Goal: Task Accomplishment & Management: Use online tool/utility

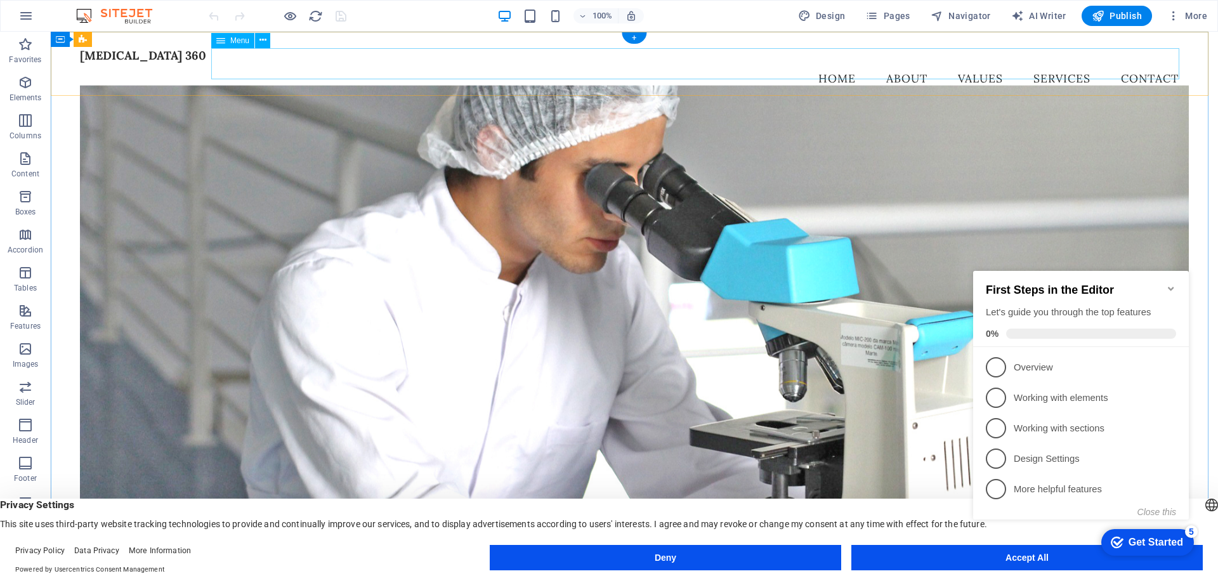
click at [813, 63] on nav "Home About Values Services Contact" at bounding box center [634, 79] width 1109 height 32
click at [822, 63] on nav "Home About Values Services Contact" at bounding box center [634, 79] width 1109 height 32
click at [889, 66] on nav "Home About Values Services Contact" at bounding box center [634, 79] width 1109 height 32
click at [237, 37] on span "Menu" at bounding box center [239, 41] width 19 height 8
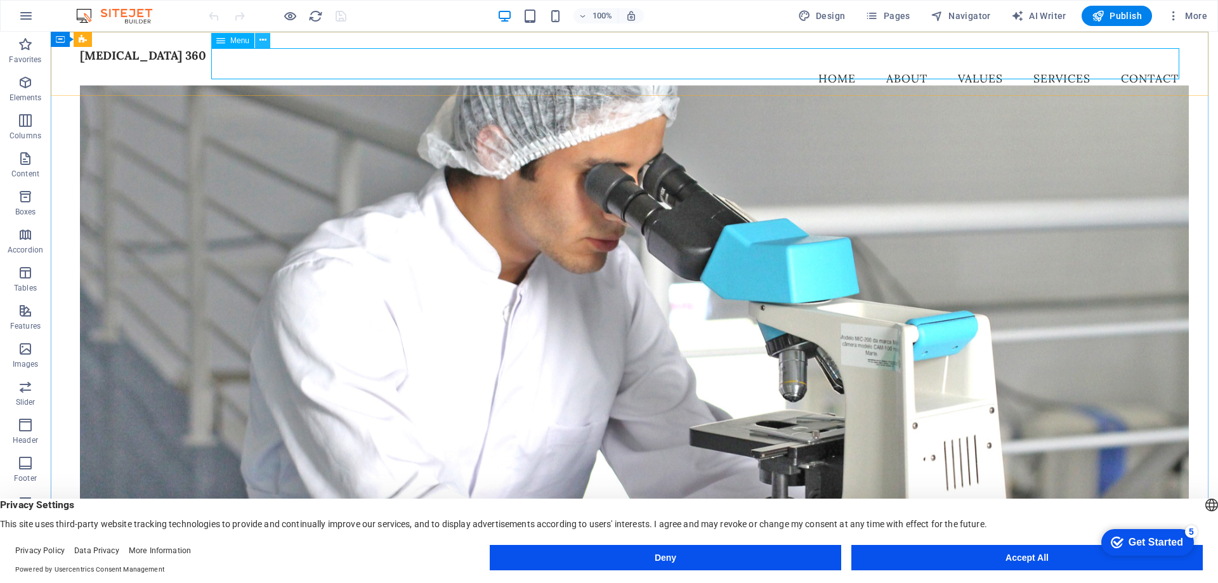
click at [265, 41] on icon at bounding box center [262, 40] width 7 height 13
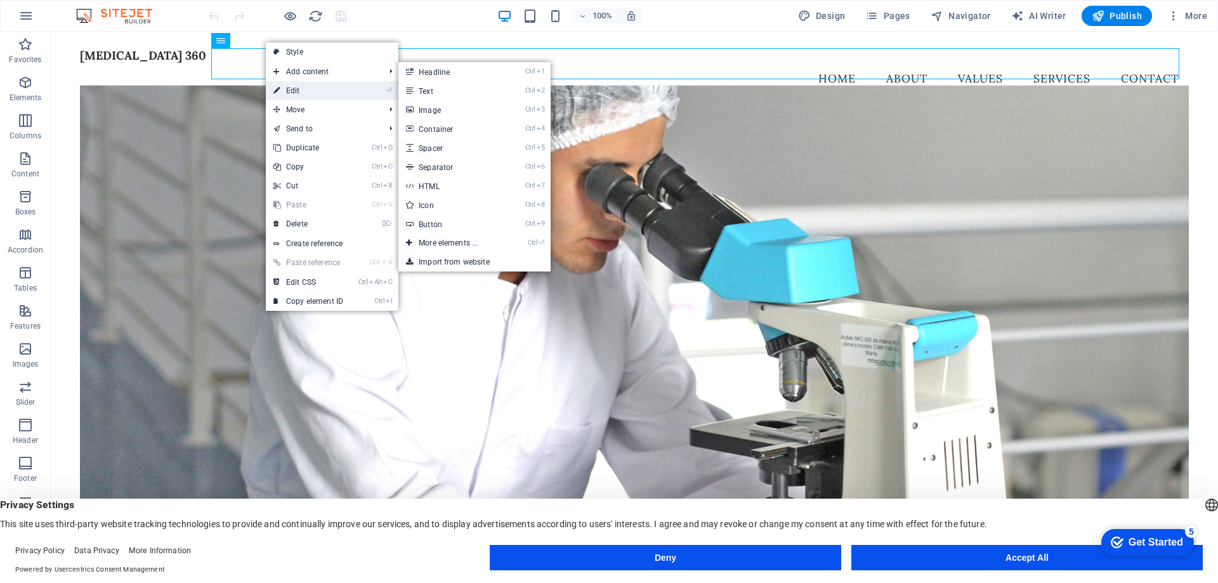
click at [303, 96] on link "⏎ Edit" at bounding box center [308, 90] width 85 height 19
select select
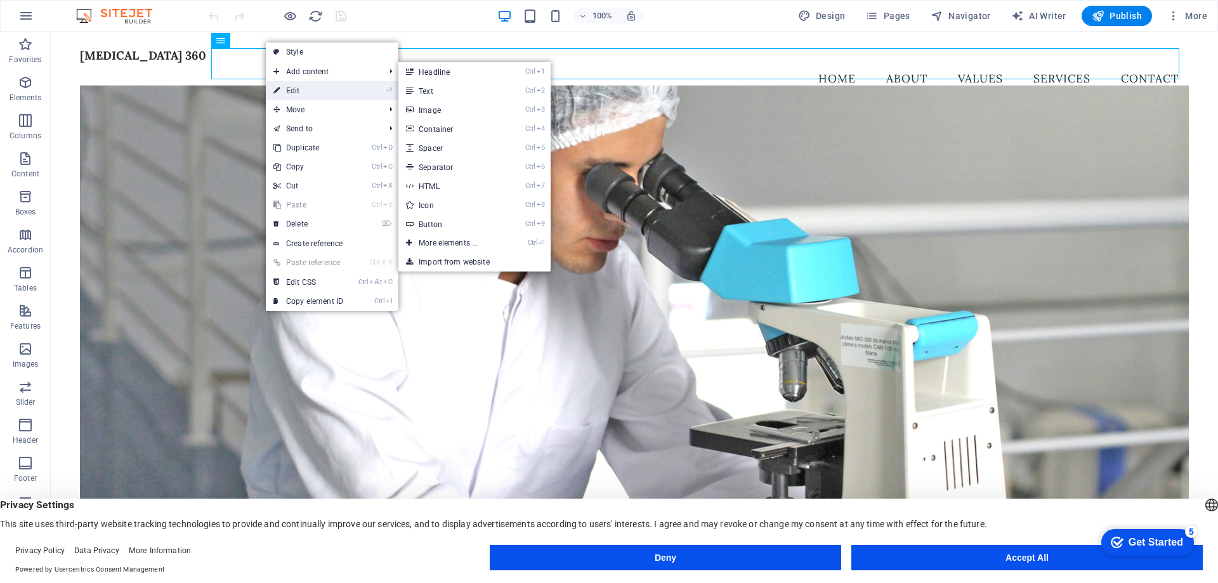
select select
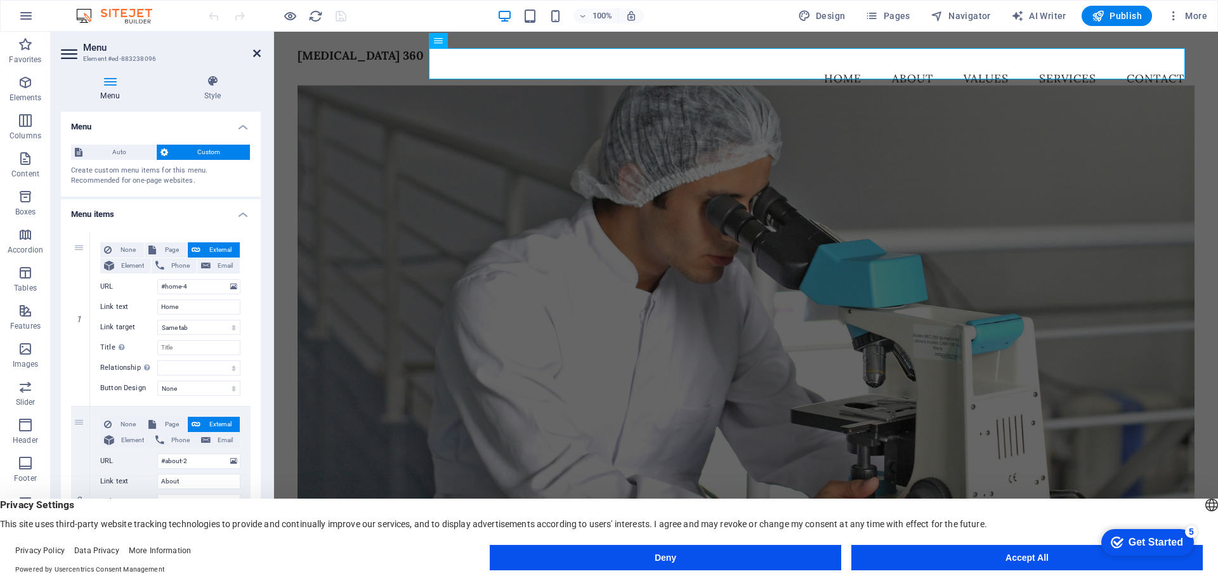
click at [257, 55] on icon at bounding box center [257, 53] width 8 height 10
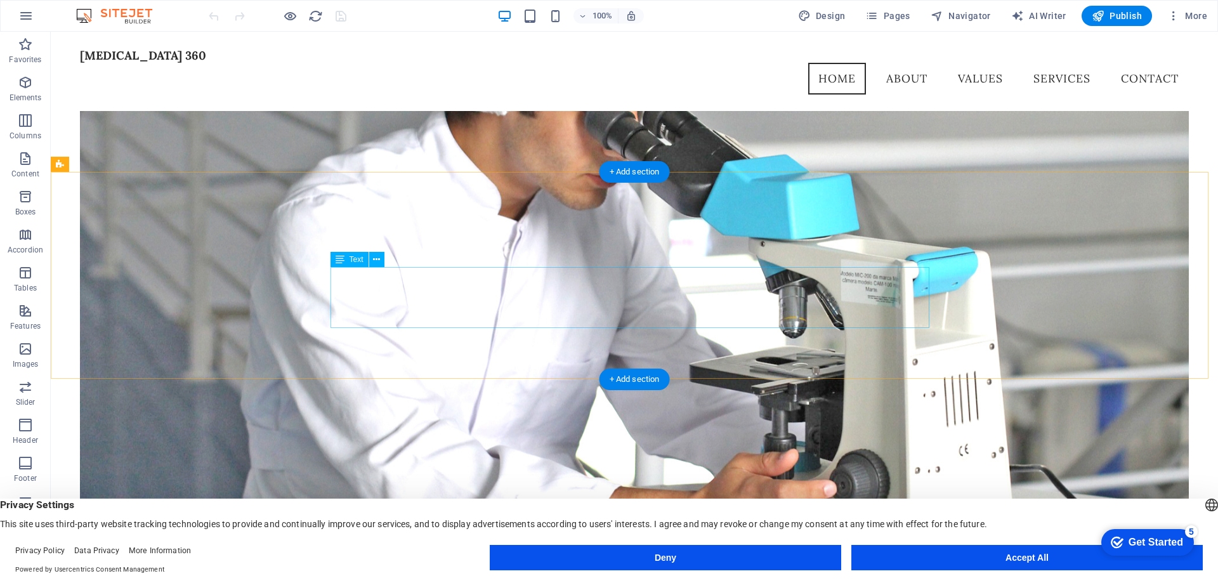
scroll to position [63, 0]
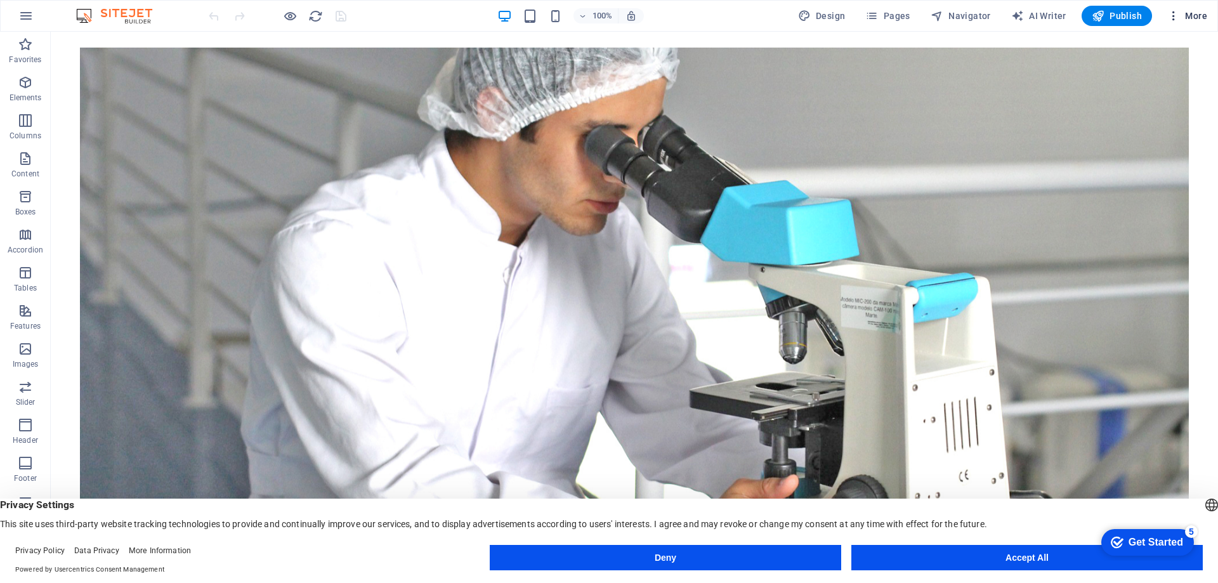
click at [1184, 16] on span "More" at bounding box center [1187, 16] width 40 height 13
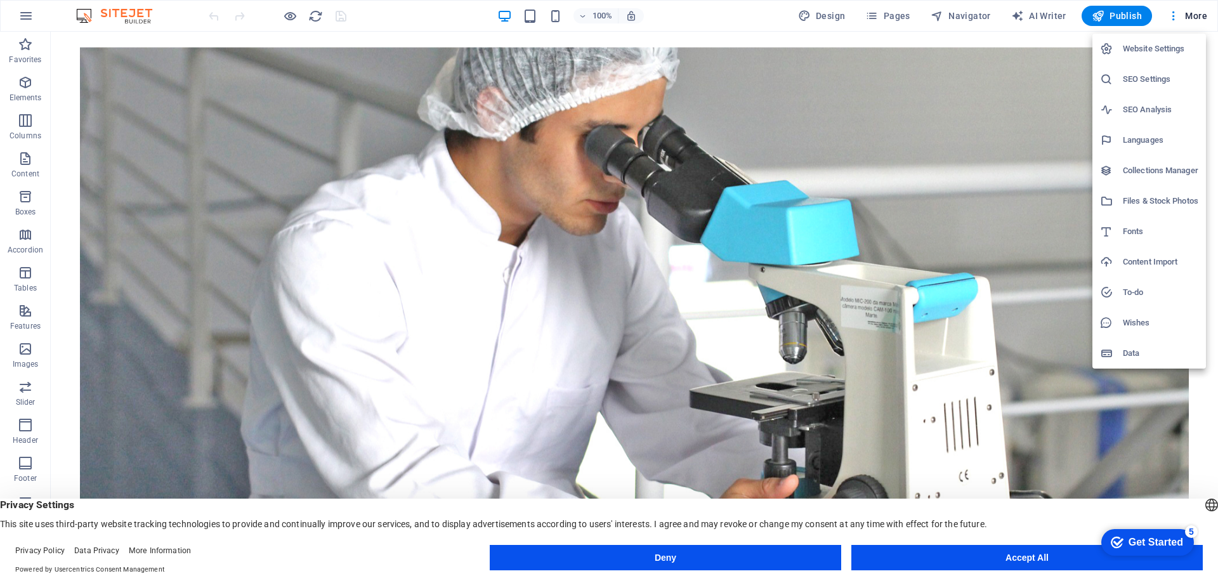
click at [818, 16] on div at bounding box center [609, 291] width 1218 height 583
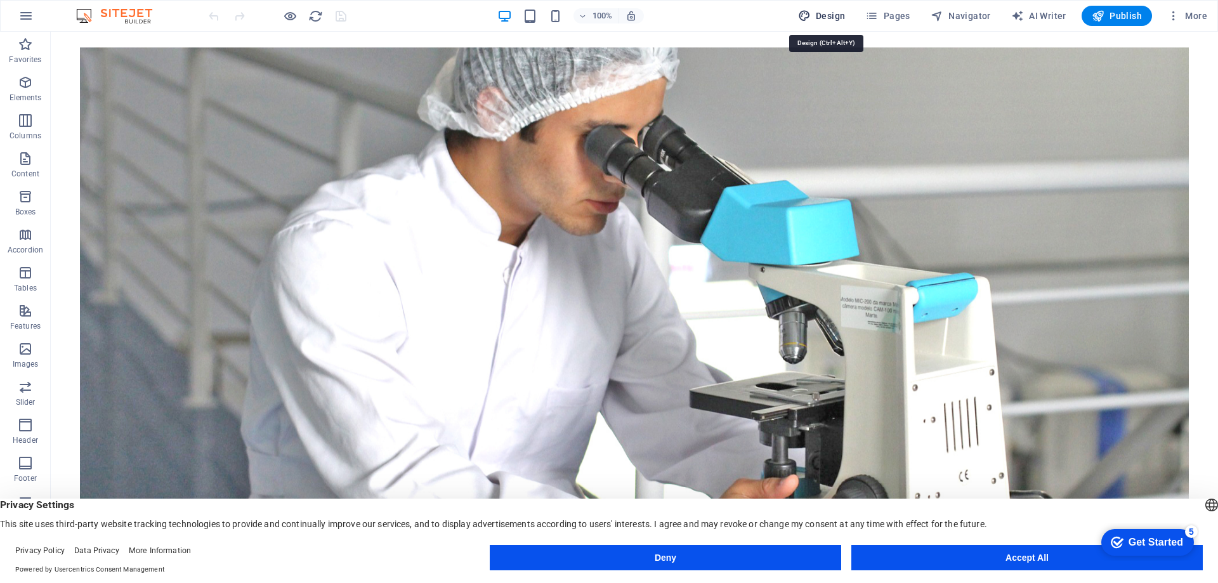
click at [830, 12] on span "Design" at bounding box center [822, 16] width 48 height 13
select select "px"
select select "200"
select select "px"
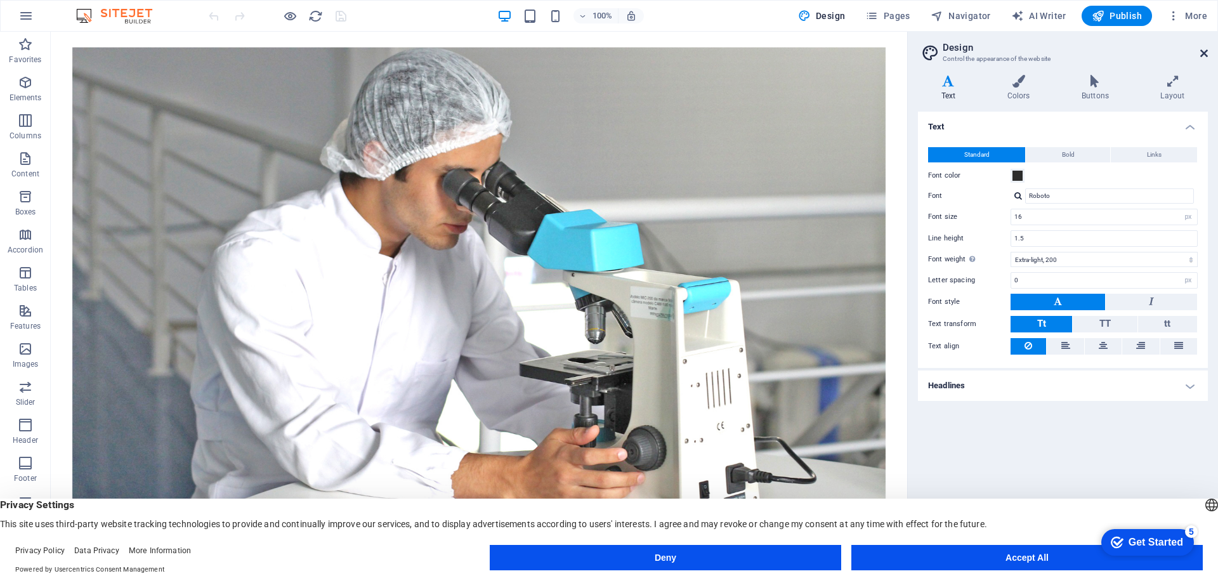
click at [1207, 53] on icon at bounding box center [1204, 53] width 8 height 10
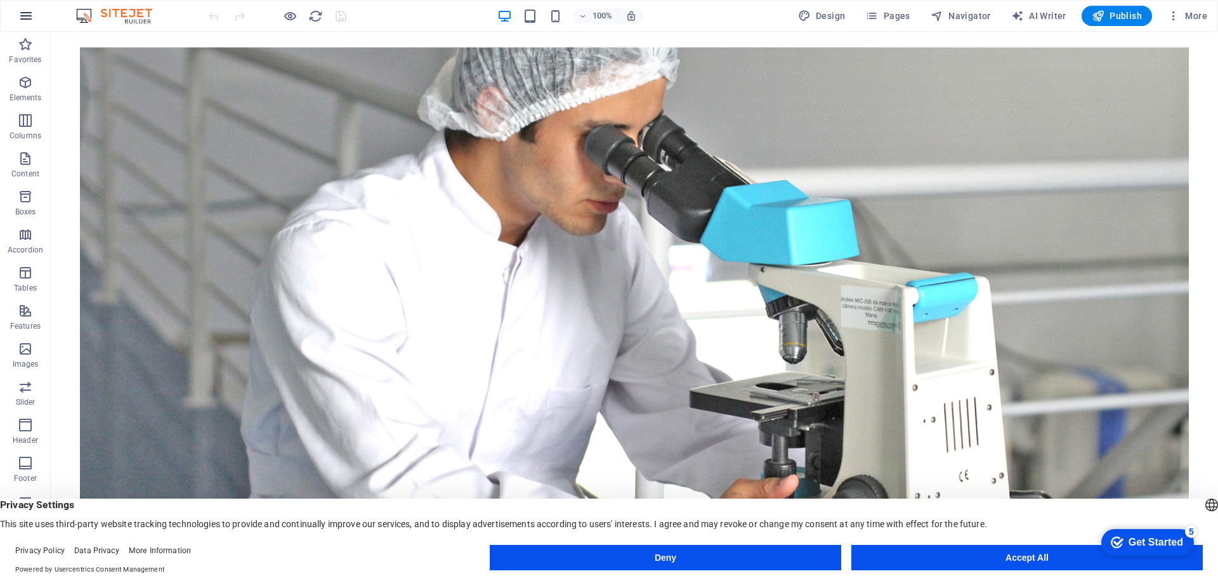
click at [30, 10] on icon "button" at bounding box center [25, 15] width 15 height 15
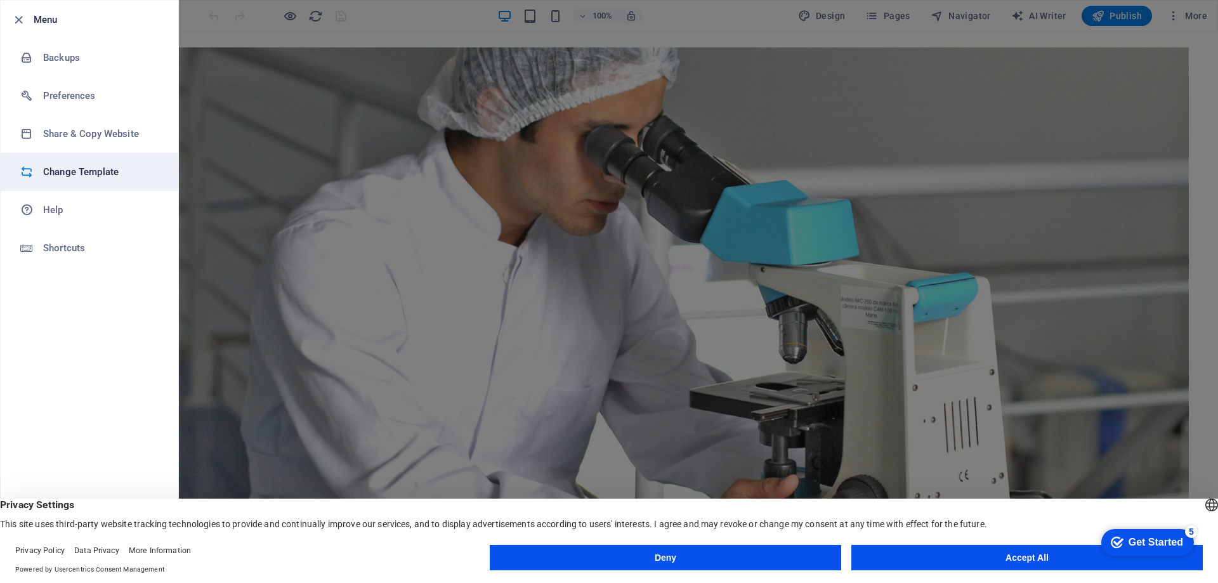
click at [79, 173] on h6 "Change Template" at bounding box center [101, 171] width 117 height 15
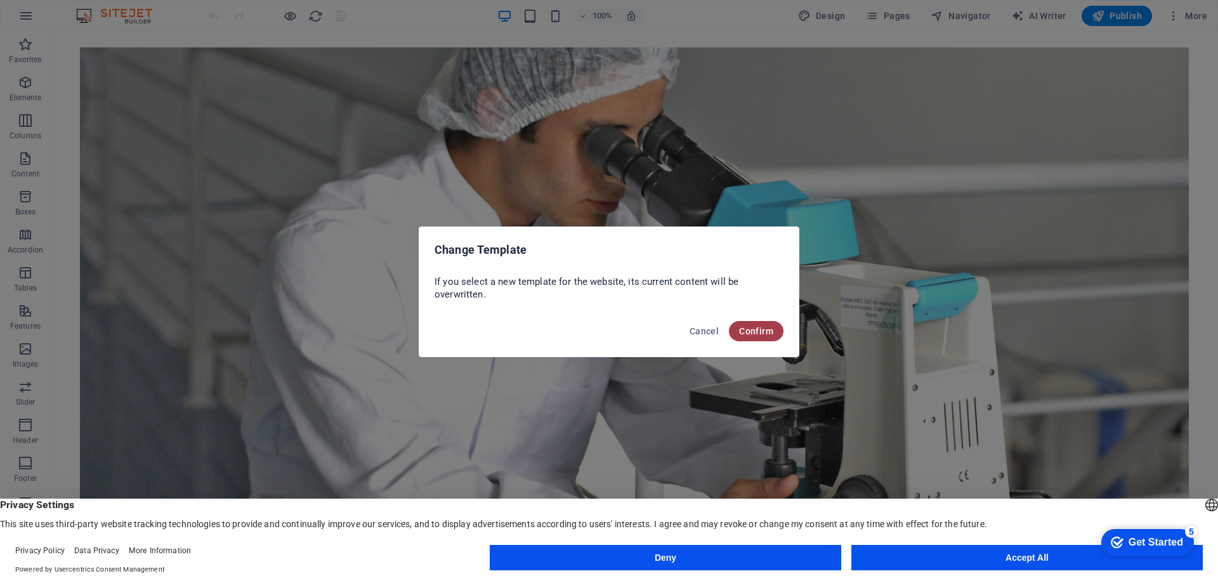
click at [767, 322] on button "Confirm" at bounding box center [756, 331] width 55 height 20
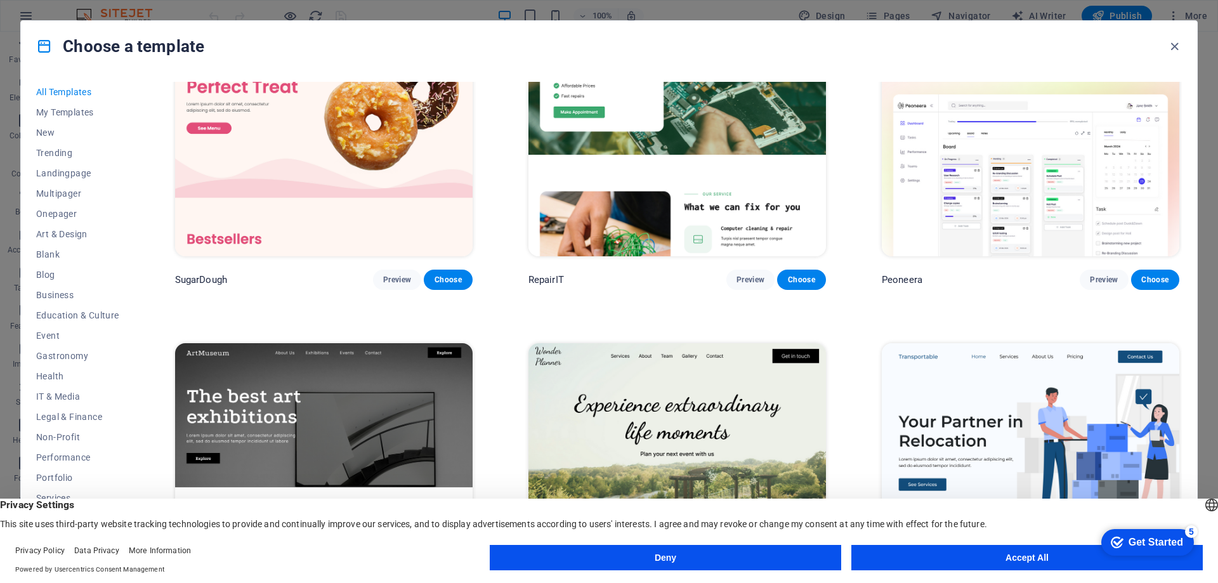
scroll to position [0, 0]
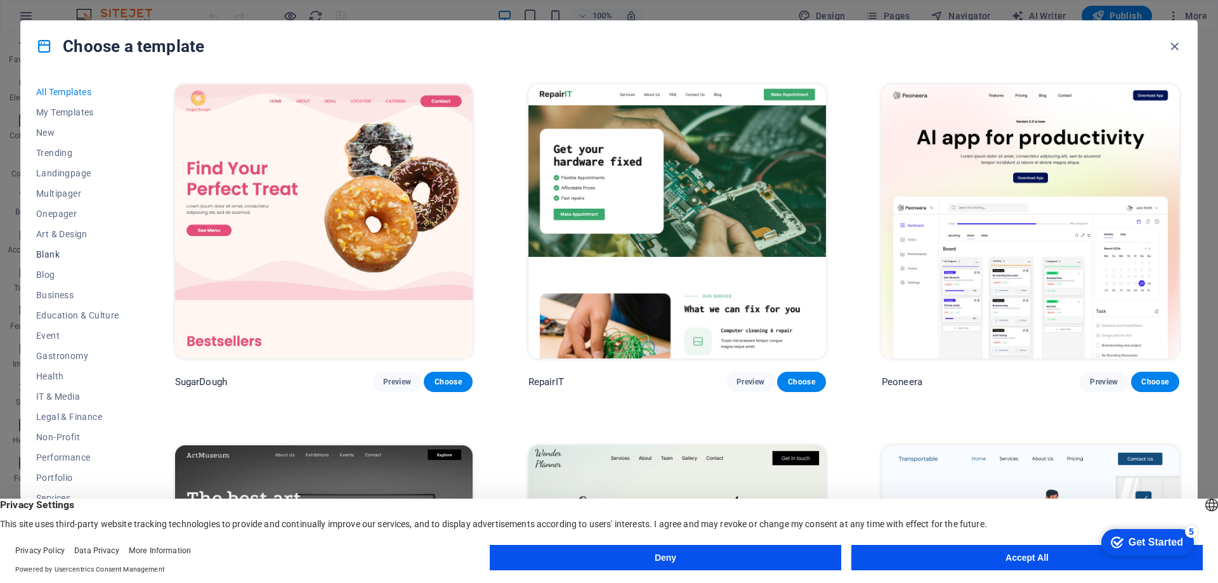
click at [59, 251] on span "Blank" at bounding box center [77, 254] width 83 height 10
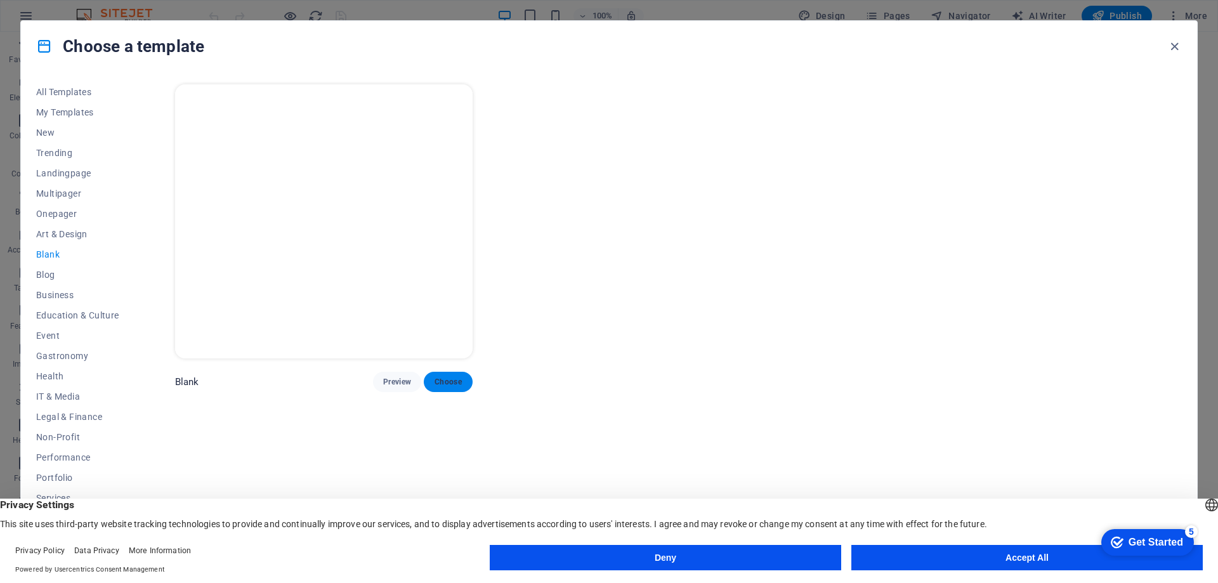
click at [449, 382] on span "Choose" at bounding box center [448, 382] width 28 height 10
click at [980, 565] on button "Accept All" at bounding box center [1026, 557] width 351 height 25
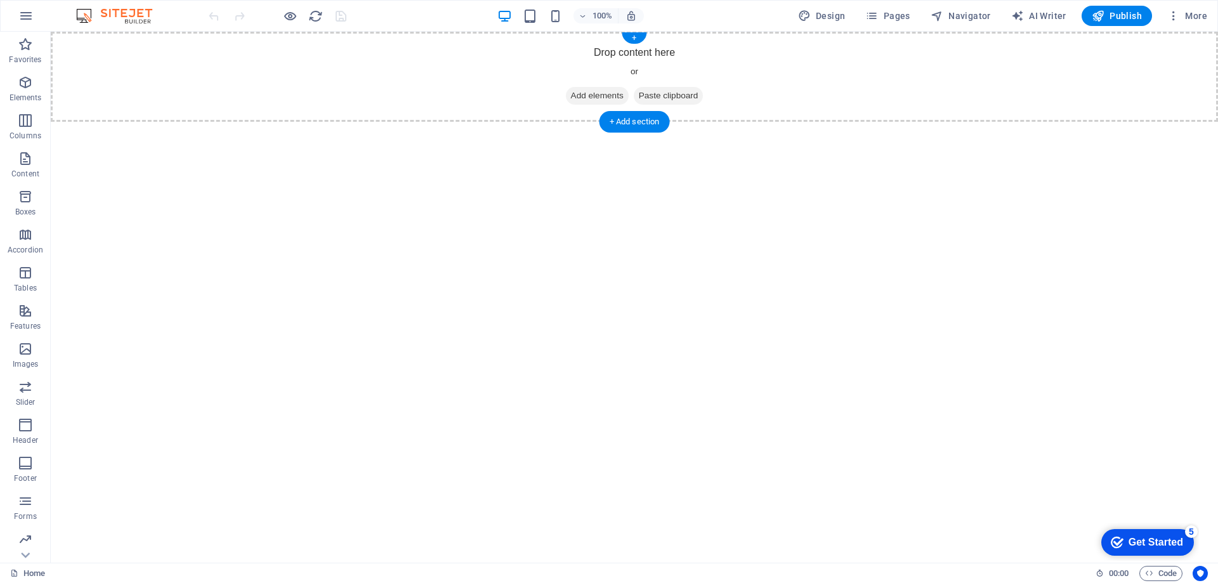
click at [605, 95] on span "Add elements" at bounding box center [597, 96] width 63 height 18
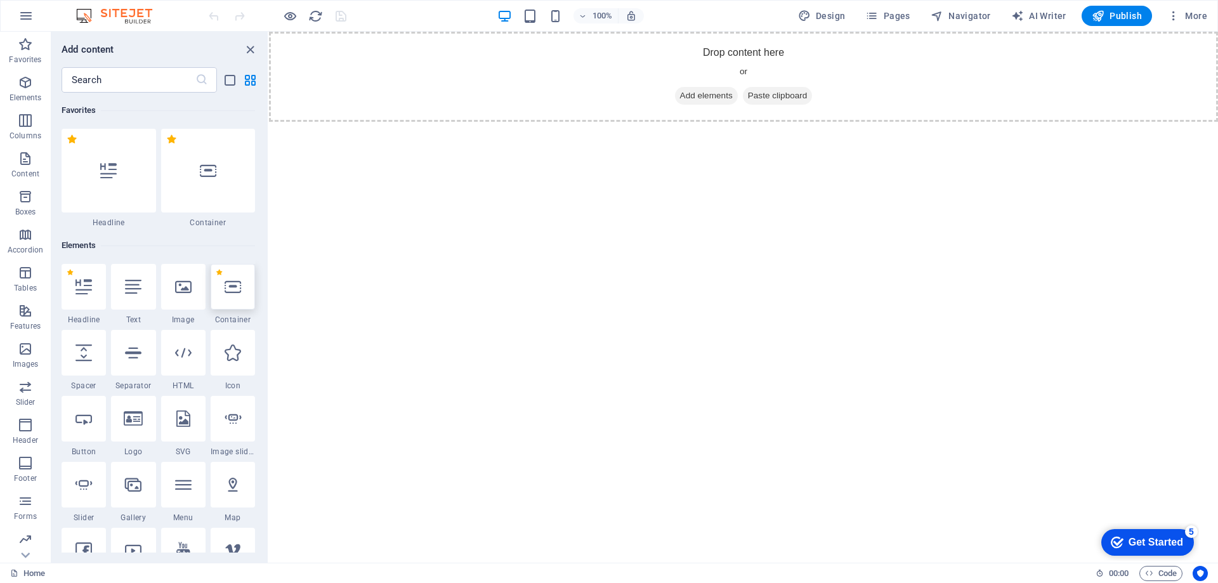
click at [233, 289] on icon at bounding box center [233, 287] width 16 height 16
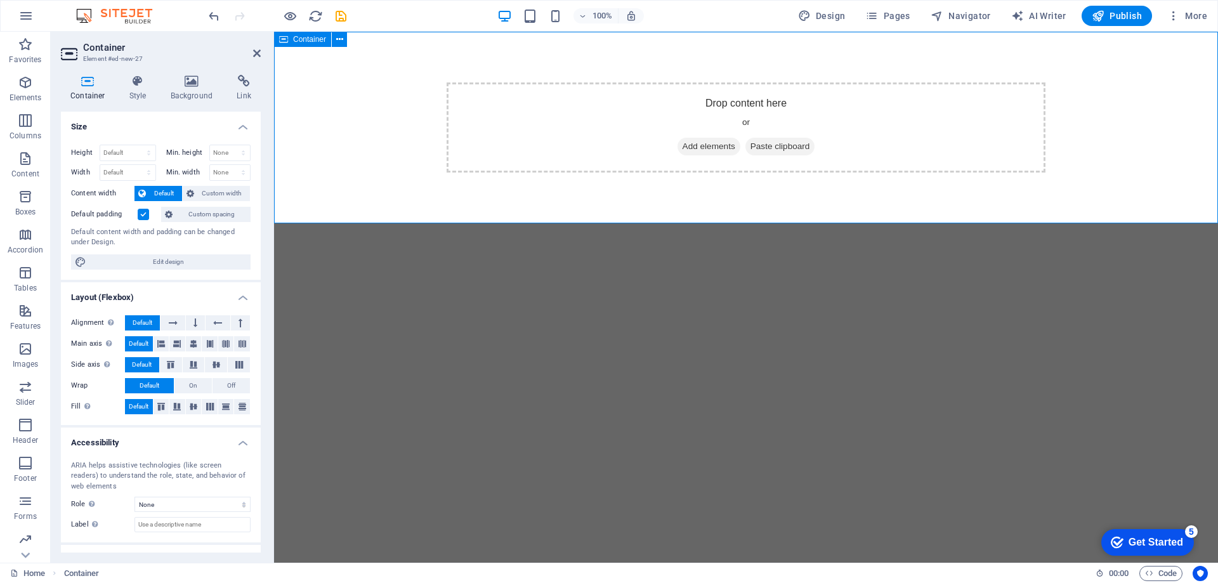
click at [705, 149] on span "Add elements" at bounding box center [709, 147] width 63 height 18
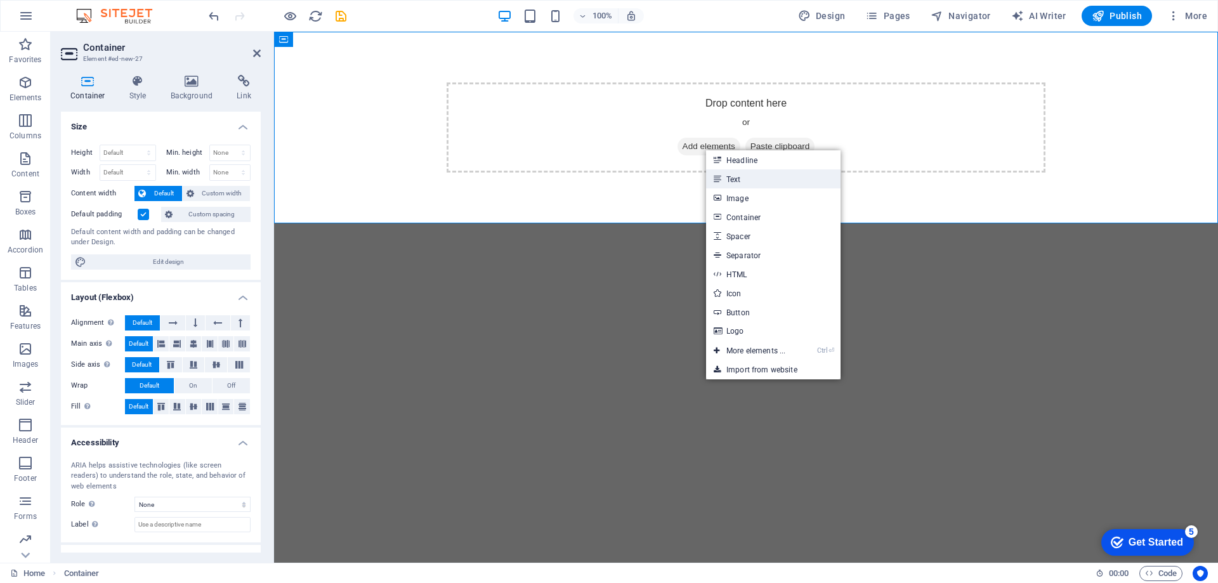
click at [737, 183] on link "Text" at bounding box center [773, 178] width 135 height 19
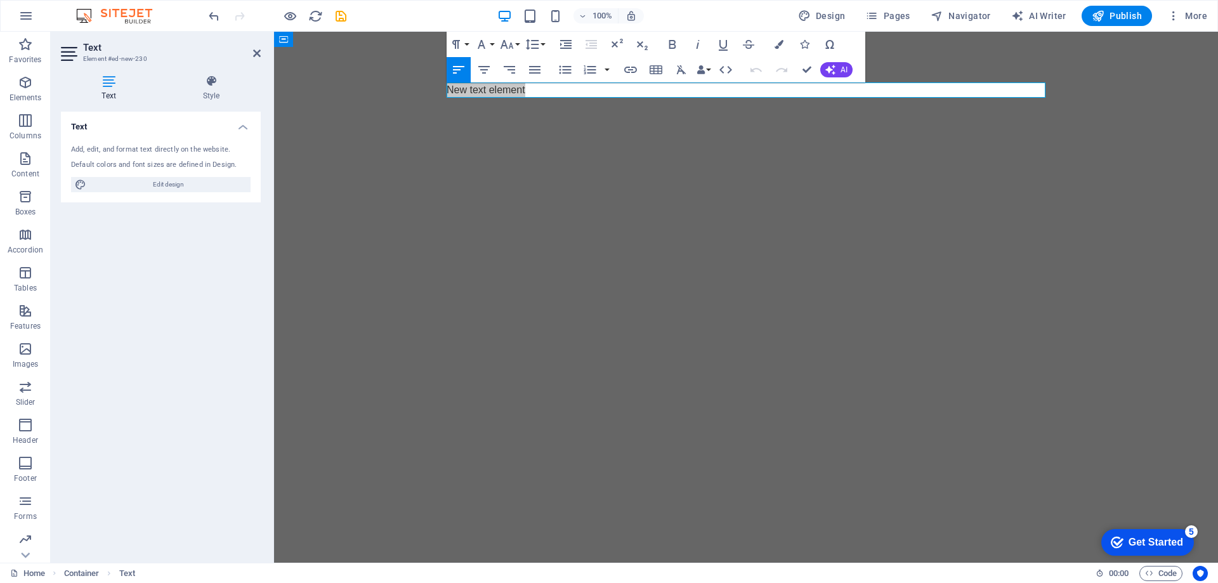
click at [262, 49] on aside "Text Element #ed-new-230 Text Style Text Add, edit, and format text directly on…" at bounding box center [162, 297] width 223 height 531
click at [842, 13] on span "Design" at bounding box center [822, 16] width 48 height 13
select select "px"
select select "400"
select select "px"
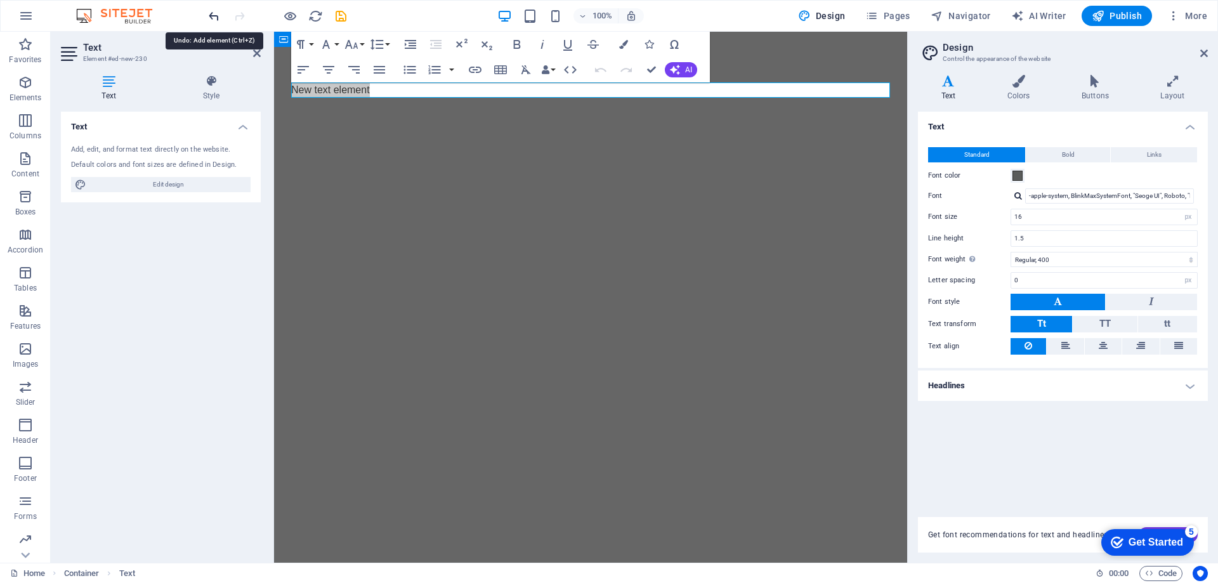
click at [218, 10] on icon "undo" at bounding box center [214, 16] width 15 height 15
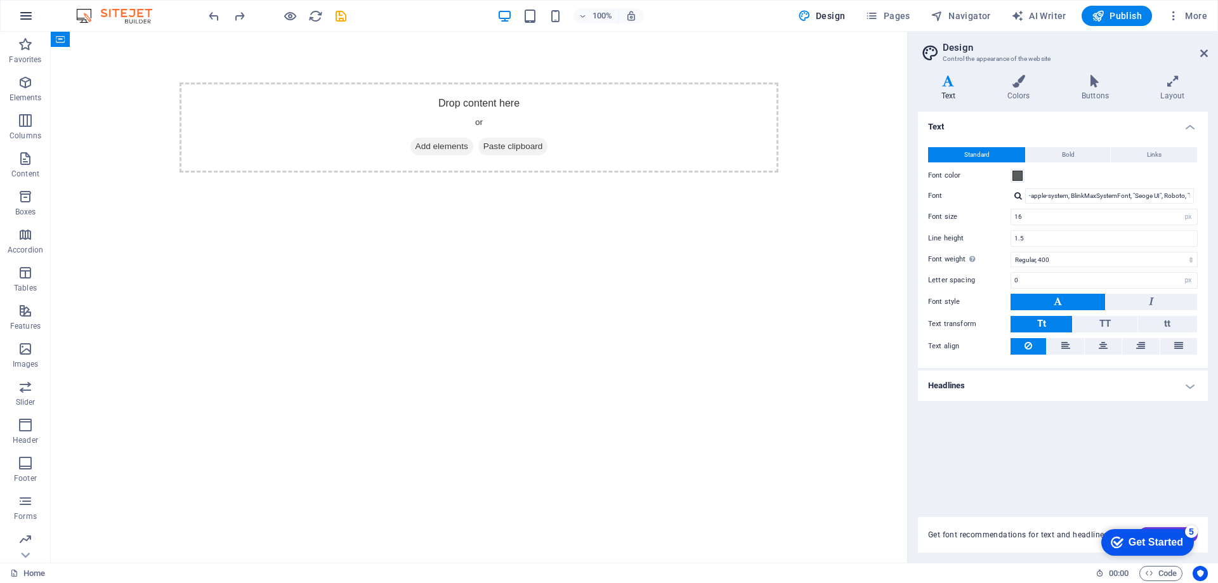
click at [29, 13] on icon "button" at bounding box center [25, 15] width 15 height 15
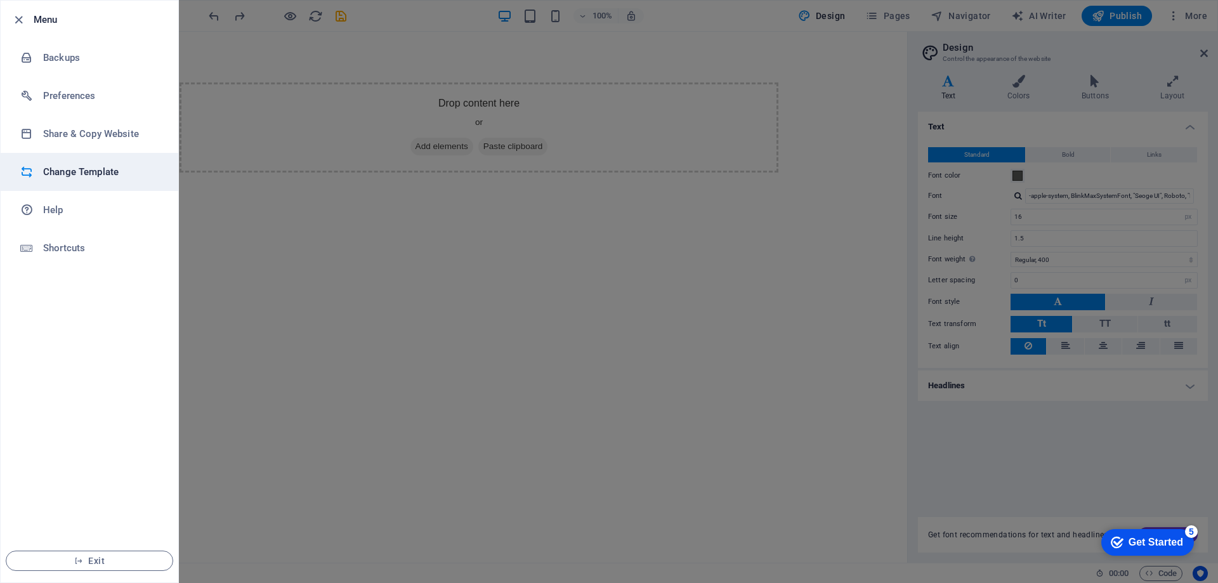
click at [84, 175] on h6 "Change Template" at bounding box center [101, 171] width 117 height 15
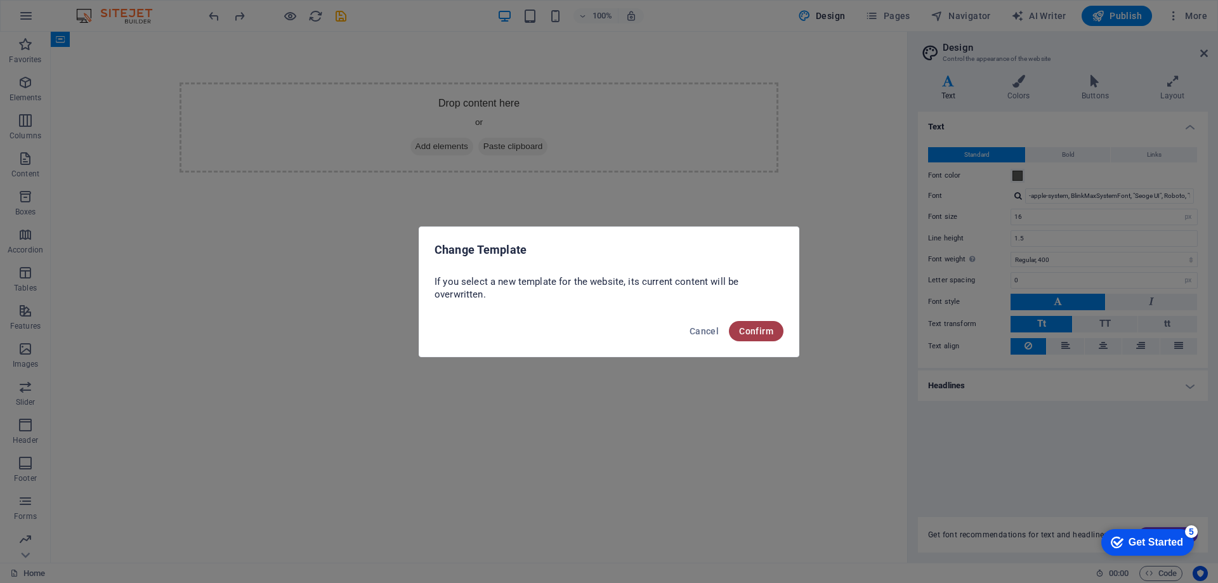
click at [764, 328] on span "Confirm" at bounding box center [756, 331] width 34 height 10
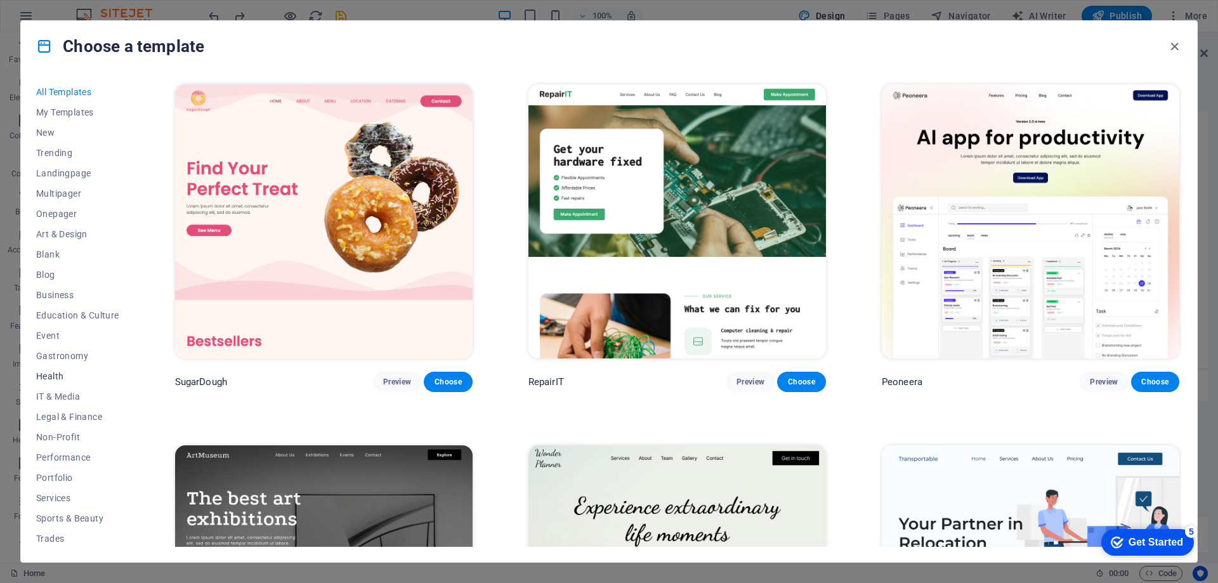
click at [46, 374] on span "Health" at bounding box center [77, 376] width 83 height 10
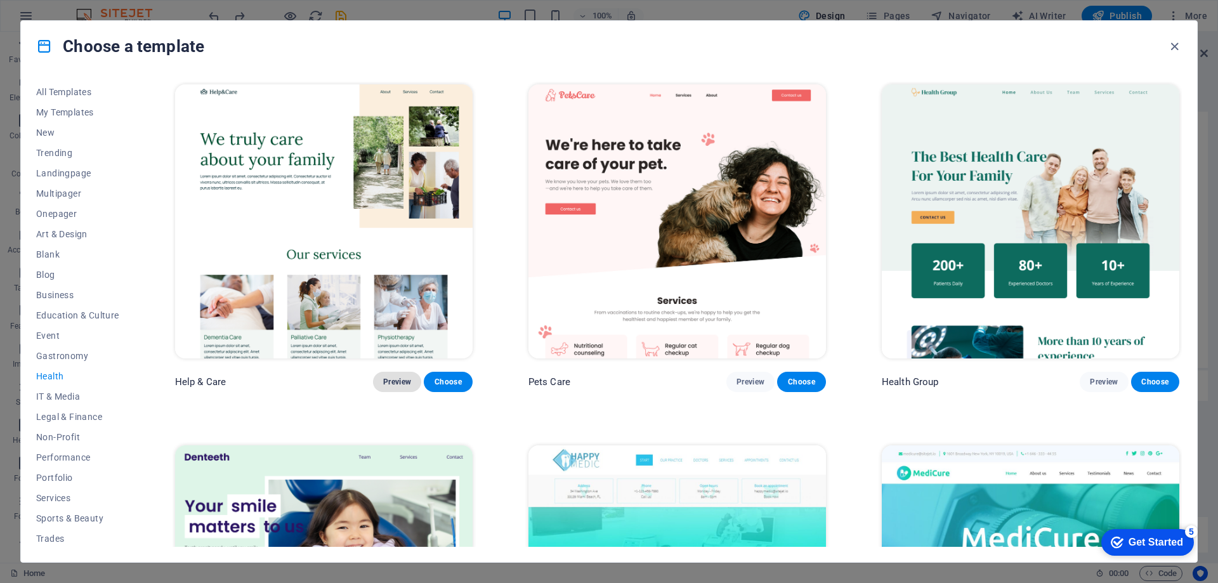
click at [393, 382] on span "Preview" at bounding box center [397, 382] width 28 height 10
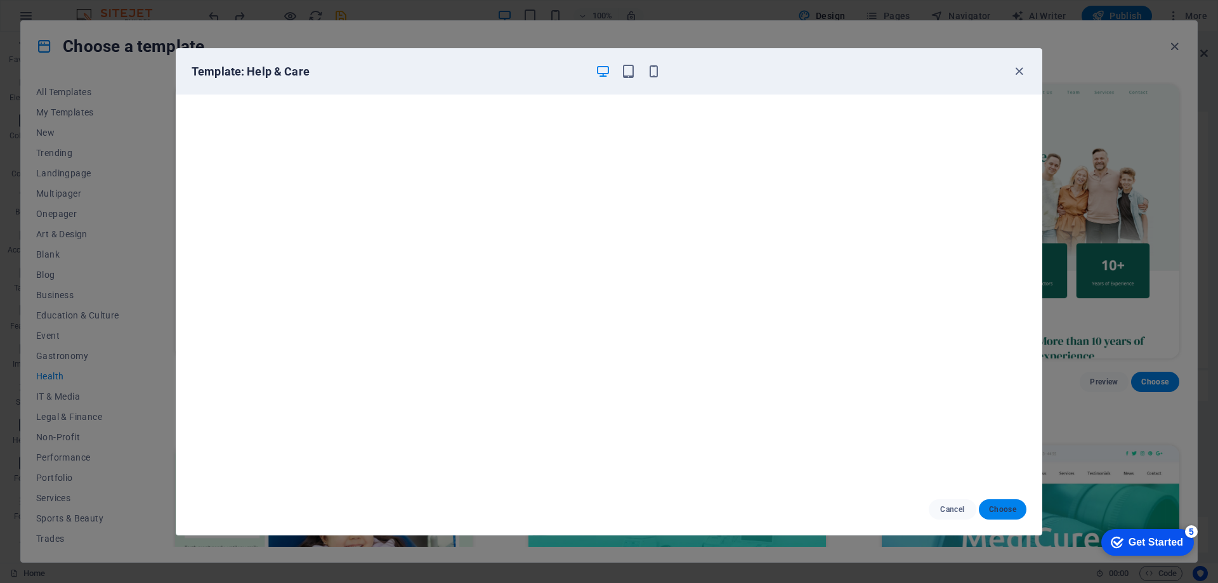
click at [1011, 508] on span "Choose" at bounding box center [1002, 509] width 27 height 10
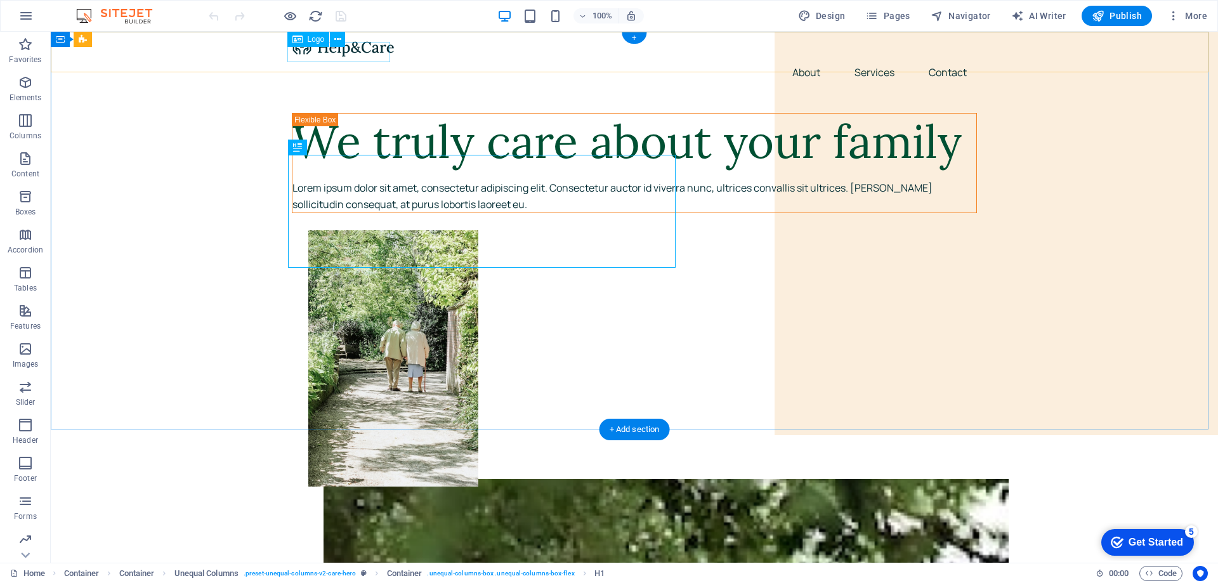
click at [384, 51] on div at bounding box center [634, 47] width 685 height 20
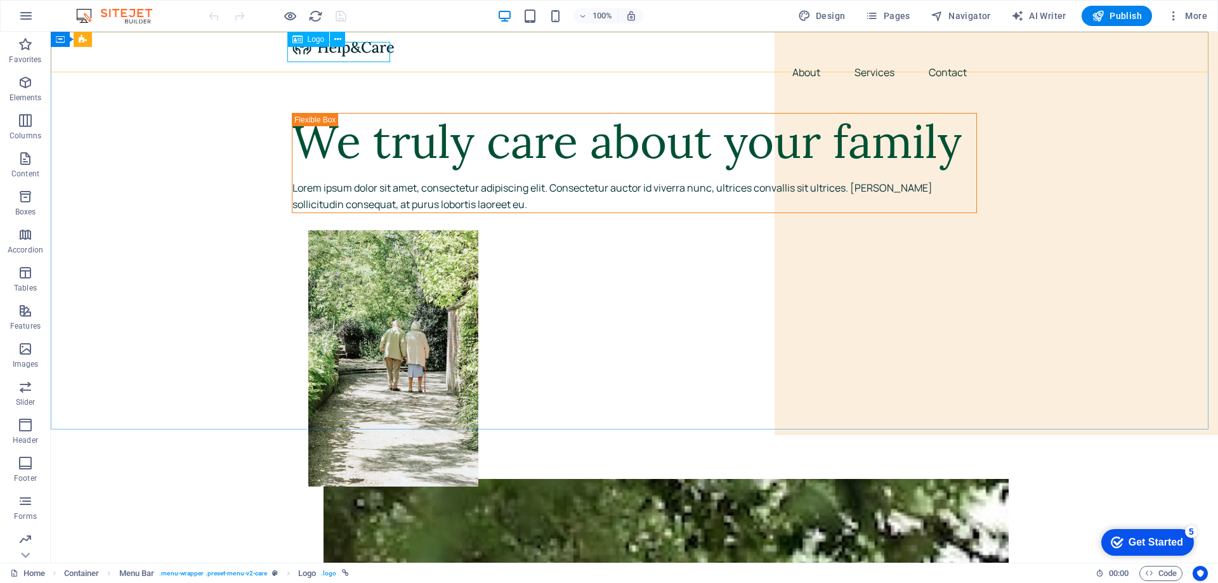
click at [306, 39] on div "Logo" at bounding box center [308, 39] width 43 height 15
click at [306, 38] on div "Logo" at bounding box center [308, 39] width 43 height 15
select select "px"
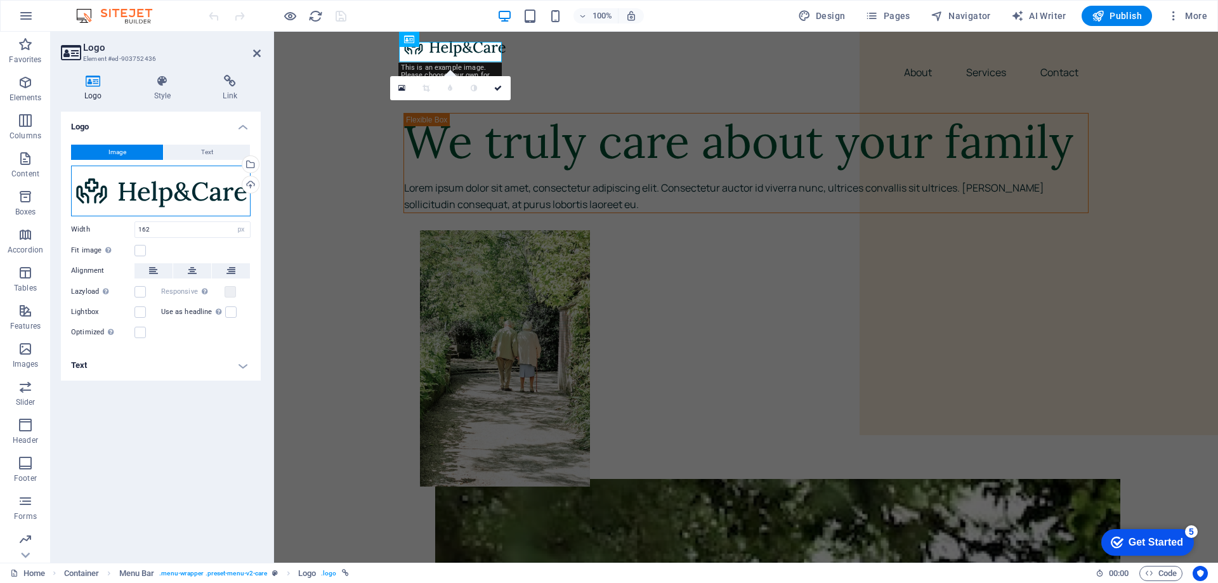
click at [202, 181] on div "Drag files here, click to choose files or select files from Files or our free s…" at bounding box center [161, 191] width 180 height 51
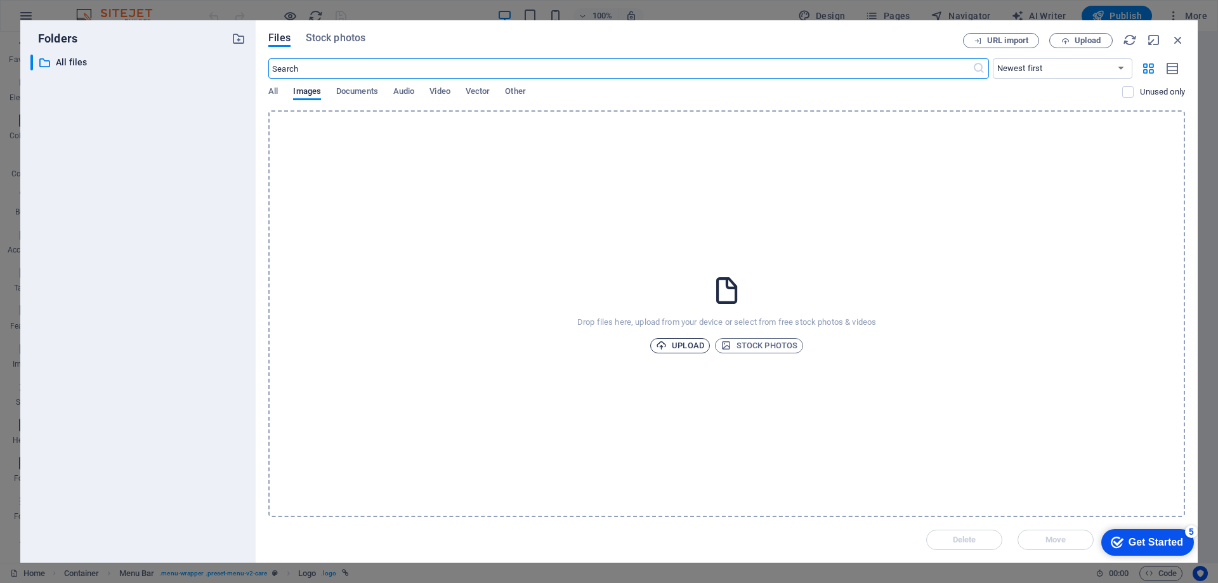
click at [690, 340] on span "Upload" at bounding box center [680, 345] width 48 height 15
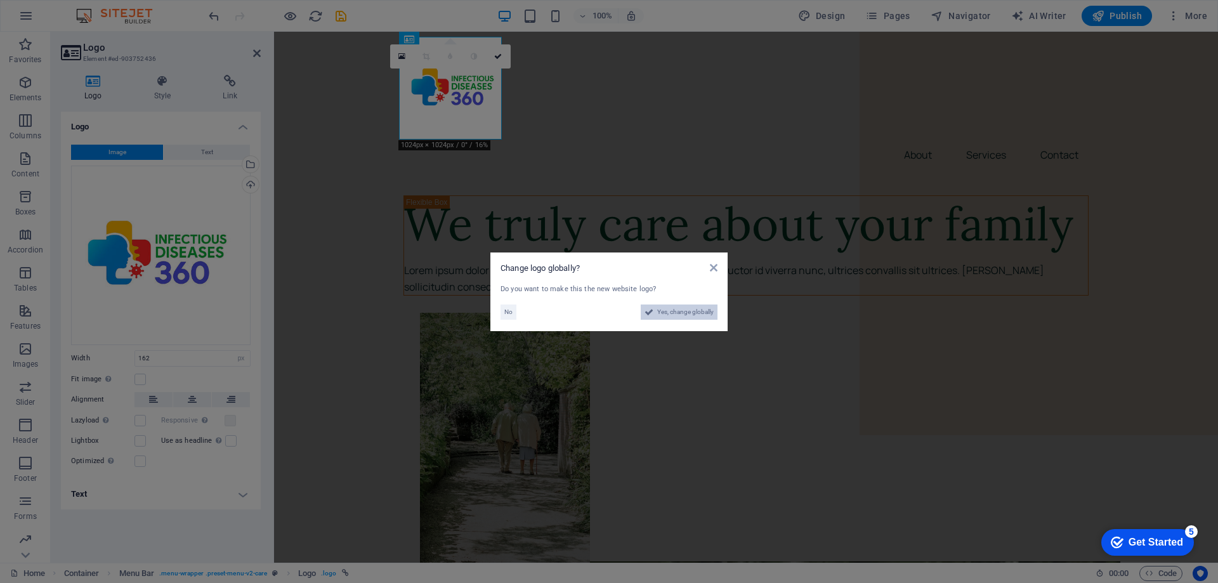
click at [677, 313] on span "Yes, change globally" at bounding box center [685, 312] width 56 height 15
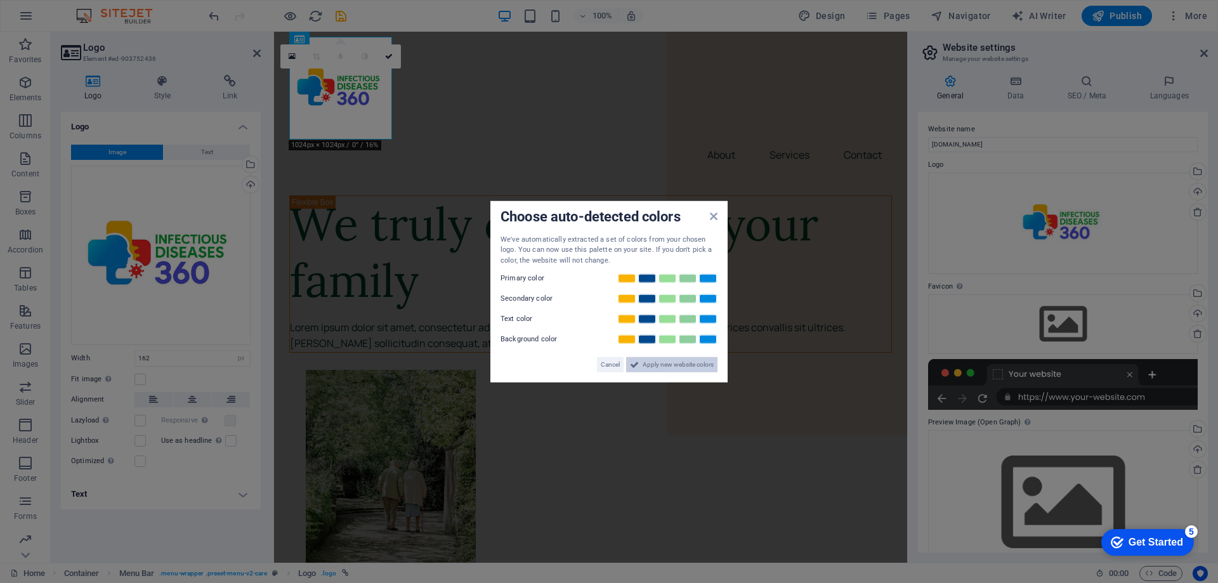
click at [669, 365] on span "Apply new website colors" at bounding box center [678, 364] width 71 height 15
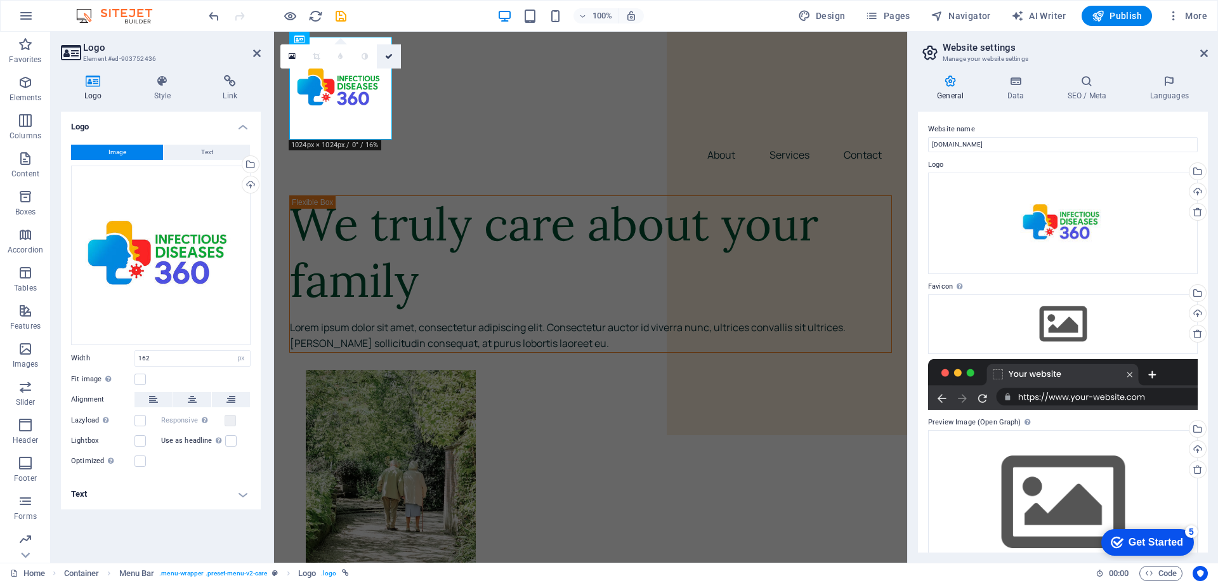
click at [388, 51] on link at bounding box center [389, 56] width 24 height 24
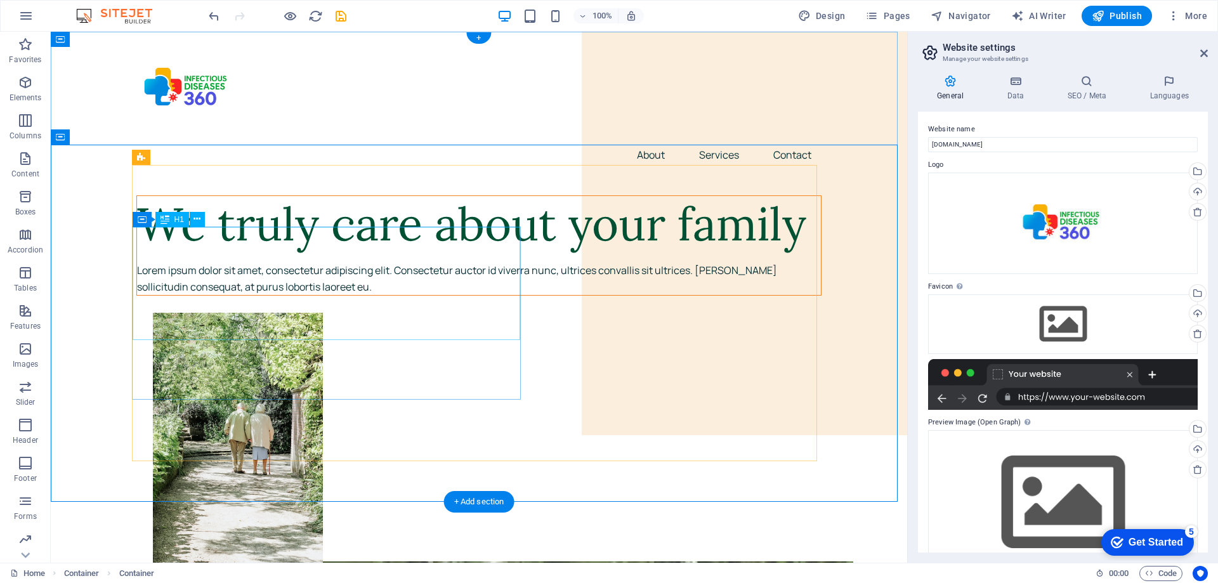
click at [400, 253] on div "We truly care about your family" at bounding box center [479, 224] width 684 height 56
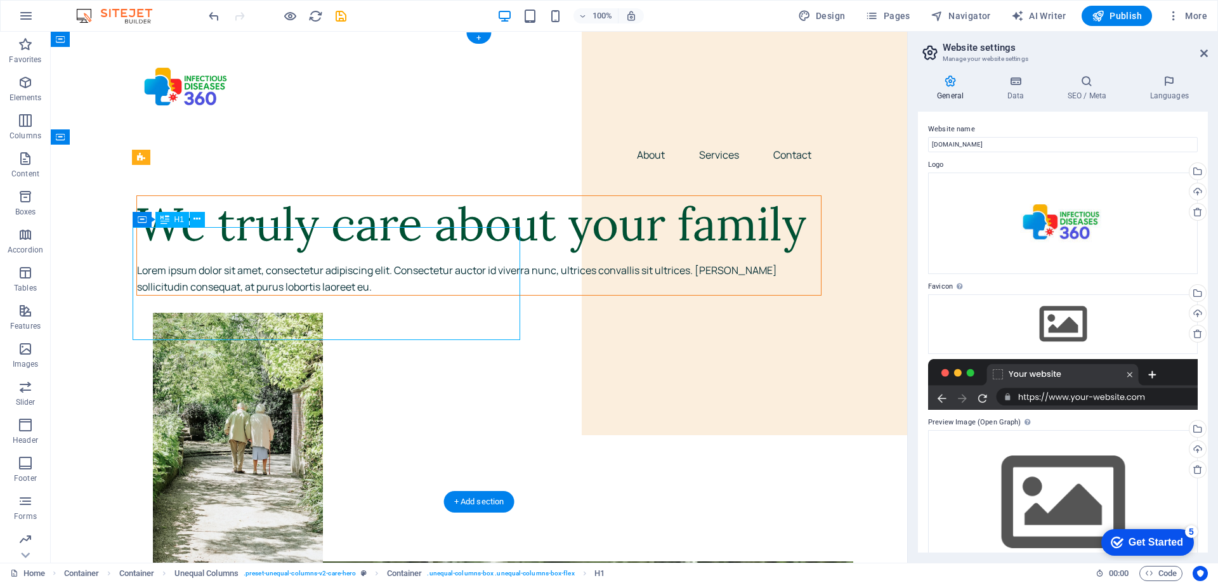
click at [435, 253] on div "We truly care about your family" at bounding box center [479, 224] width 684 height 56
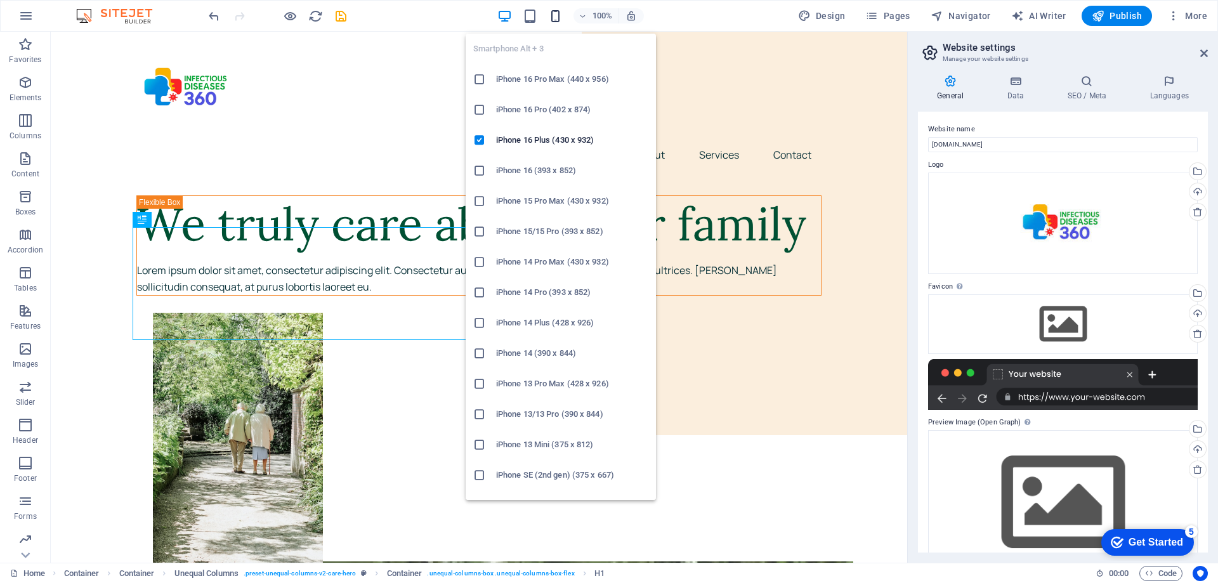
click at [563, 18] on icon "button" at bounding box center [555, 16] width 15 height 15
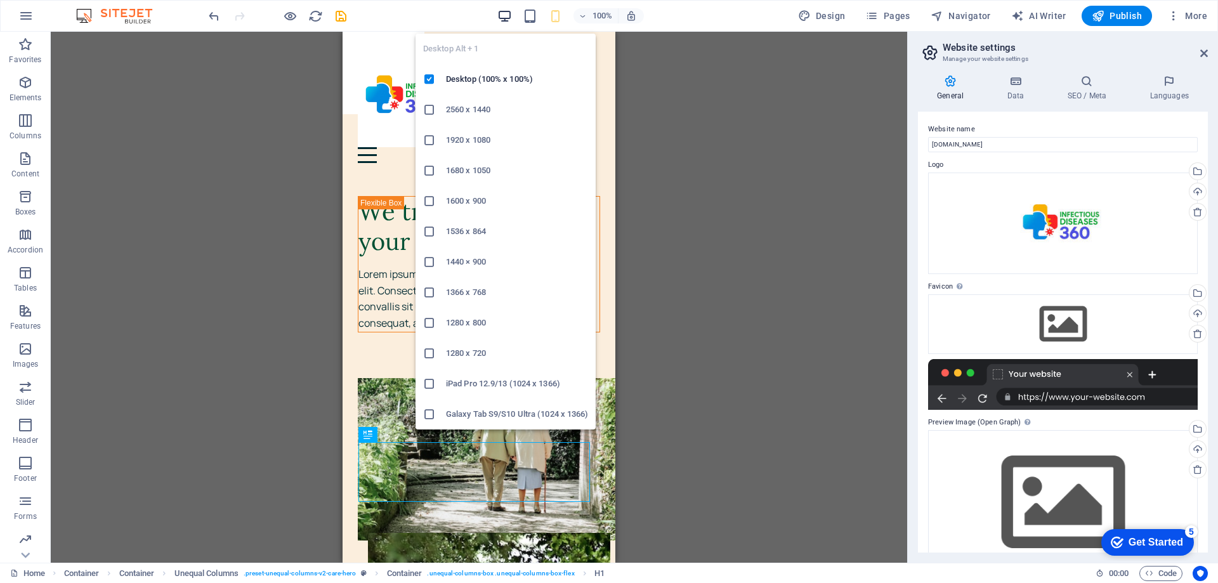
click at [507, 13] on icon "button" at bounding box center [504, 16] width 15 height 15
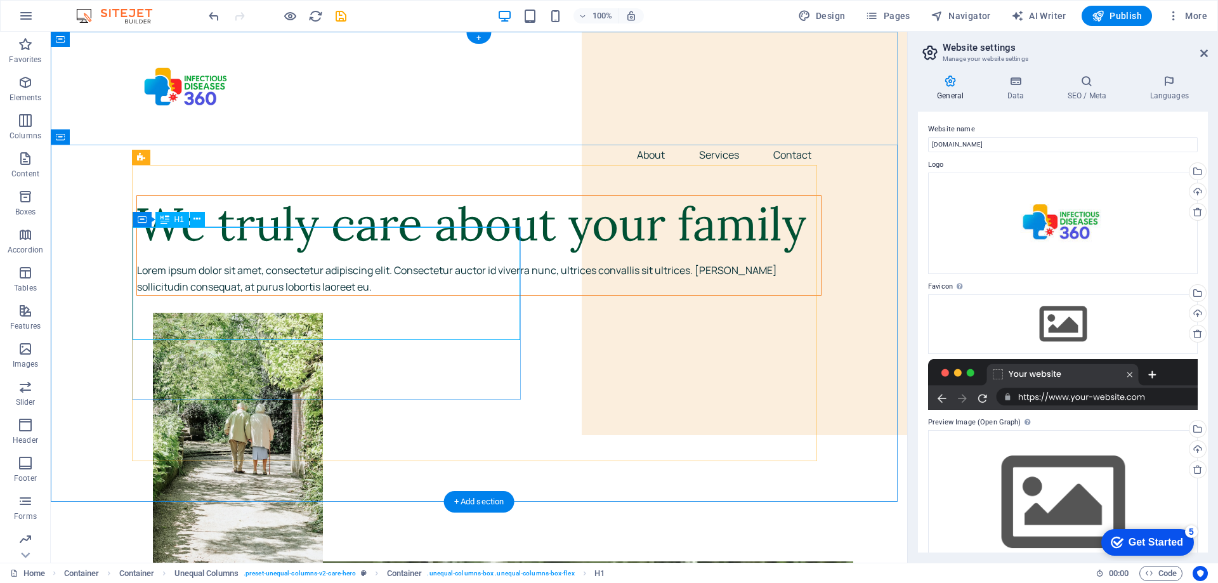
click at [277, 253] on div "We truly care about your family" at bounding box center [479, 224] width 684 height 56
click at [200, 218] on icon at bounding box center [197, 219] width 7 height 13
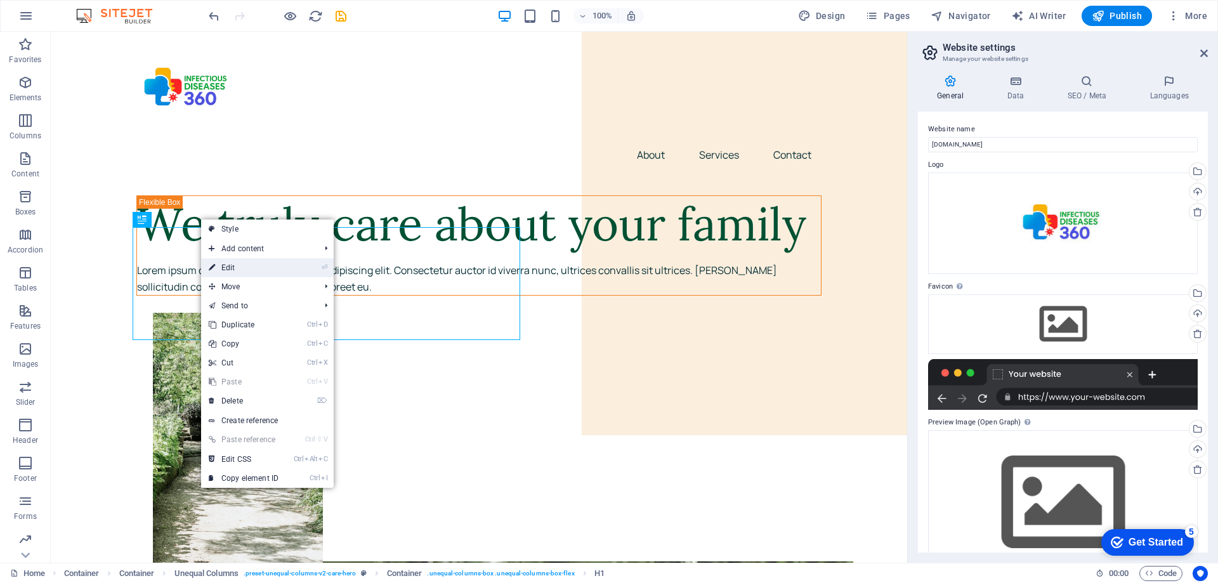
click at [238, 268] on link "⏎ Edit" at bounding box center [243, 267] width 85 height 19
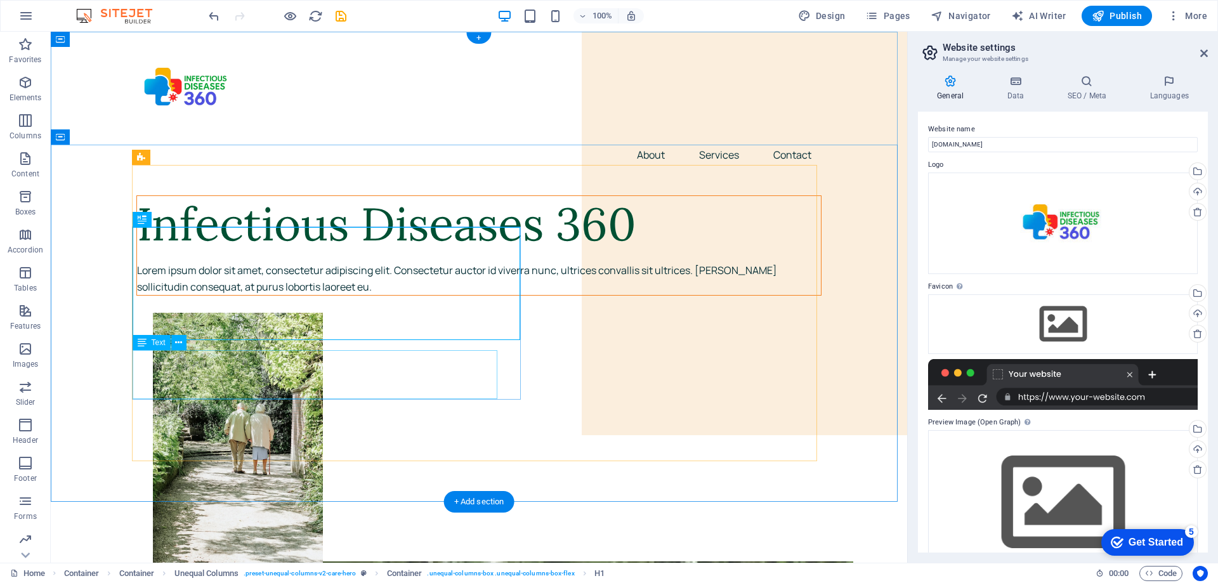
click at [343, 295] on div "Lorem ipsum dolor sit amet, consectetur adipiscing elit. Consectetur auctor id …" at bounding box center [479, 279] width 684 height 32
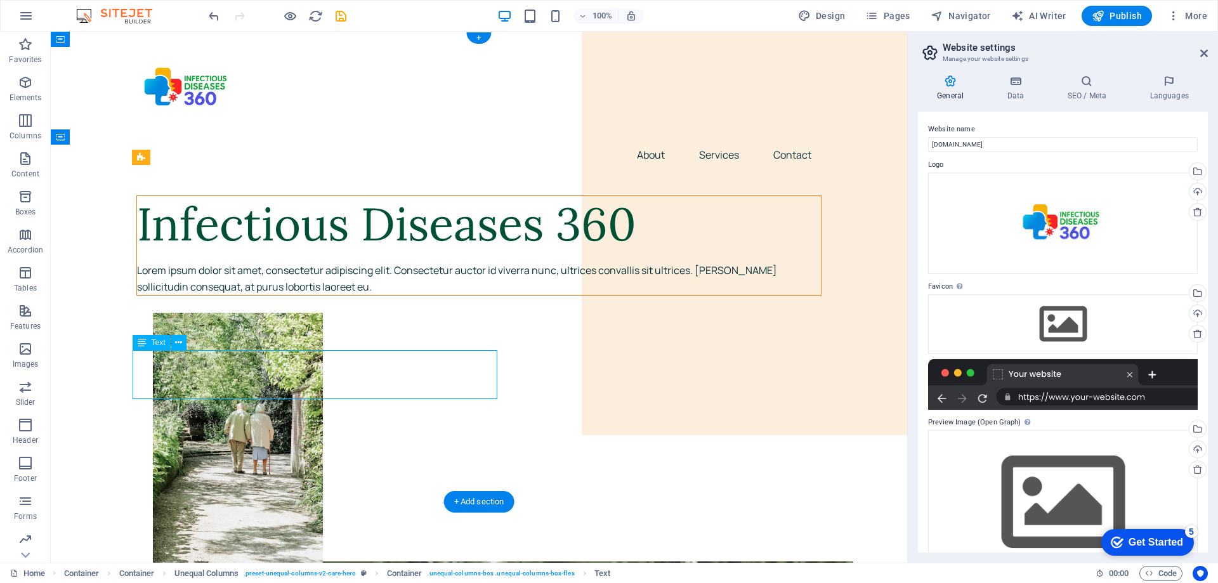
click at [265, 295] on div "Lorem ipsum dolor sit amet, consectetur adipiscing elit. Consectetur auctor id …" at bounding box center [479, 279] width 684 height 32
click at [235, 295] on div "Lorem ipsum dolor sit amet, consectetur adipiscing elit. Consectetur auctor id …" at bounding box center [479, 279] width 684 height 32
click at [241, 295] on div "Lorem ipsum dolor sit amet, consectetur adipiscing elit. Consectetur auctor id …" at bounding box center [479, 279] width 684 height 32
drag, startPoint x: 241, startPoint y: 387, endPoint x: 296, endPoint y: 416, distance: 62.4
click at [241, 295] on div "Lorem ipsum dolor sit amet, consectetur adipiscing elit. Consectetur auctor id …" at bounding box center [479, 279] width 684 height 32
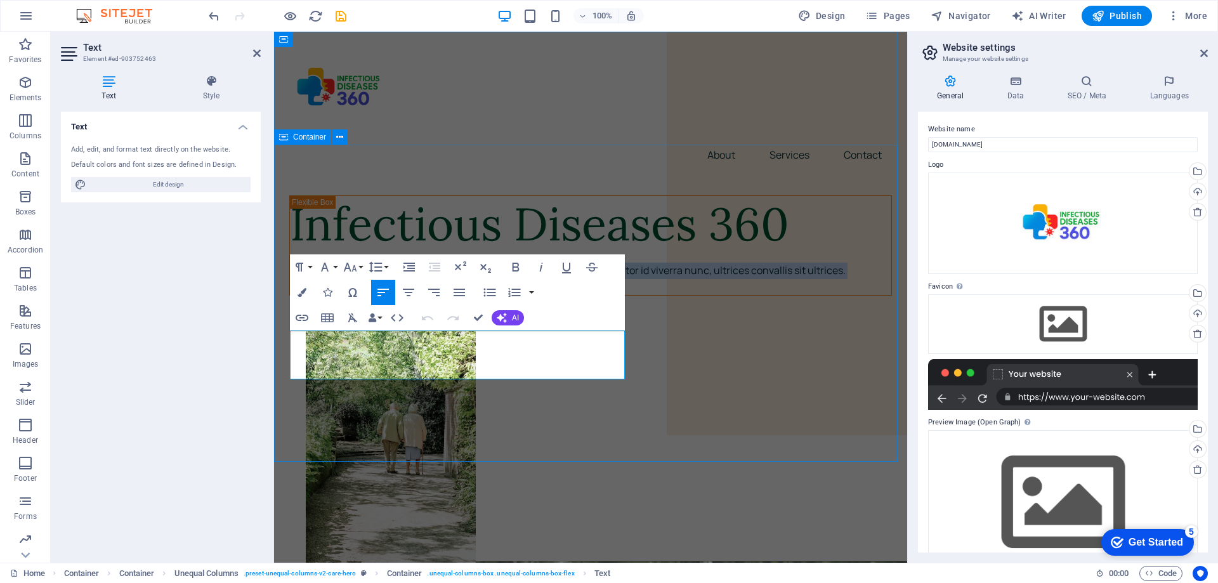
drag, startPoint x: 462, startPoint y: 366, endPoint x: 280, endPoint y: 320, distance: 187.3
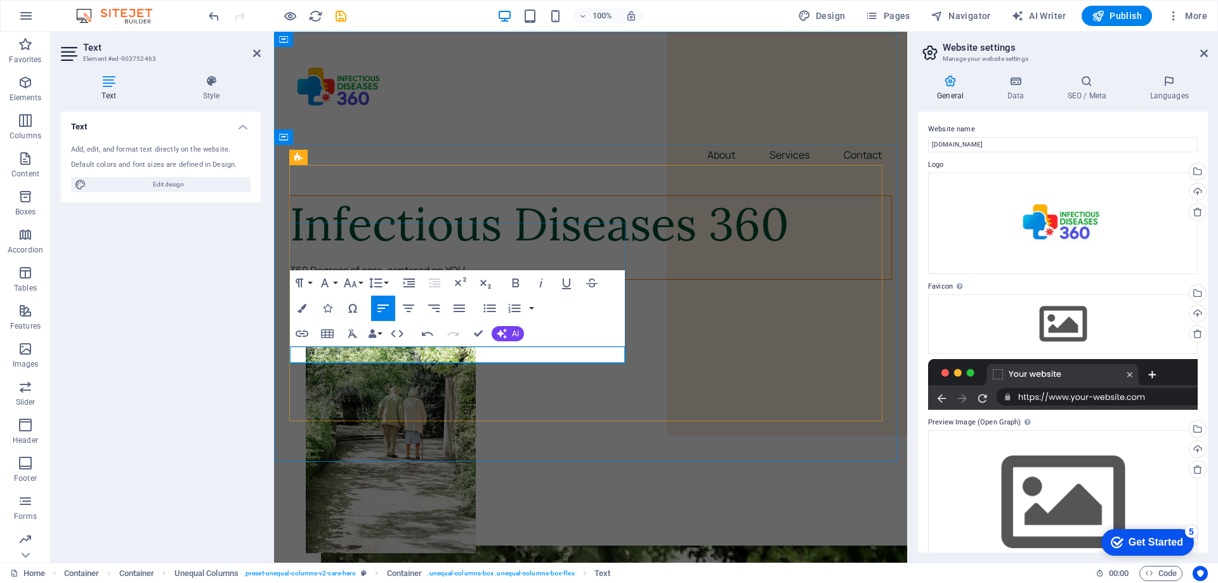
click at [331, 279] on p "360 Degress of care, centered on YOU" at bounding box center [590, 271] width 601 height 16
drag, startPoint x: 473, startPoint y: 353, endPoint x: 276, endPoint y: 345, distance: 196.9
click at [516, 281] on icon "button" at bounding box center [515, 282] width 15 height 15
click at [304, 303] on button "Colors" at bounding box center [302, 308] width 24 height 25
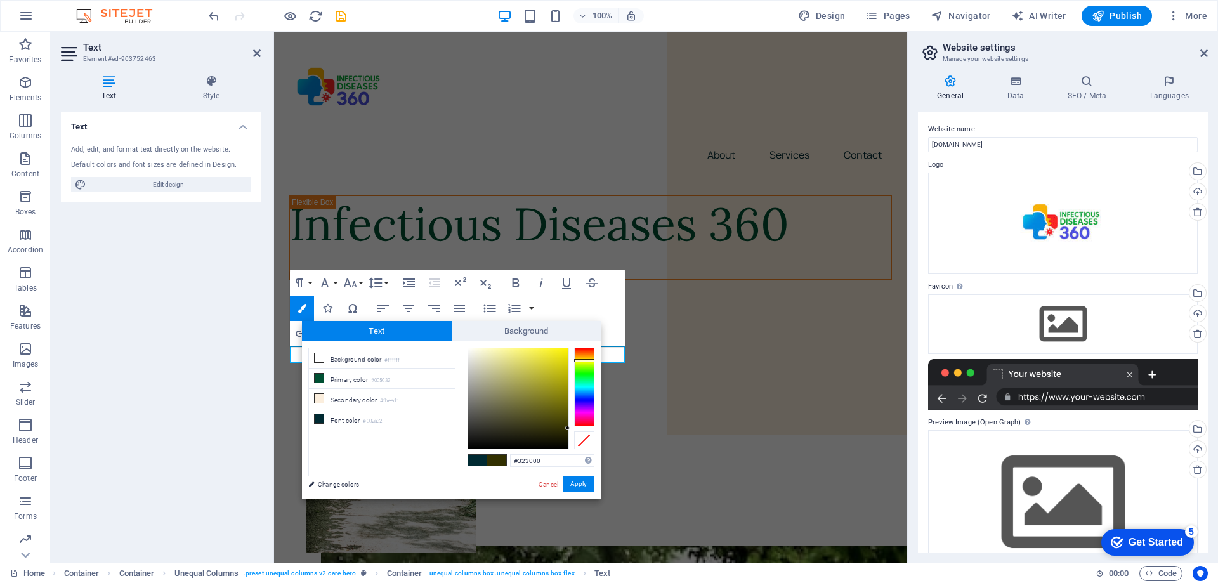
click at [582, 360] on div at bounding box center [584, 387] width 20 height 79
click at [542, 354] on div at bounding box center [518, 398] width 100 height 100
drag, startPoint x: 553, startPoint y: 353, endPoint x: 501, endPoint y: 341, distance: 53.6
click at [501, 341] on div "#fffca9 Supported formats #0852ed rgb(8, 82, 237) rgba(8, 82, 237, 90%) hsv(221…" at bounding box center [531, 511] width 140 height 341
type input "#f6f180"
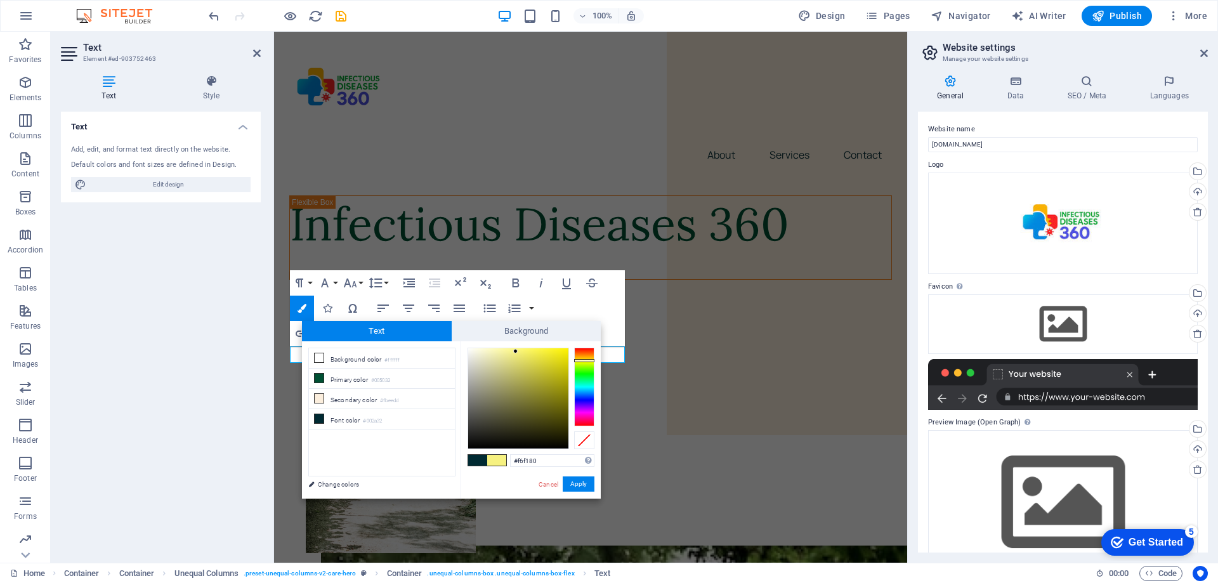
click at [516, 351] on div at bounding box center [515, 351] width 4 height 4
click at [580, 482] on button "Apply" at bounding box center [579, 483] width 32 height 15
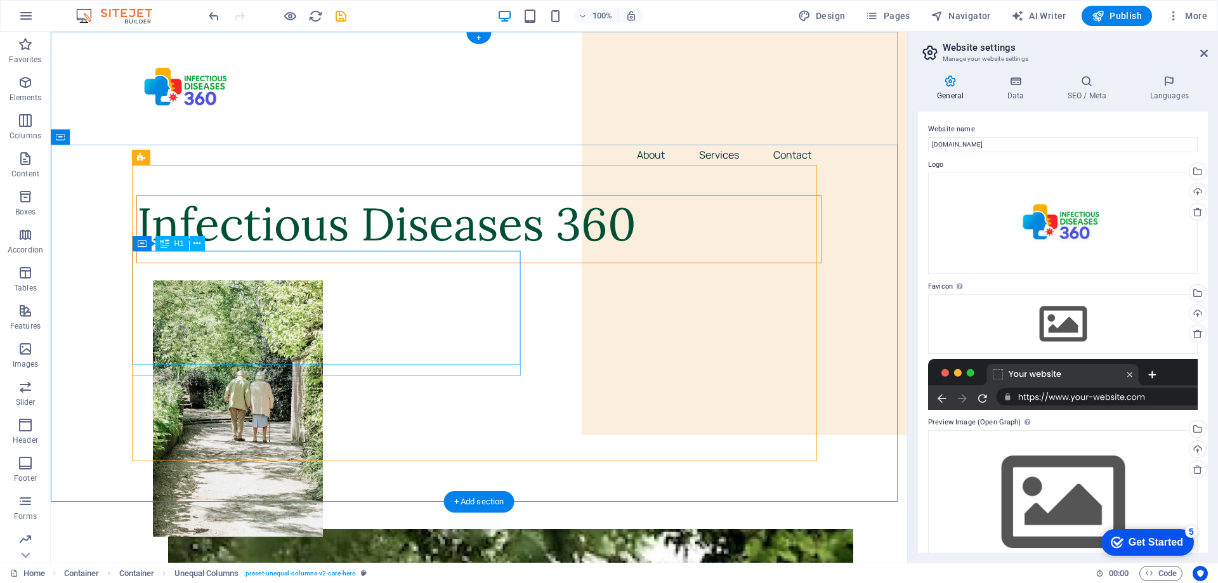
click at [424, 253] on div "Infectious Diseases 360" at bounding box center [479, 224] width 684 height 56
click at [412, 253] on div "Infectious Diseases 360" at bounding box center [479, 224] width 684 height 56
click at [456, 253] on div "Infectious Diseases 360" at bounding box center [479, 224] width 684 height 56
click at [473, 253] on div "Infectious Diseases 360" at bounding box center [479, 224] width 684 height 56
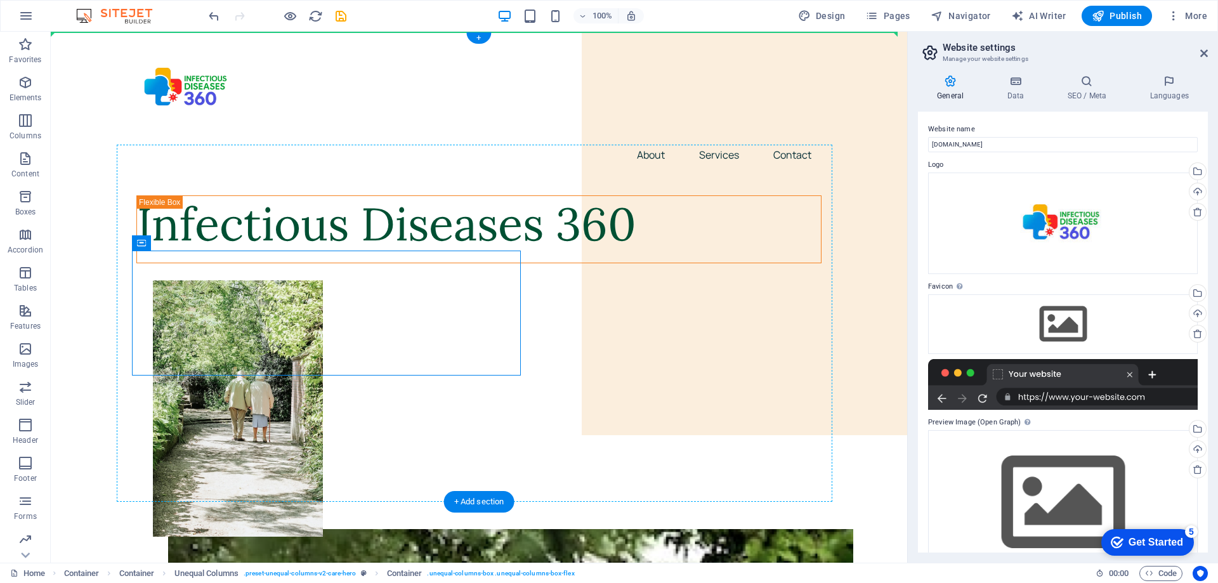
drag, startPoint x: 218, startPoint y: 272, endPoint x: 183, endPoint y: 220, distance: 63.2
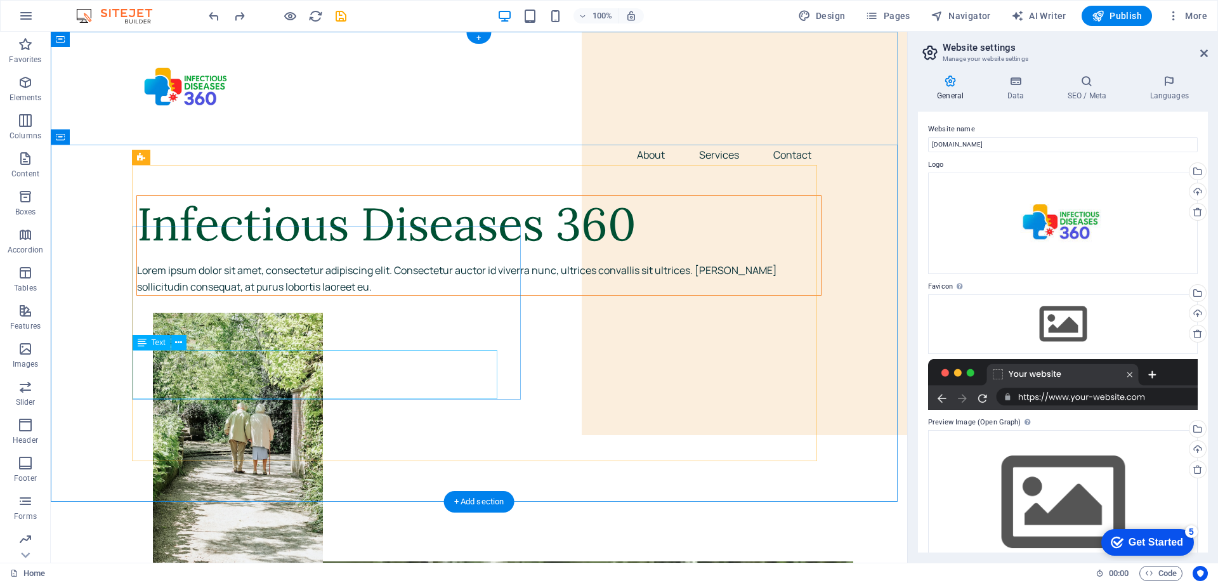
click at [259, 295] on div "Lorem ipsum dolor sit amet, consectetur adipiscing elit. Consectetur auctor id …" at bounding box center [479, 279] width 684 height 32
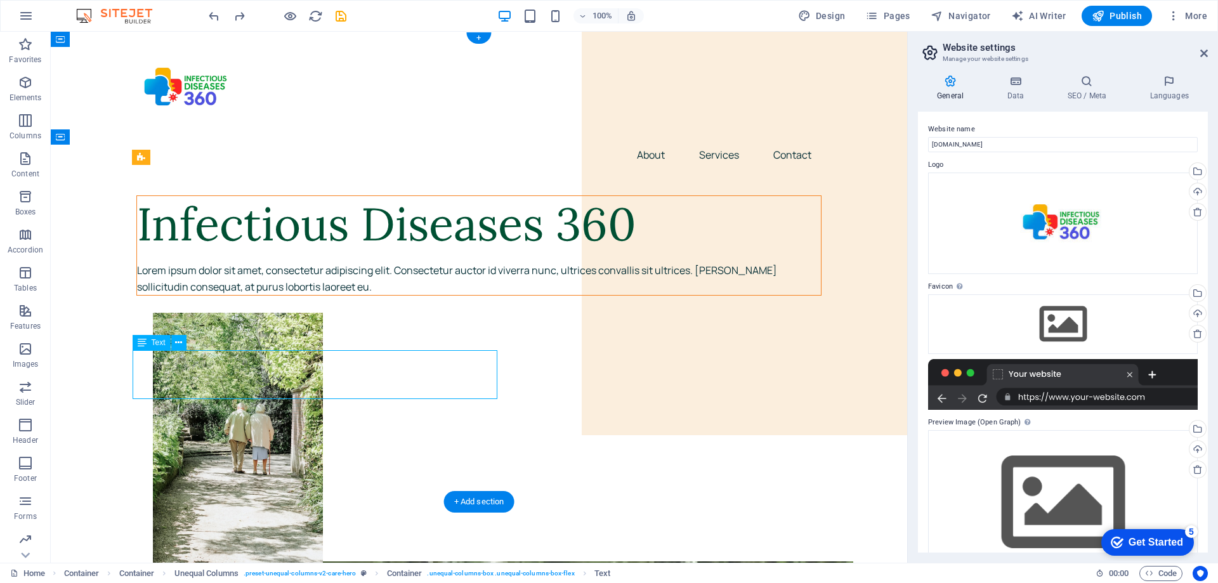
click at [251, 295] on div "Lorem ipsum dolor sit amet, consectetur adipiscing elit. Consectetur auctor id …" at bounding box center [479, 279] width 684 height 32
drag, startPoint x: 237, startPoint y: 388, endPoint x: 160, endPoint y: 370, distance: 79.6
click at [160, 295] on div "Lorem ipsum dolor sit amet, consectetur adipiscing elit. Consectetur auctor id …" at bounding box center [479, 279] width 684 height 32
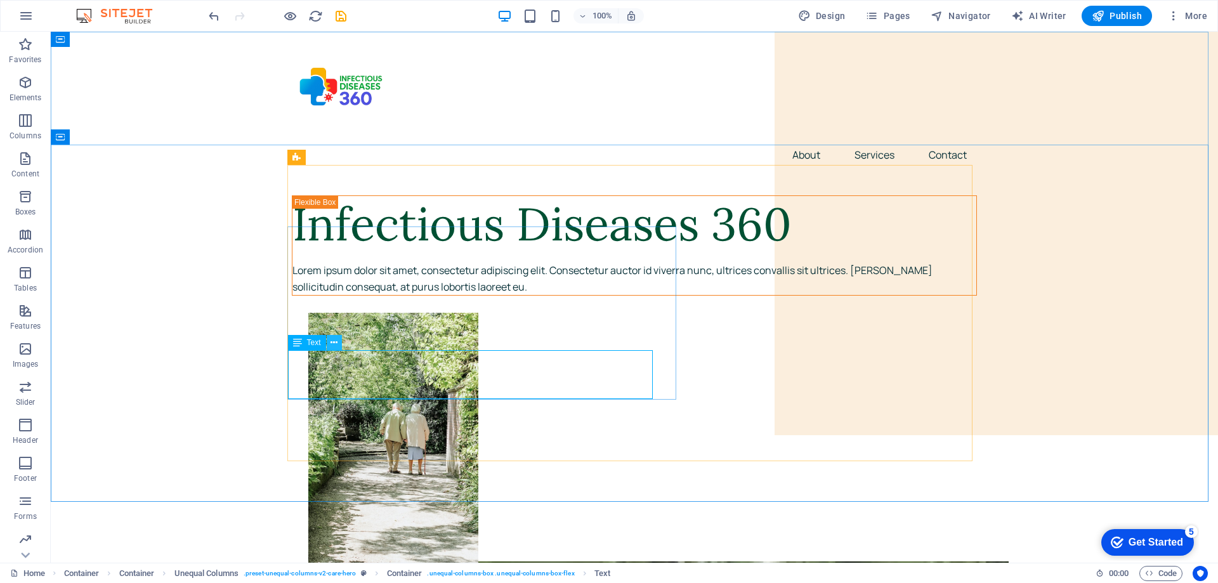
click at [339, 346] on button at bounding box center [334, 342] width 15 height 15
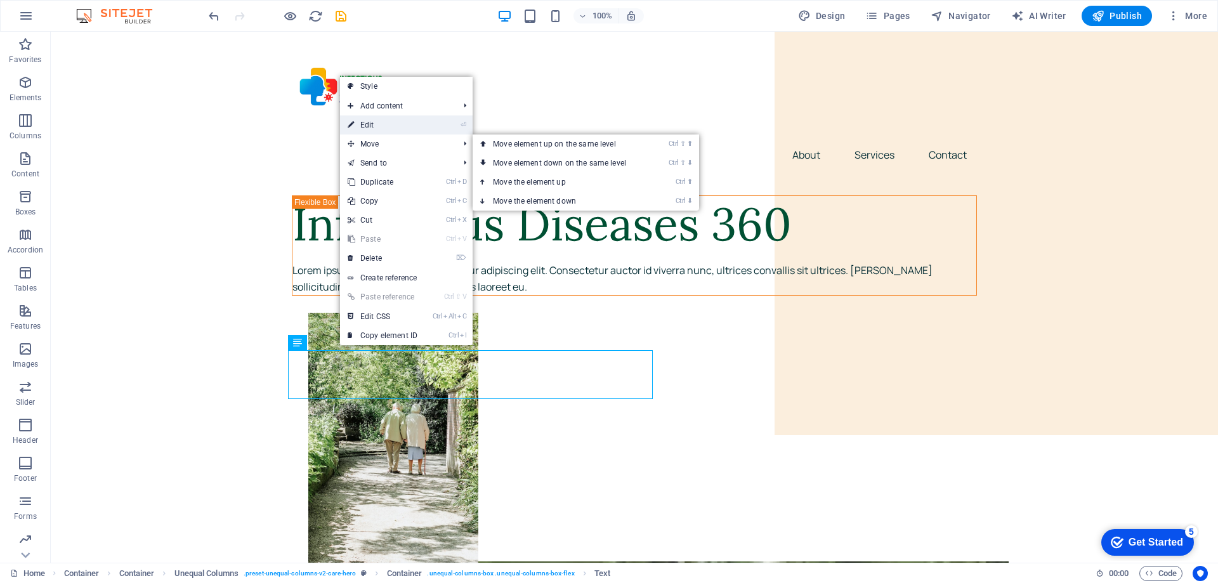
click at [373, 122] on link "⏎ Edit" at bounding box center [382, 124] width 85 height 19
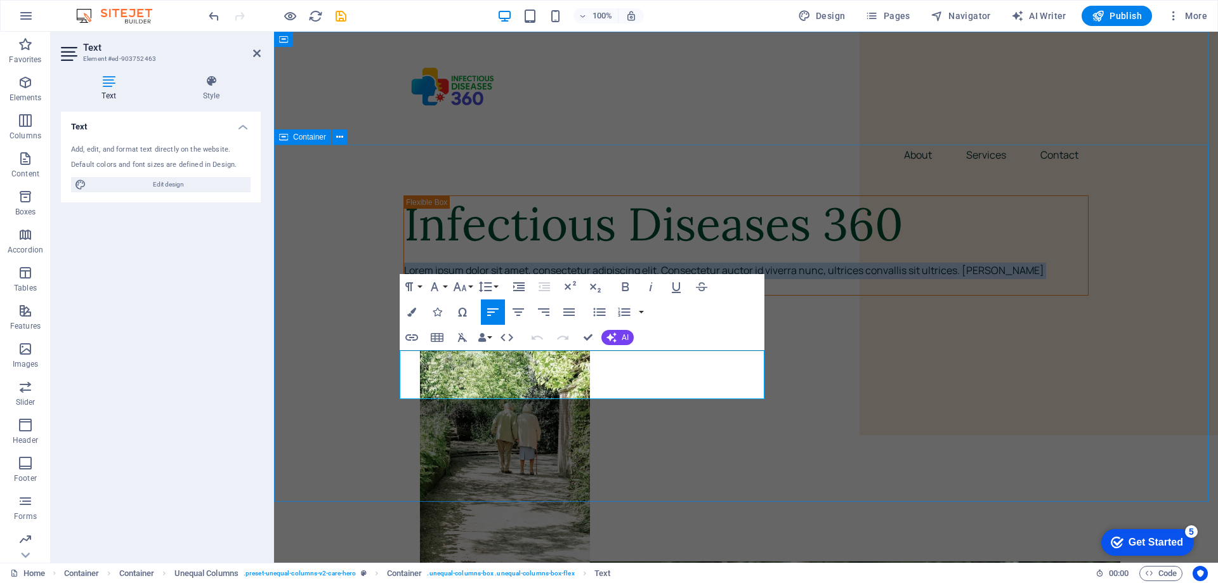
drag, startPoint x: 524, startPoint y: 387, endPoint x: 397, endPoint y: 341, distance: 135.1
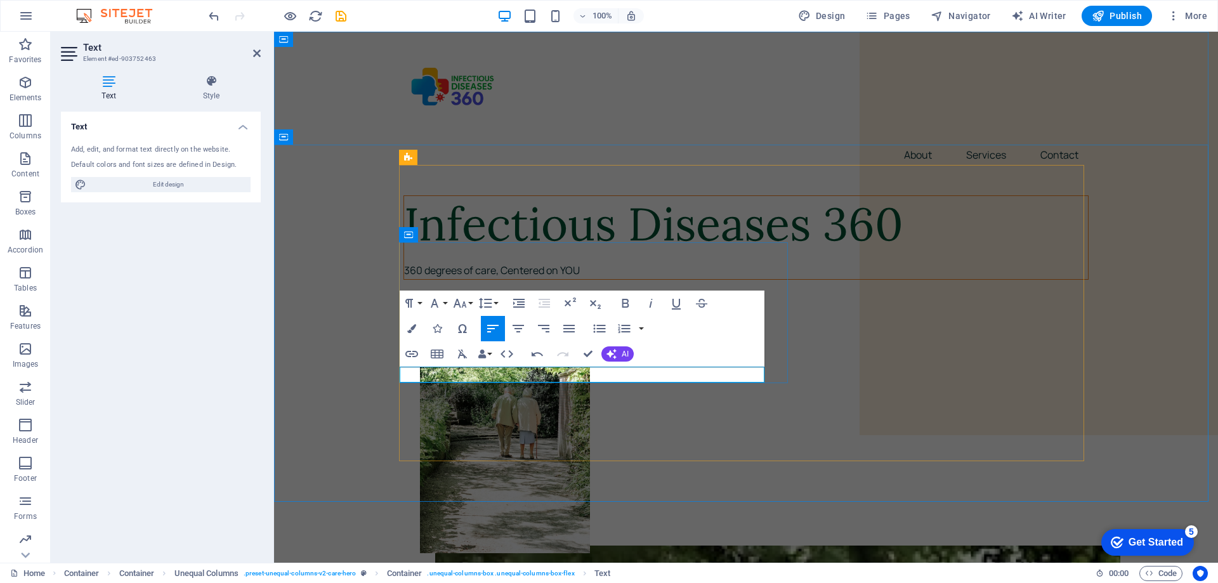
drag, startPoint x: 584, startPoint y: 374, endPoint x: 560, endPoint y: 374, distance: 24.1
click at [560, 279] on p "360 degrees of care, Centered on YOU" at bounding box center [746, 271] width 684 height 16
click at [581, 279] on p "360 degrees of care, Centered on YOU" at bounding box center [746, 271] width 684 height 16
drag, startPoint x: 586, startPoint y: 374, endPoint x: 677, endPoint y: 398, distance: 94.3
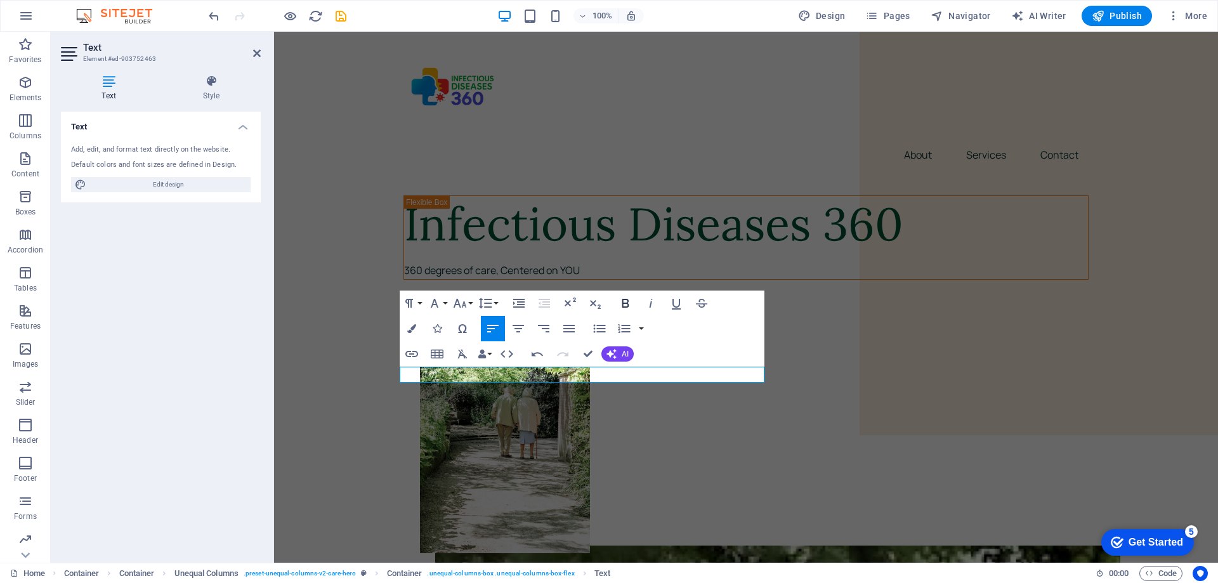
click at [622, 302] on icon "button" at bounding box center [625, 303] width 7 height 9
drag, startPoint x: 587, startPoint y: 373, endPoint x: 563, endPoint y: 371, distance: 23.6
click at [563, 279] on p "360 degrees of care, Centered on YOU" at bounding box center [746, 271] width 684 height 16
click at [410, 330] on icon "button" at bounding box center [411, 328] width 9 height 9
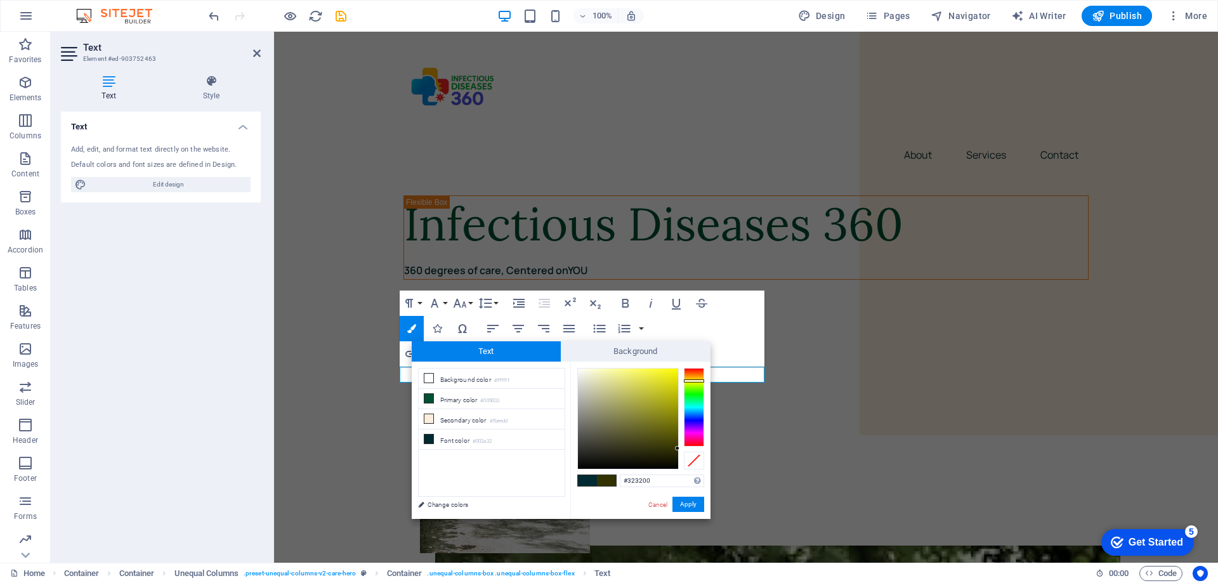
click at [693, 381] on div at bounding box center [694, 407] width 20 height 79
drag, startPoint x: 699, startPoint y: 381, endPoint x: 663, endPoint y: 378, distance: 36.3
click at [700, 382] on div at bounding box center [694, 382] width 20 height 3
click at [634, 371] on div at bounding box center [628, 419] width 100 height 100
click at [656, 372] on div at bounding box center [628, 419] width 100 height 100
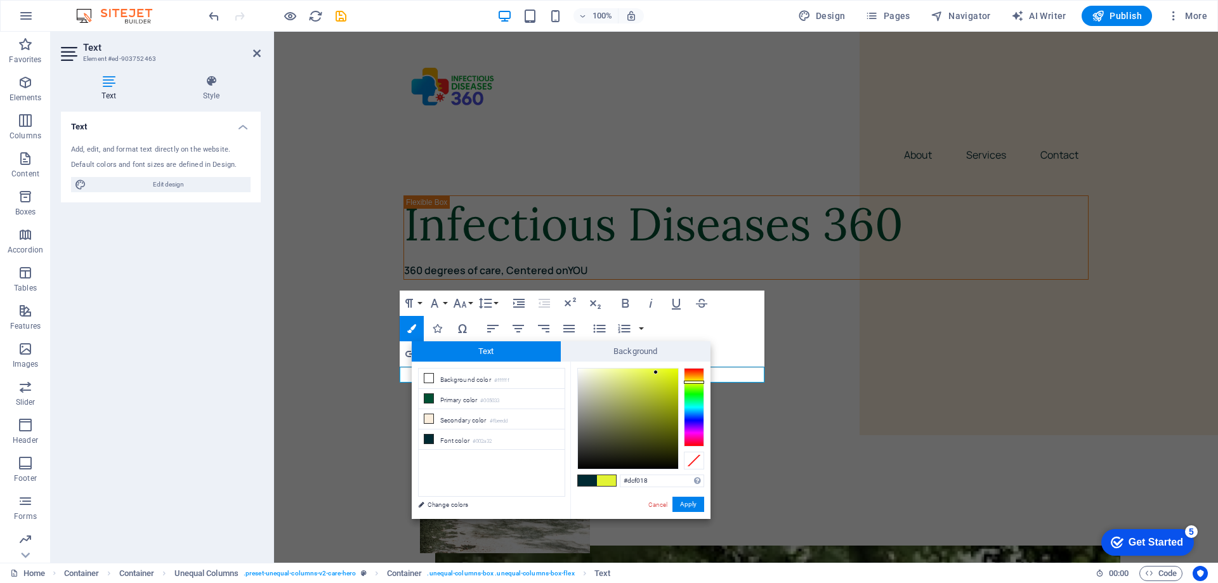
click at [669, 374] on div at bounding box center [628, 419] width 100 height 100
click at [675, 375] on div at bounding box center [628, 419] width 100 height 100
click at [690, 381] on div at bounding box center [694, 380] width 20 height 3
click at [648, 373] on div at bounding box center [628, 419] width 100 height 100
type input "#f2f012"
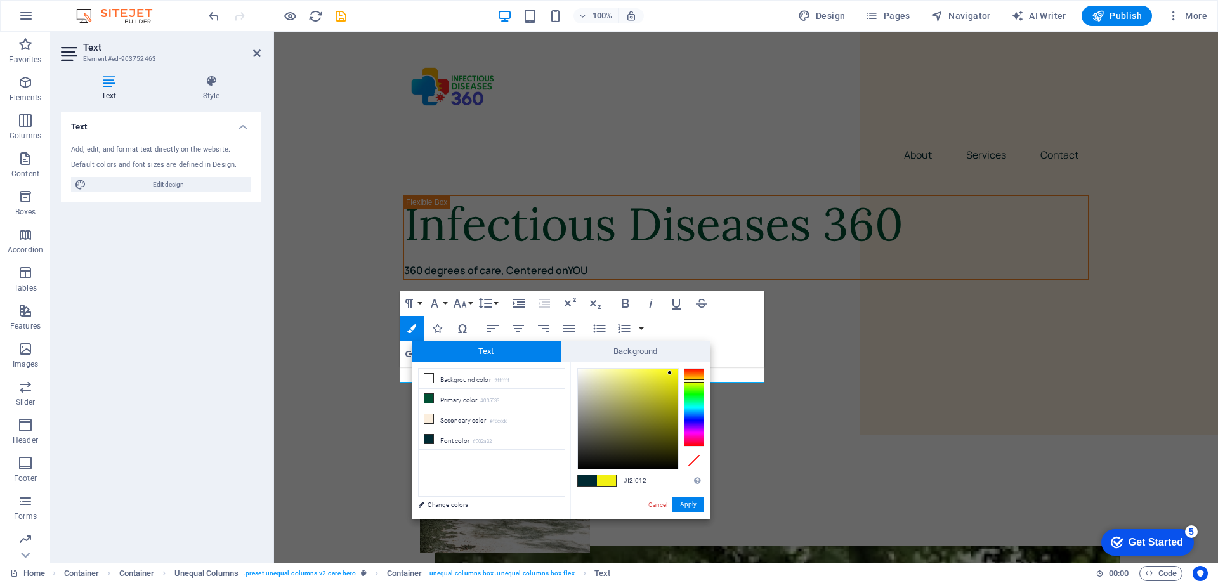
click at [670, 373] on div at bounding box center [628, 419] width 100 height 100
click at [692, 505] on button "Apply" at bounding box center [689, 504] width 32 height 15
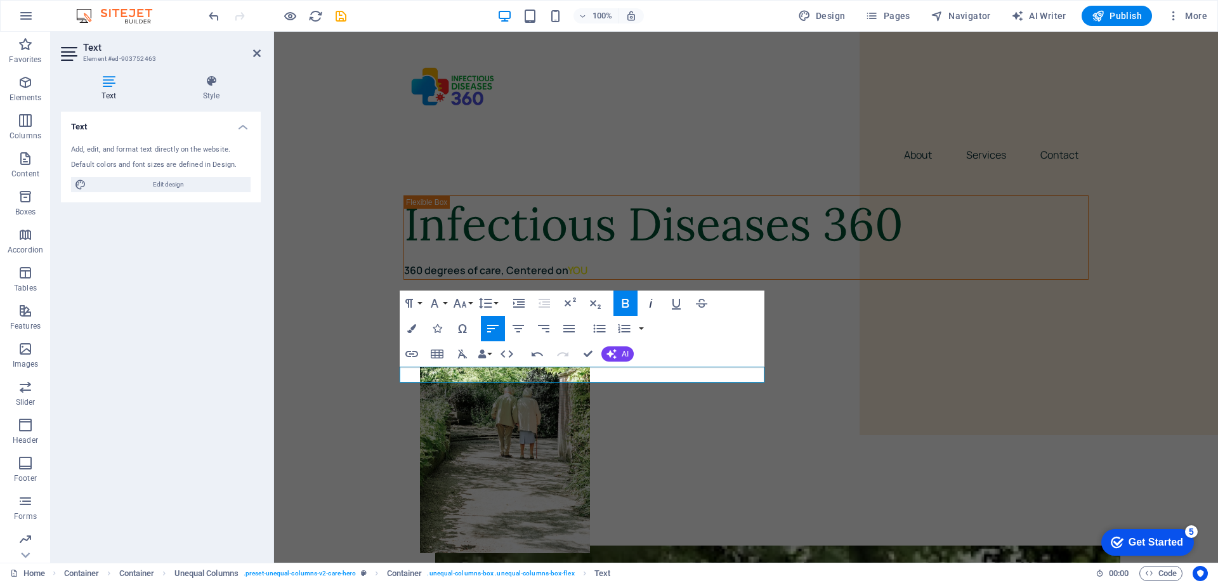
click at [653, 302] on icon "button" at bounding box center [650, 303] width 15 height 15
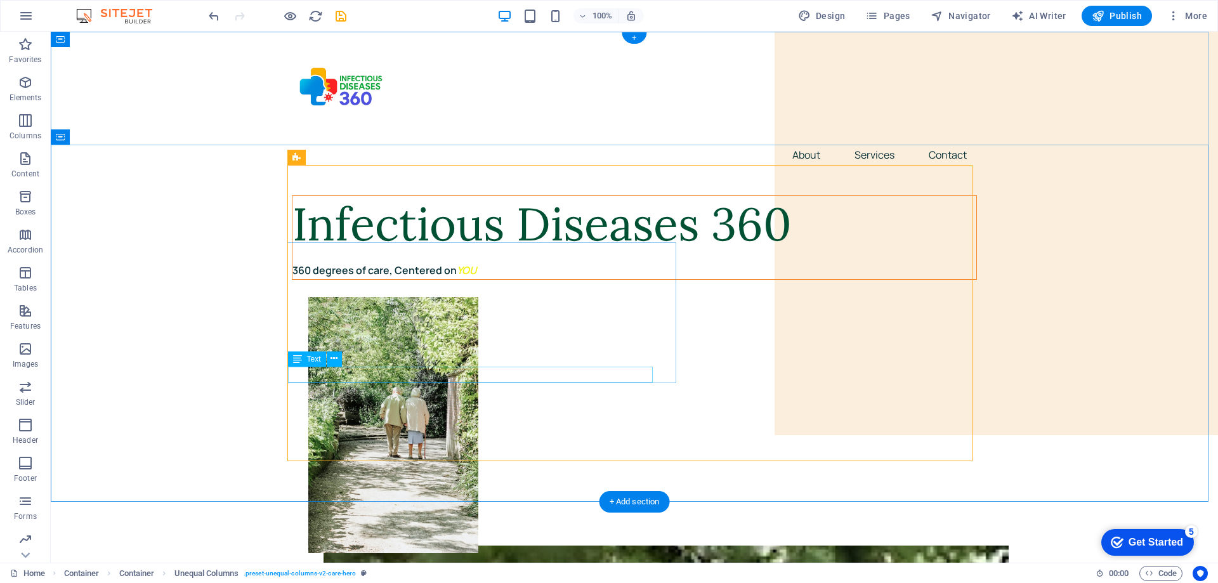
click at [471, 279] on div "360 degrees of care, Centered on YOU" at bounding box center [634, 271] width 684 height 16
click at [430, 253] on div "Infectious Diseases 360" at bounding box center [634, 224] width 684 height 56
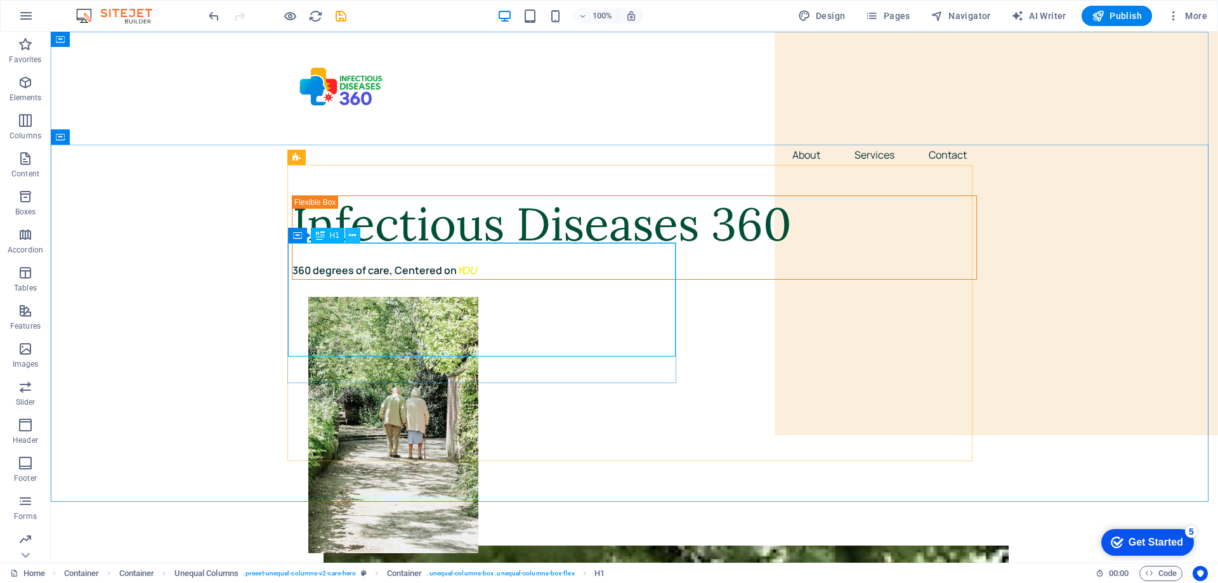
click at [353, 235] on icon at bounding box center [352, 235] width 7 height 13
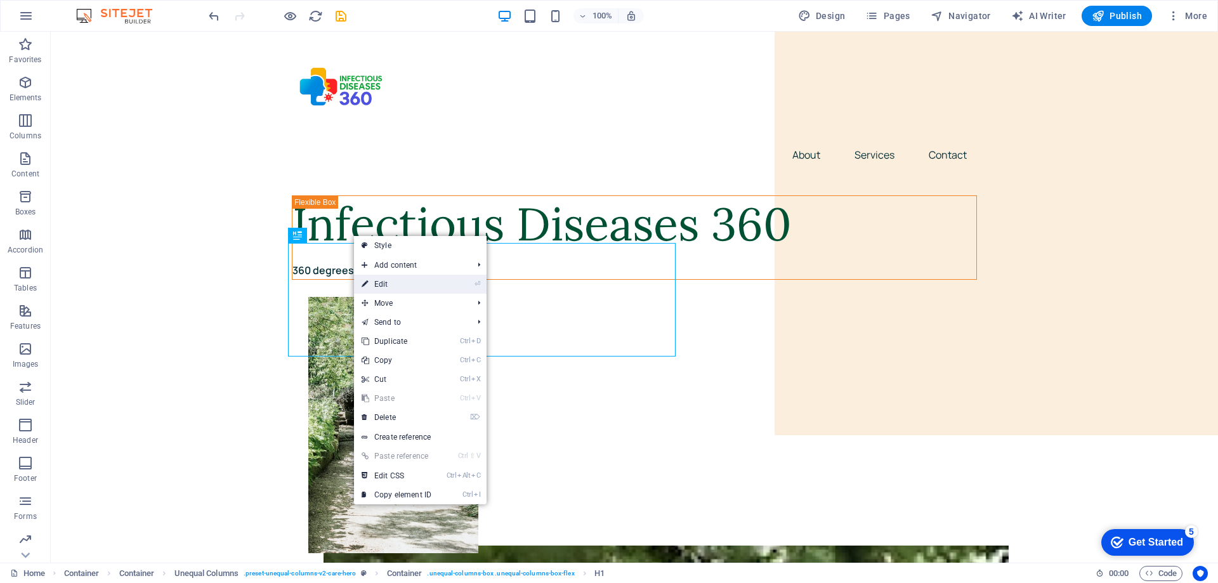
click at [387, 285] on link "⏎ Edit" at bounding box center [396, 284] width 85 height 19
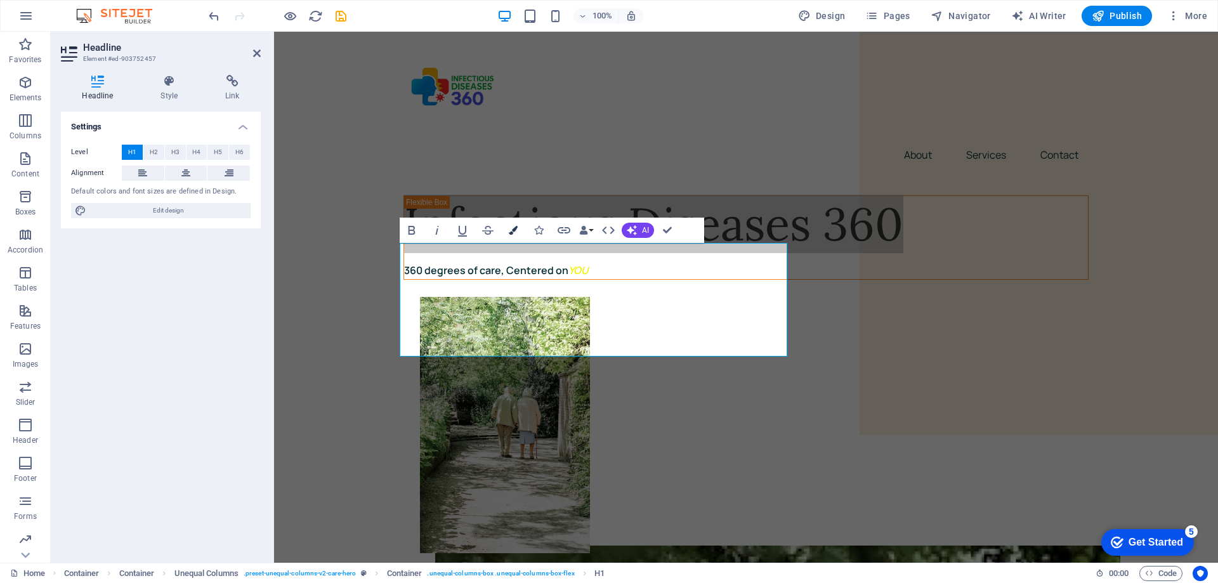
click at [513, 232] on icon "button" at bounding box center [513, 230] width 9 height 9
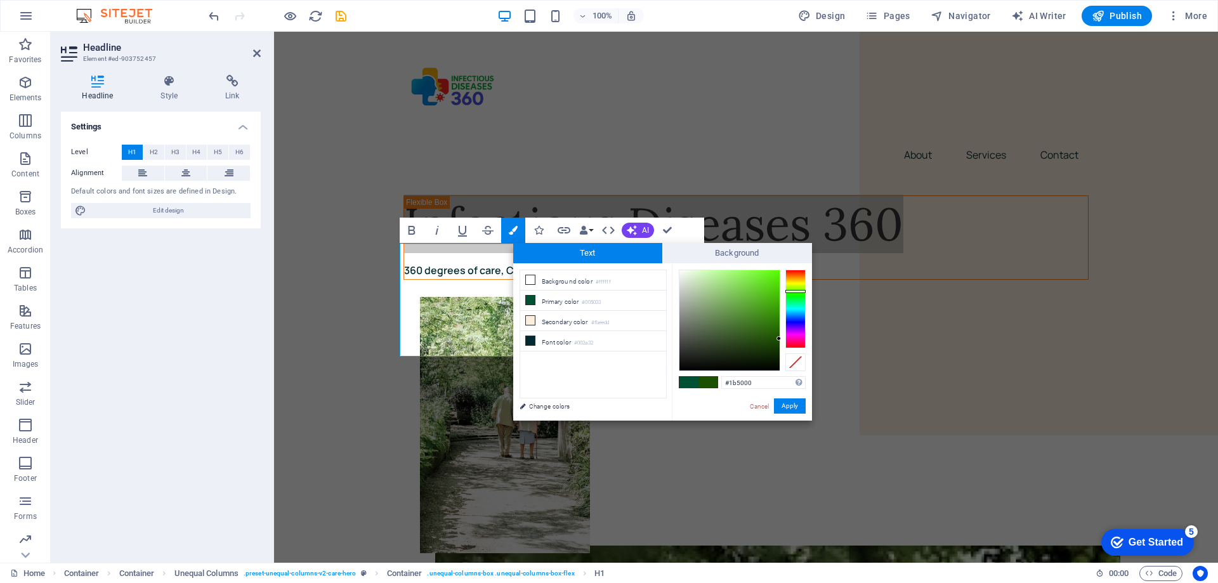
click at [798, 291] on div at bounding box center [795, 309] width 20 height 79
click at [797, 298] on div at bounding box center [795, 298] width 20 height 3
click at [745, 310] on div at bounding box center [729, 320] width 100 height 100
click at [754, 298] on div at bounding box center [729, 320] width 100 height 100
type input "#18ca3b"
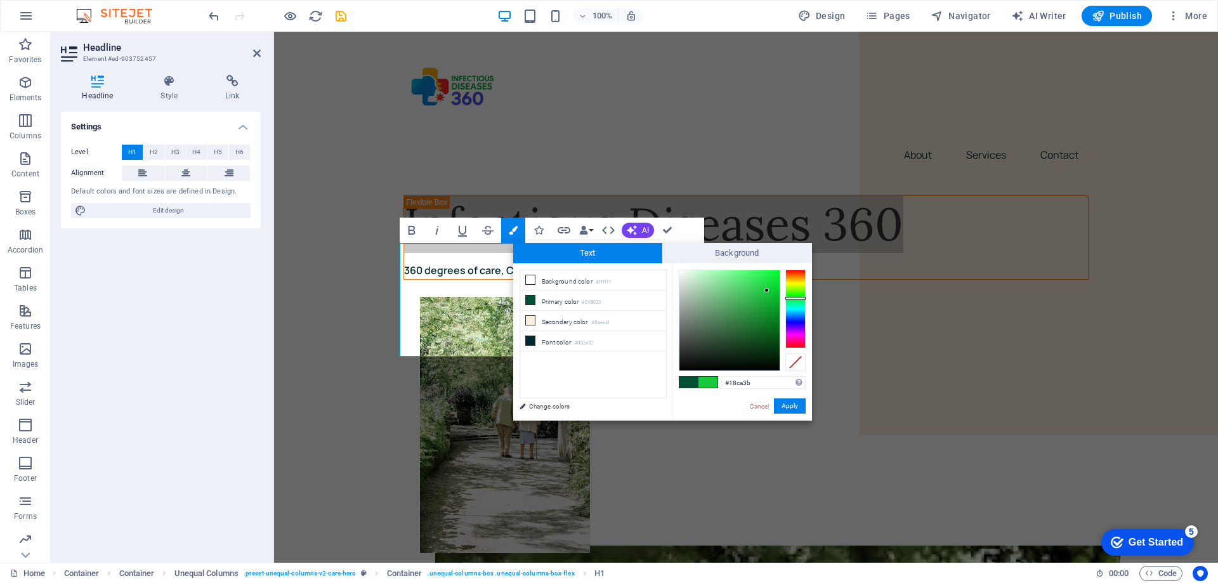
click at [767, 291] on div at bounding box center [729, 320] width 100 height 100
click at [791, 403] on button "Apply" at bounding box center [790, 405] width 32 height 15
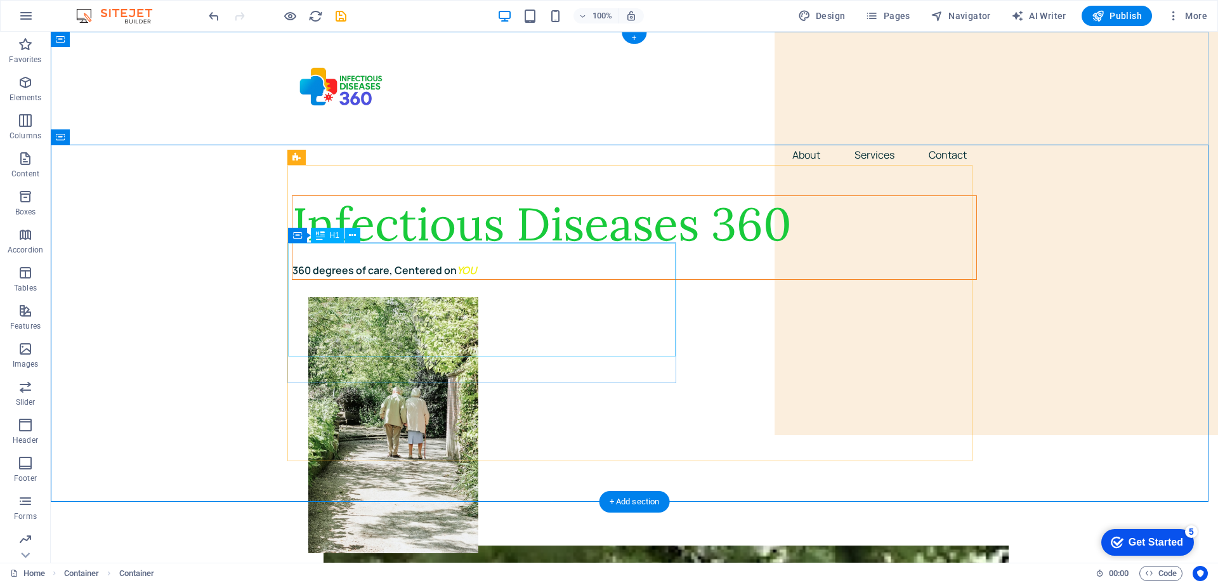
click at [515, 253] on div "Infectious Diseases 360" at bounding box center [634, 224] width 684 height 56
click at [365, 253] on div "Infectious Diseases 360" at bounding box center [634, 224] width 684 height 56
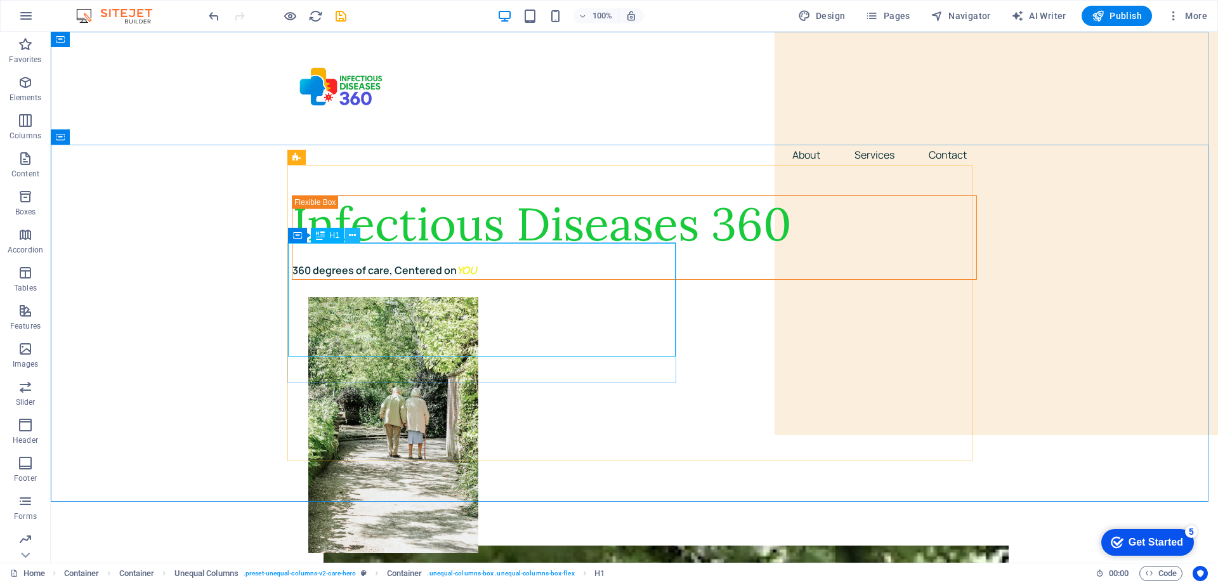
click at [355, 231] on icon at bounding box center [352, 235] width 7 height 13
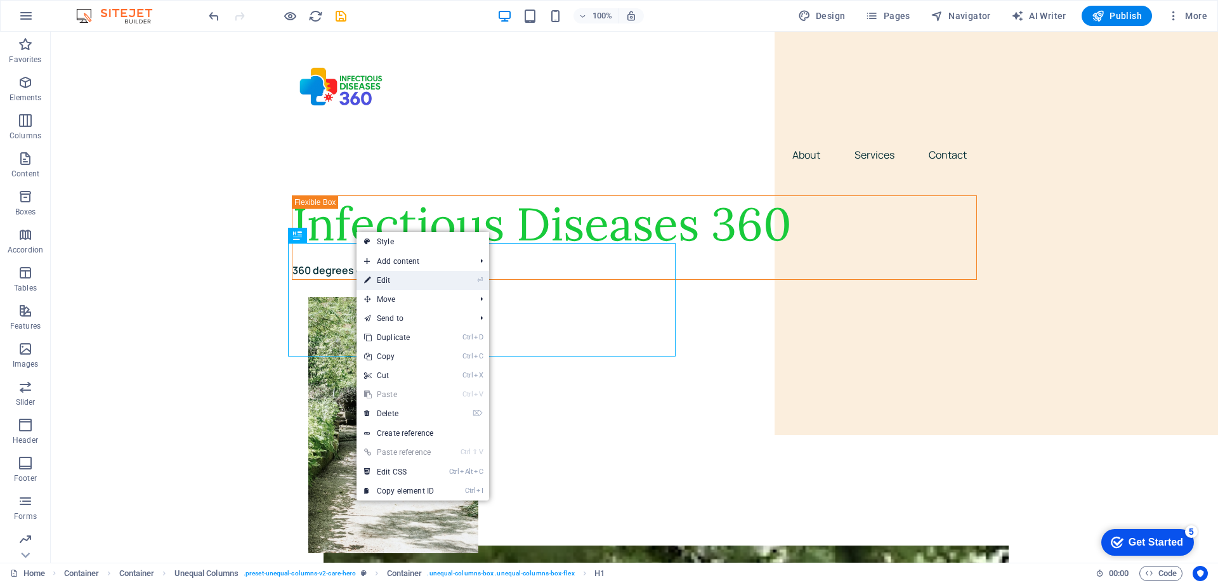
click at [389, 278] on link "⏎ Edit" at bounding box center [399, 280] width 85 height 19
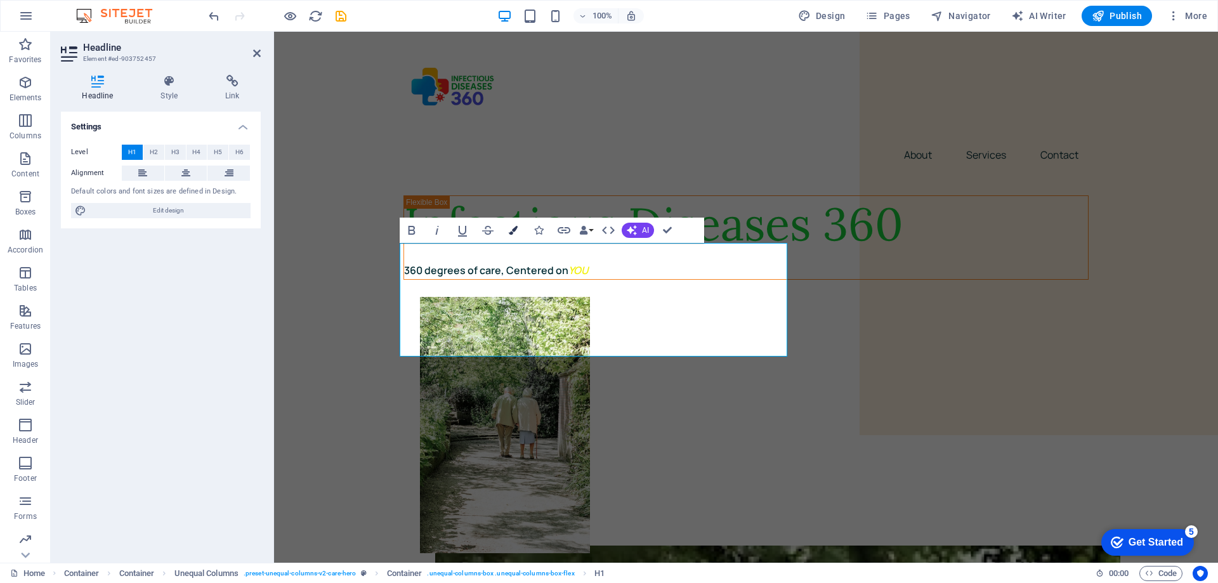
click at [512, 228] on icon "button" at bounding box center [513, 230] width 9 height 9
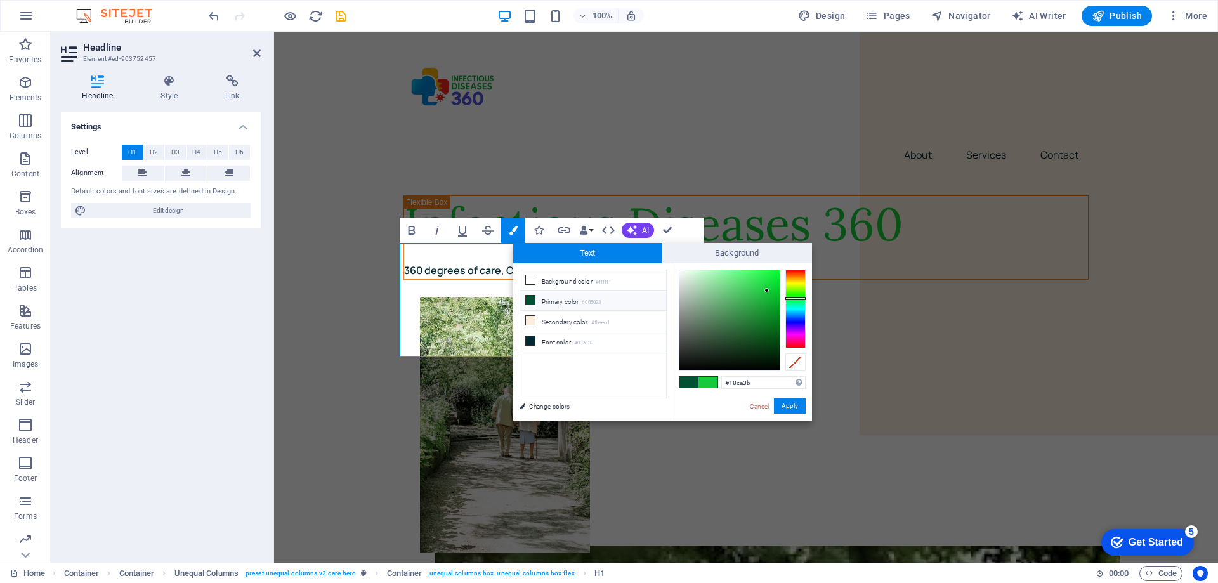
click at [532, 299] on icon at bounding box center [530, 300] width 9 height 9
click at [533, 320] on icon at bounding box center [530, 320] width 9 height 9
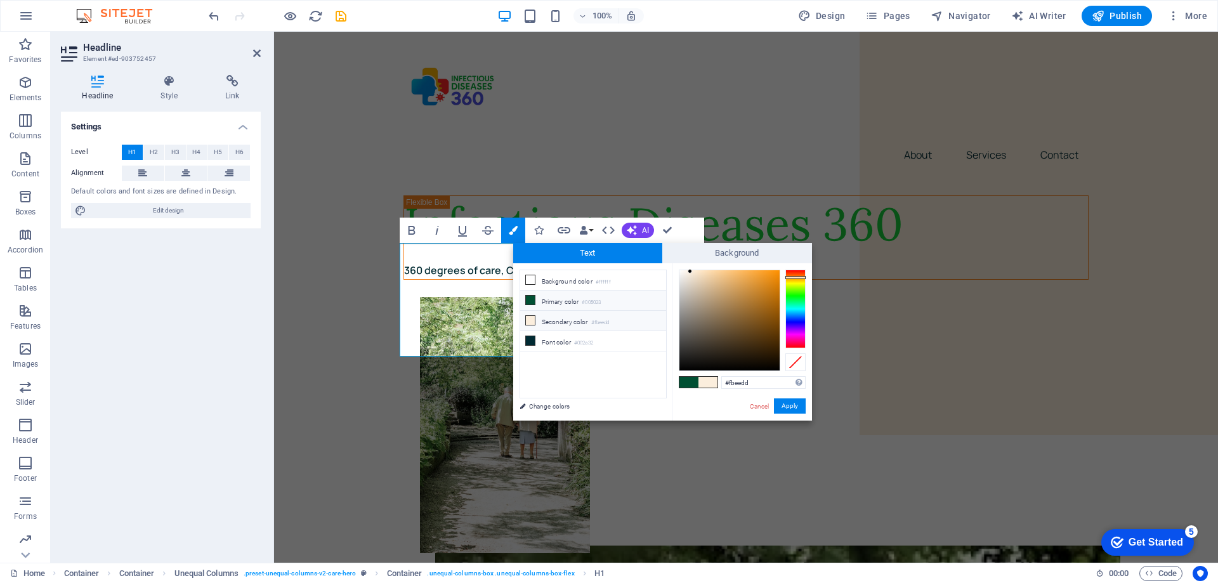
drag, startPoint x: 533, startPoint y: 305, endPoint x: 533, endPoint y: 298, distance: 7.6
click at [533, 299] on li "Primary color #005033" at bounding box center [593, 301] width 146 height 20
type input "#005033"
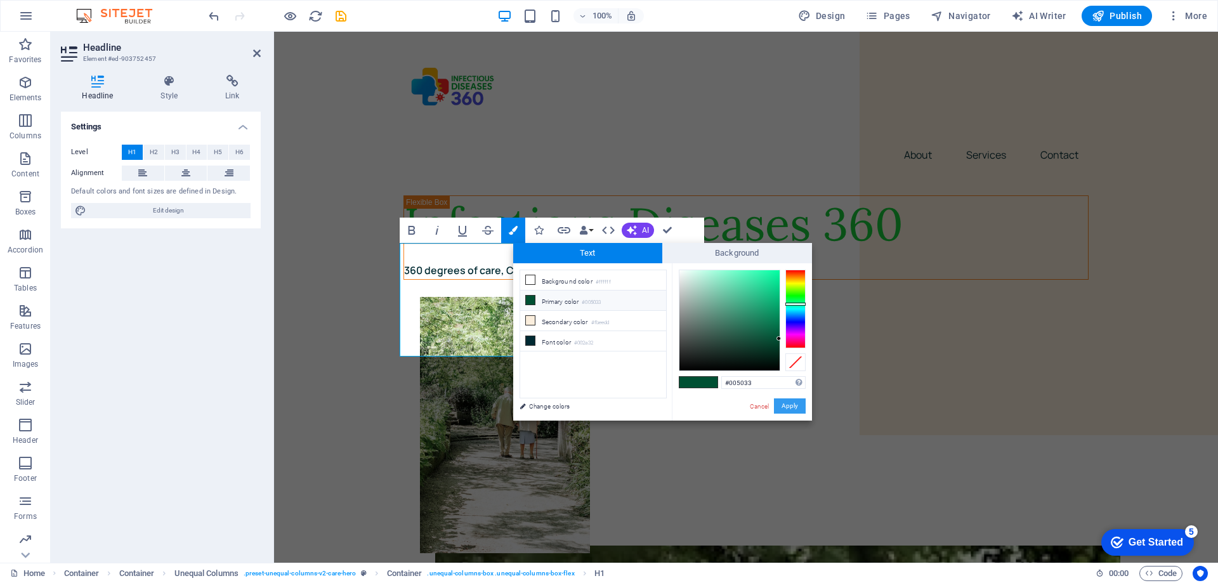
click at [798, 404] on button "Apply" at bounding box center [790, 405] width 32 height 15
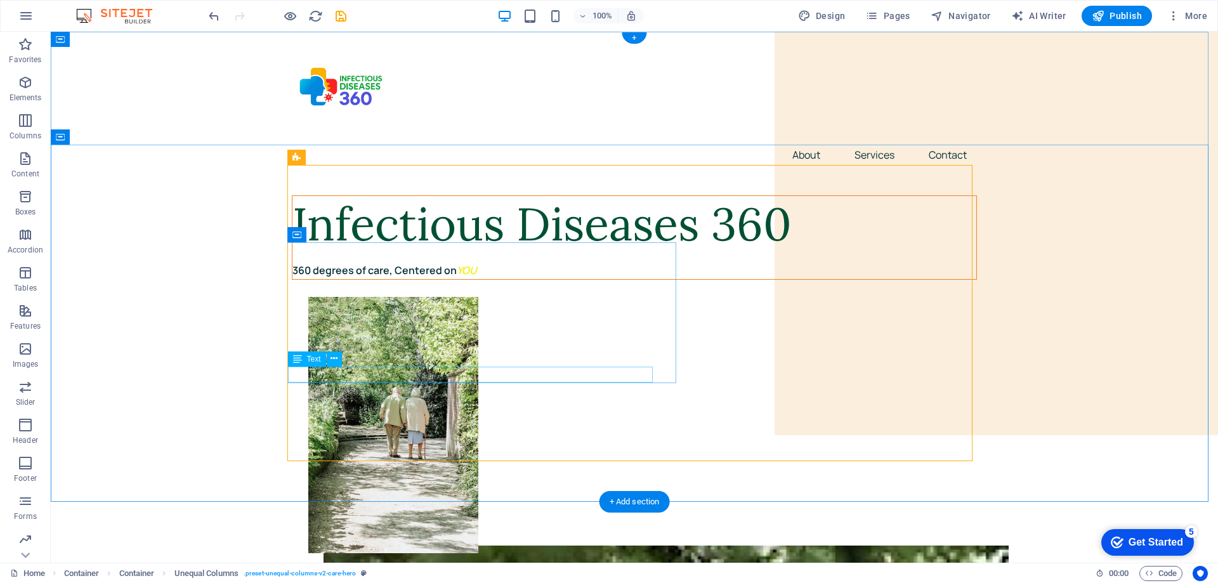
click at [457, 279] on div "360 degrees of care, Centered on YOU" at bounding box center [634, 271] width 684 height 16
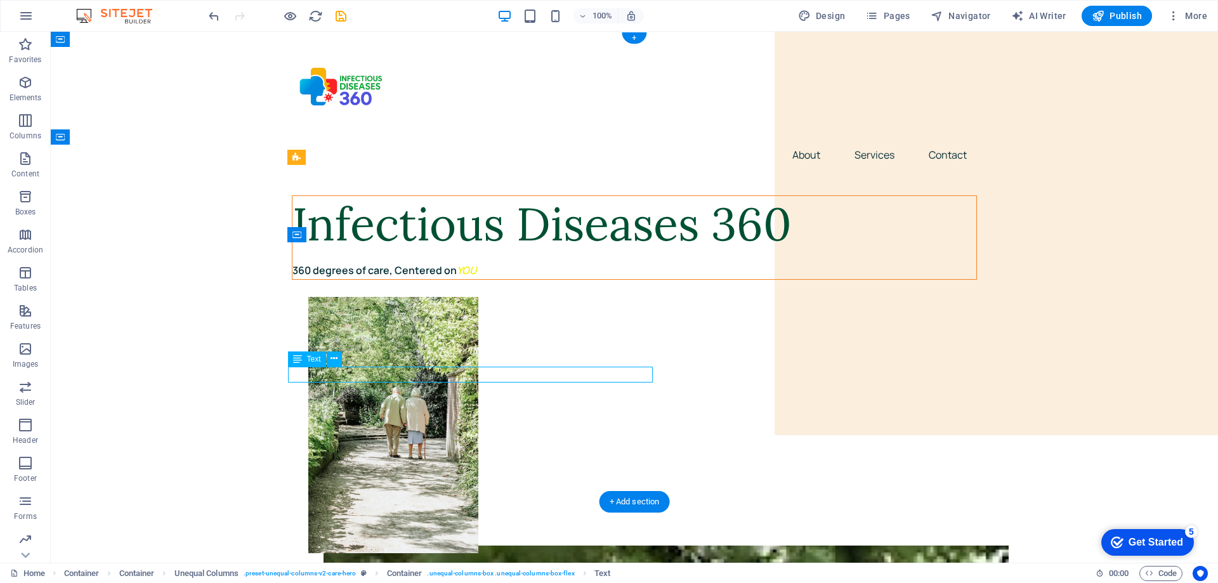
click at [481, 279] on div "360 degrees of care, Centered on YOU" at bounding box center [634, 271] width 684 height 16
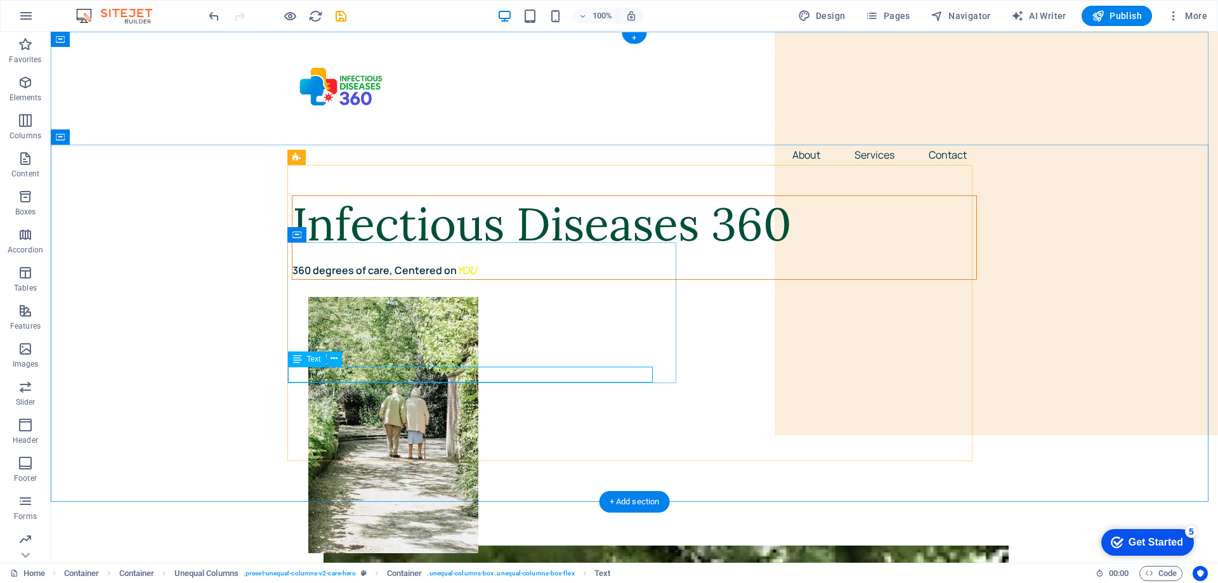
click at [367, 279] on div "360 degrees of care, Centered on YOU" at bounding box center [634, 271] width 684 height 16
click at [342, 348] on icon at bounding box center [344, 348] width 7 height 13
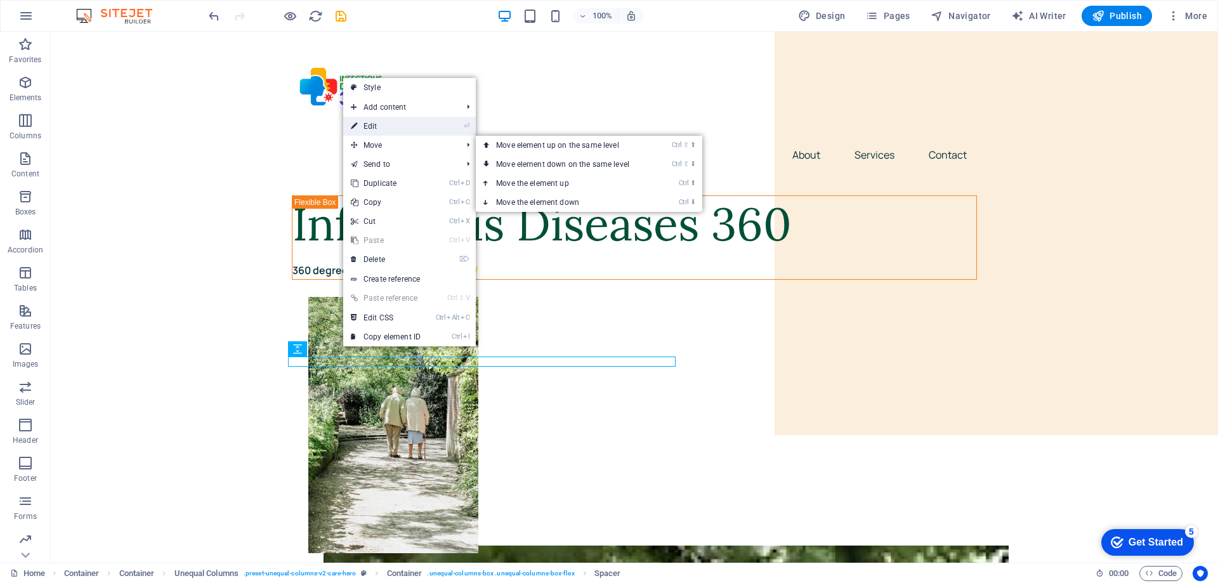
click at [389, 125] on link "⏎ Edit" at bounding box center [385, 126] width 85 height 19
select select "px"
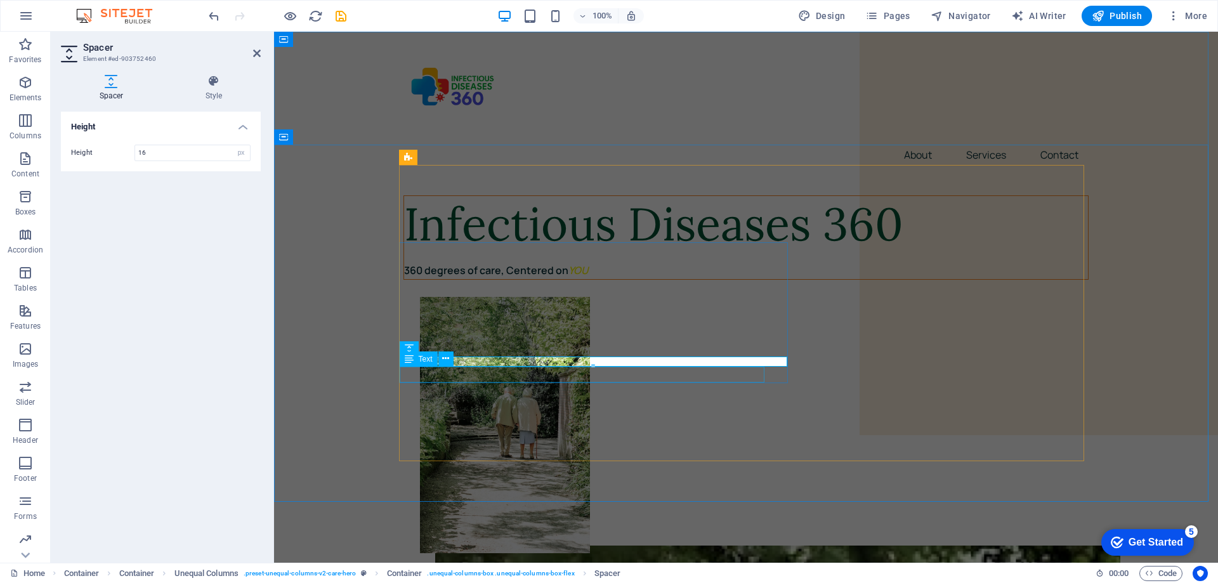
click at [569, 279] on div "360 degrees of care, Centered on YOU" at bounding box center [746, 271] width 684 height 16
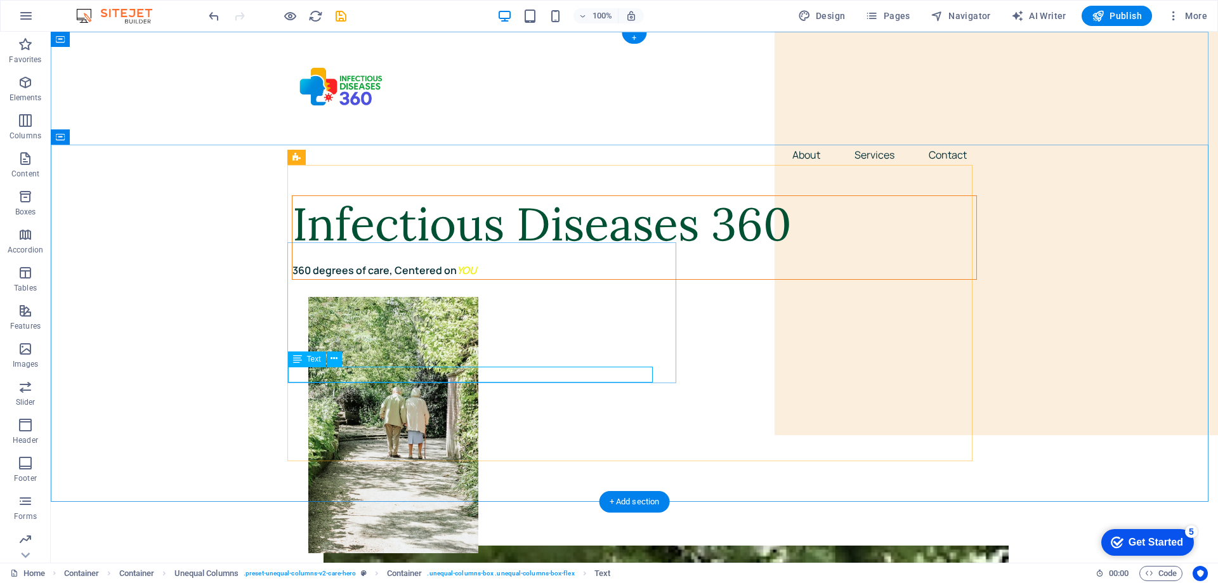
click at [478, 279] on div "360 degrees of care, Centered on YOU" at bounding box center [634, 271] width 684 height 16
click at [336, 360] on icon at bounding box center [334, 358] width 7 height 13
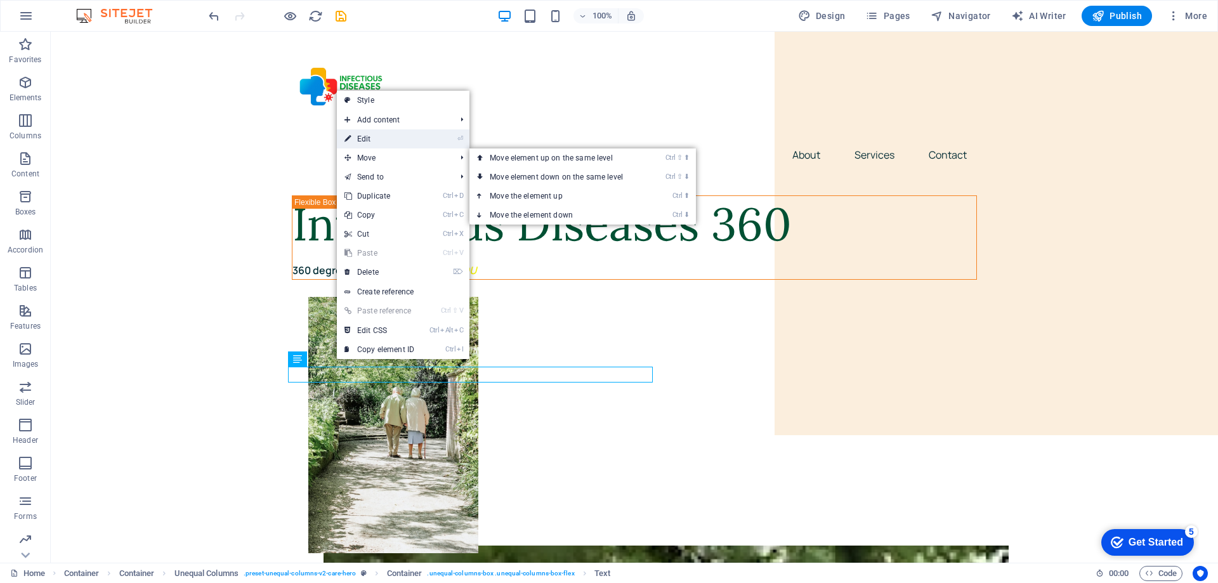
click at [371, 139] on link "⏎ Edit" at bounding box center [379, 138] width 85 height 19
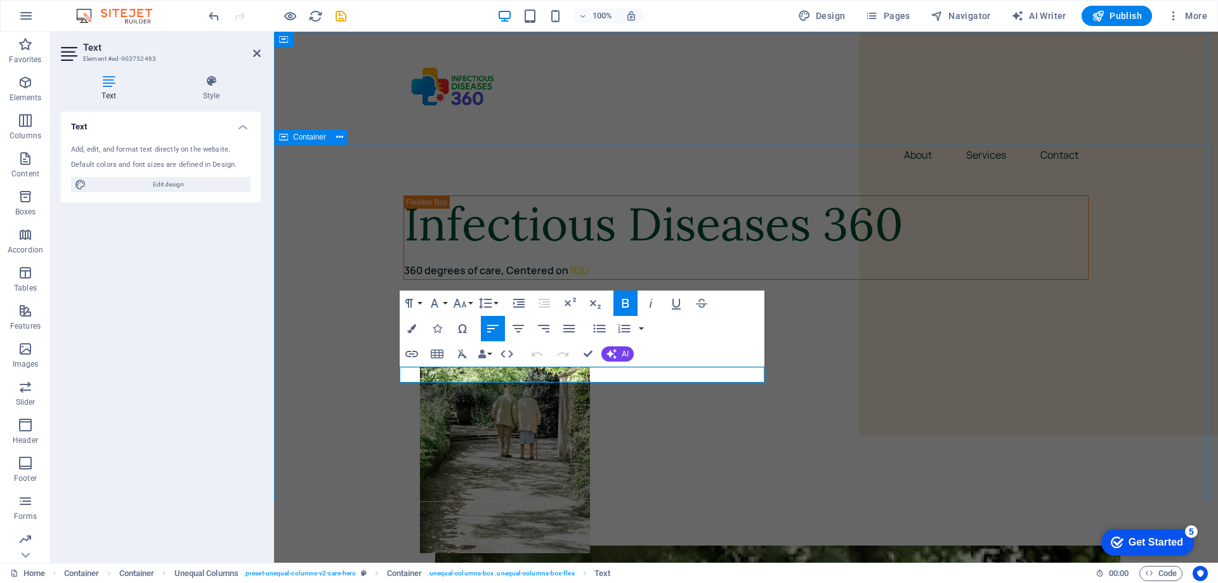
drag, startPoint x: 586, startPoint y: 374, endPoint x: 389, endPoint y: 359, distance: 197.3
click at [409, 326] on icon "button" at bounding box center [411, 328] width 9 height 9
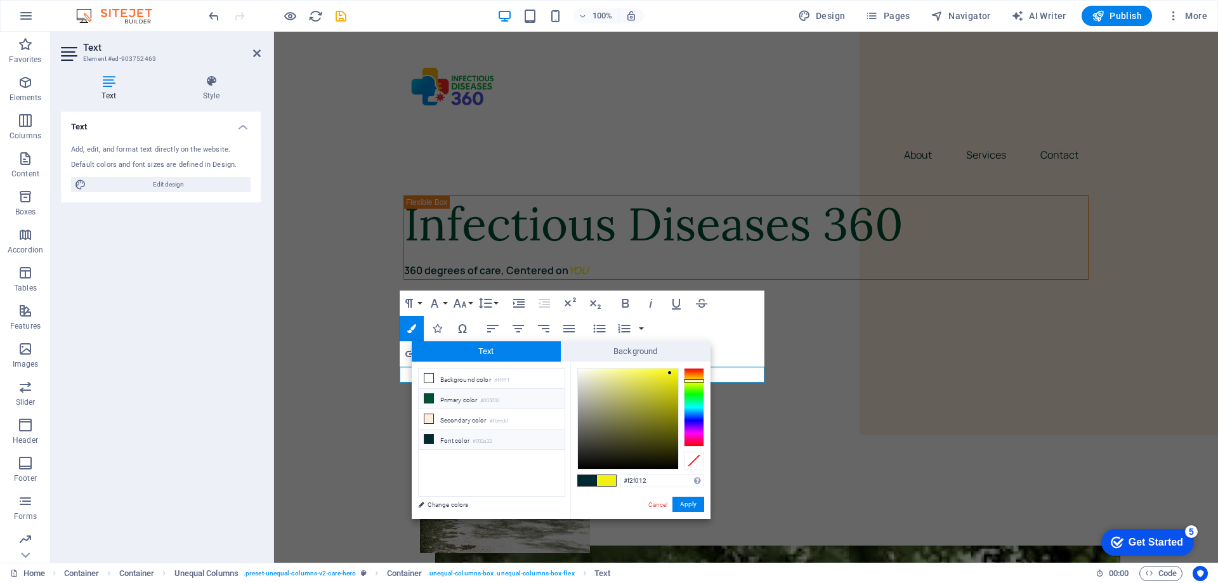
click at [438, 397] on li "Primary color #005033" at bounding box center [492, 399] width 146 height 20
type input "#005033"
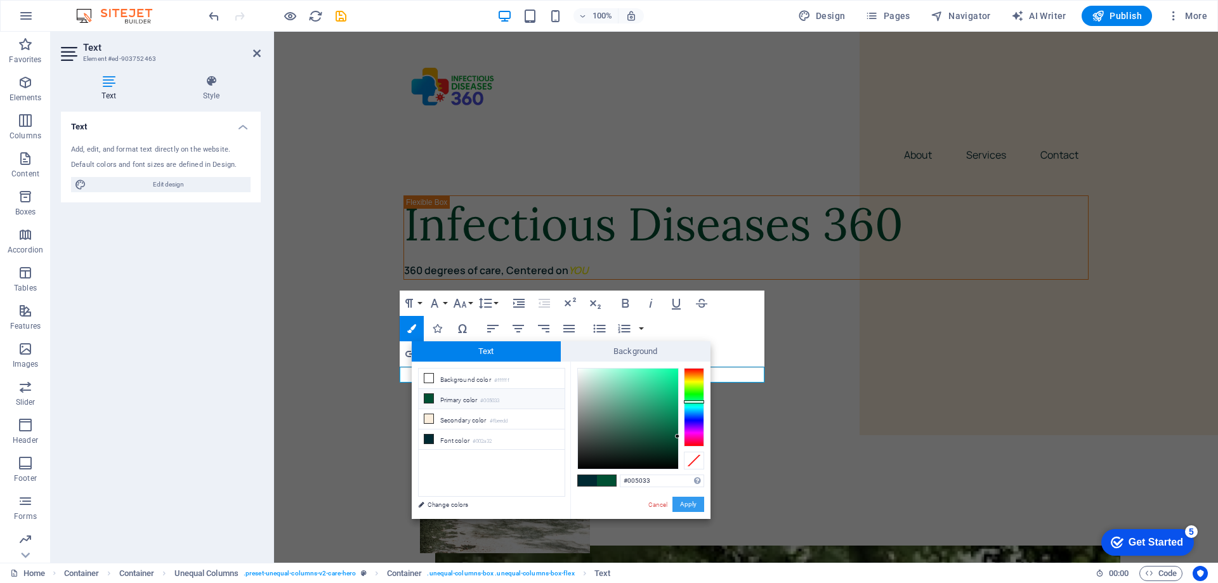
click at [684, 506] on button "Apply" at bounding box center [689, 504] width 32 height 15
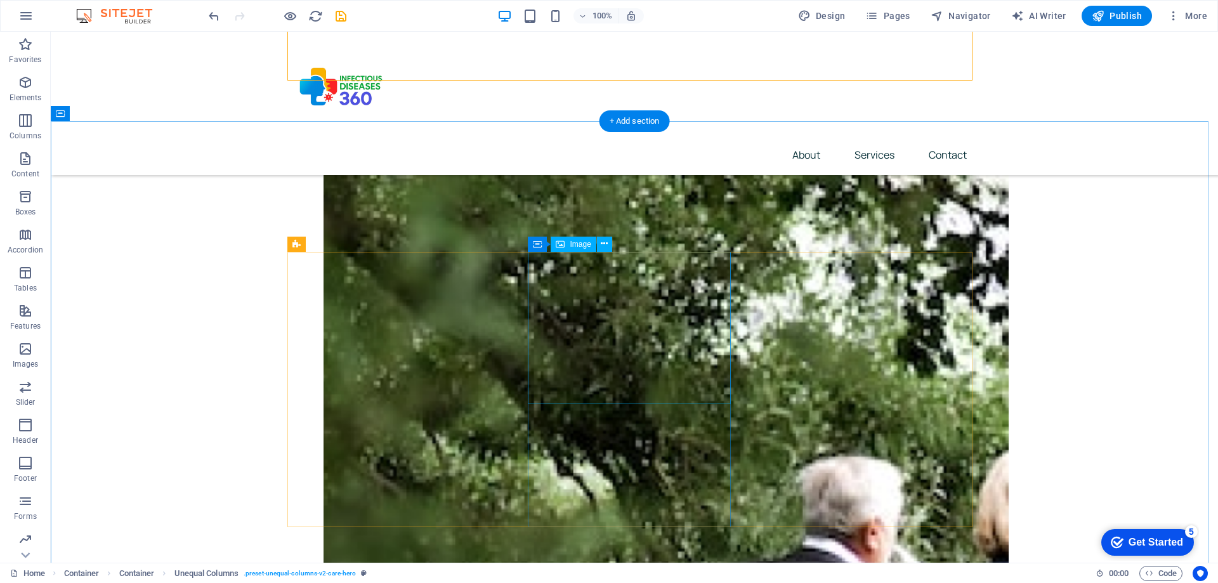
scroll to position [381, 0]
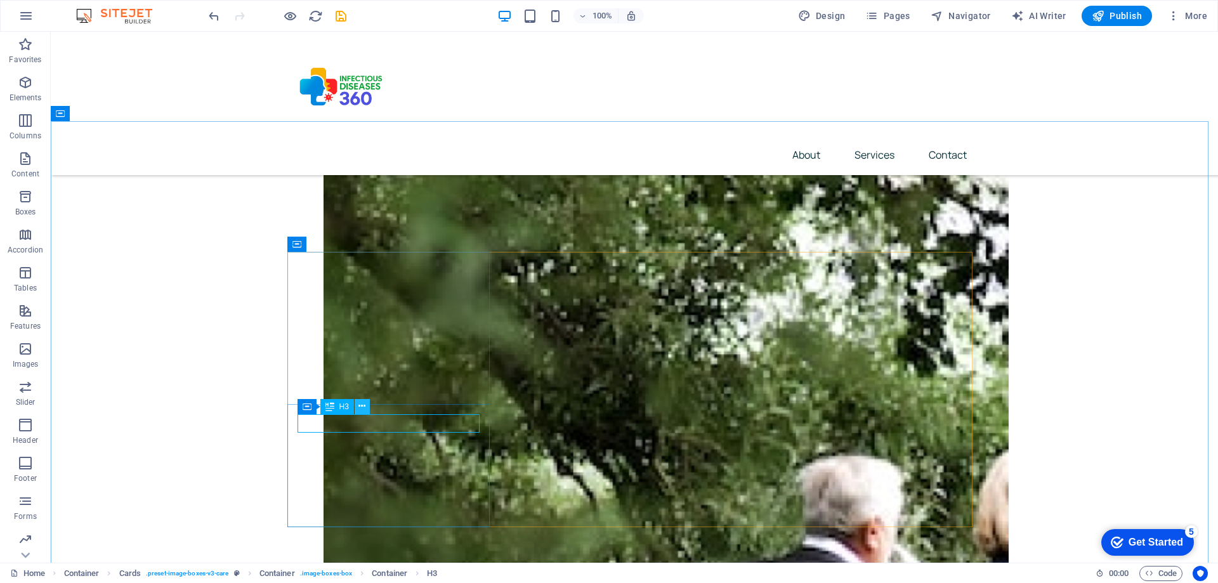
click at [357, 407] on button at bounding box center [362, 406] width 15 height 15
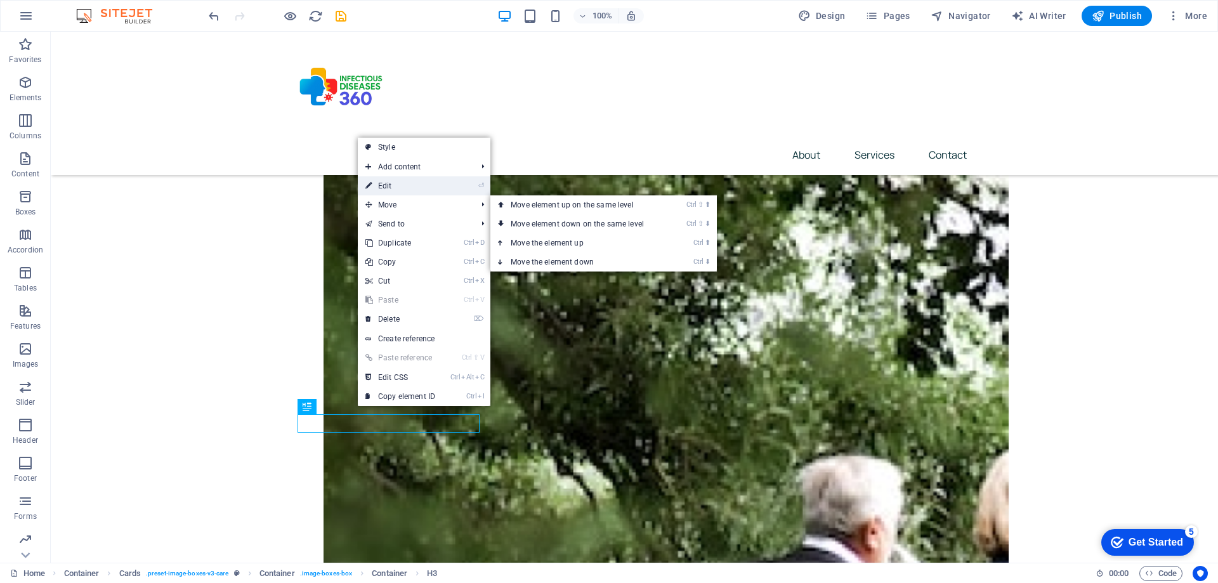
click at [394, 180] on link "⏎ Edit" at bounding box center [400, 185] width 85 height 19
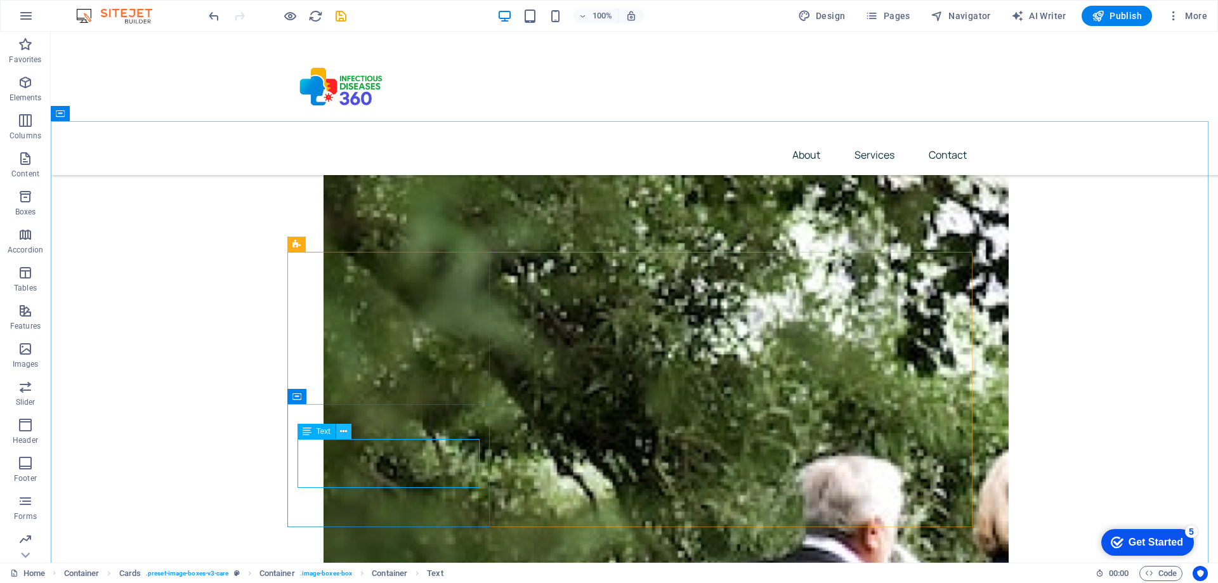
click at [343, 428] on icon at bounding box center [343, 431] width 7 height 13
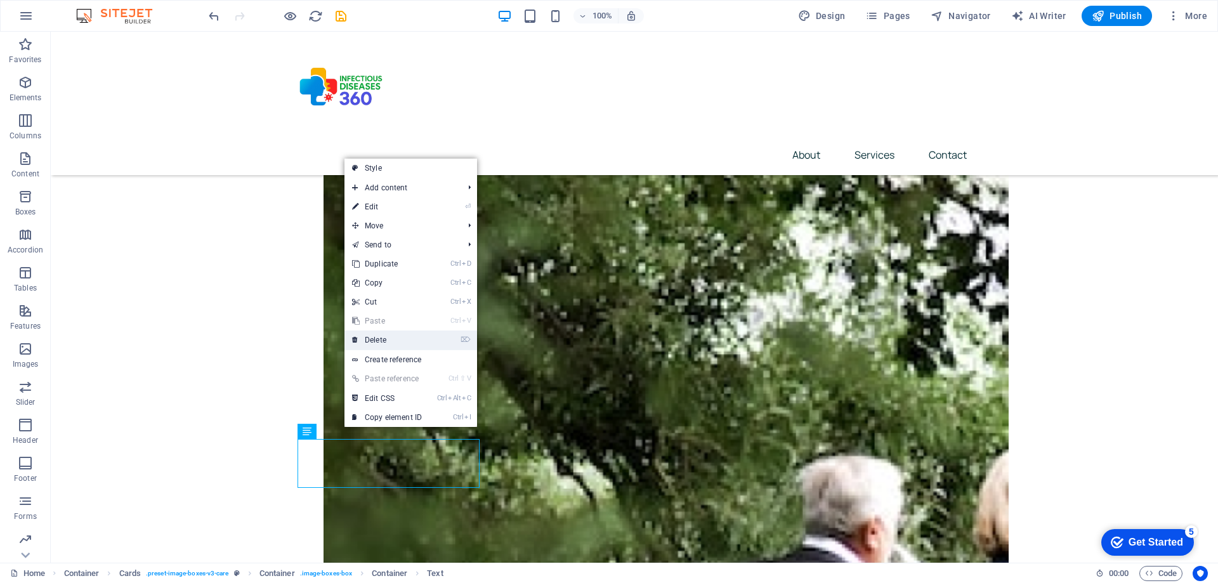
click at [374, 341] on link "⌦ Delete" at bounding box center [387, 340] width 85 height 19
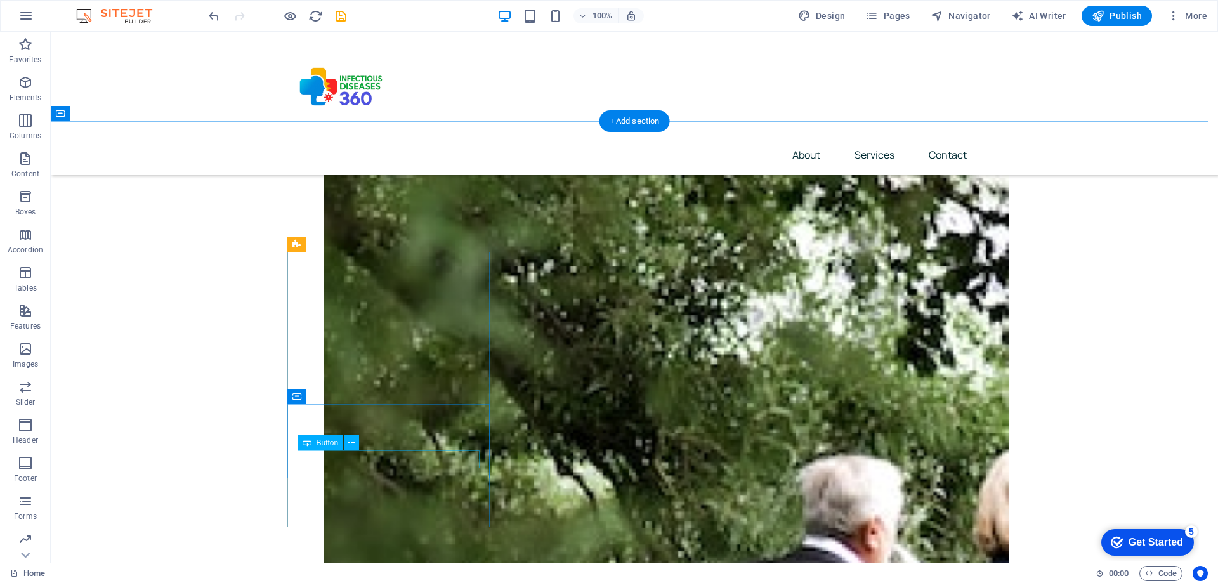
click at [331, 444] on span "Button" at bounding box center [328, 443] width 22 height 8
click at [351, 445] on icon at bounding box center [351, 443] width 7 height 13
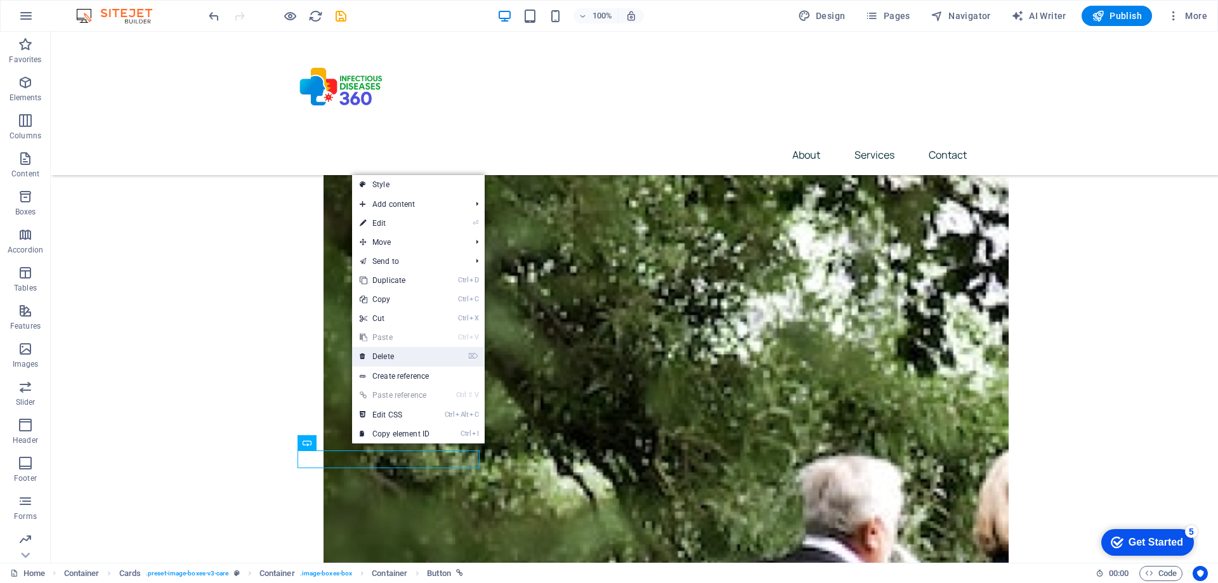
click at [388, 361] on link "⌦ Delete" at bounding box center [394, 356] width 85 height 19
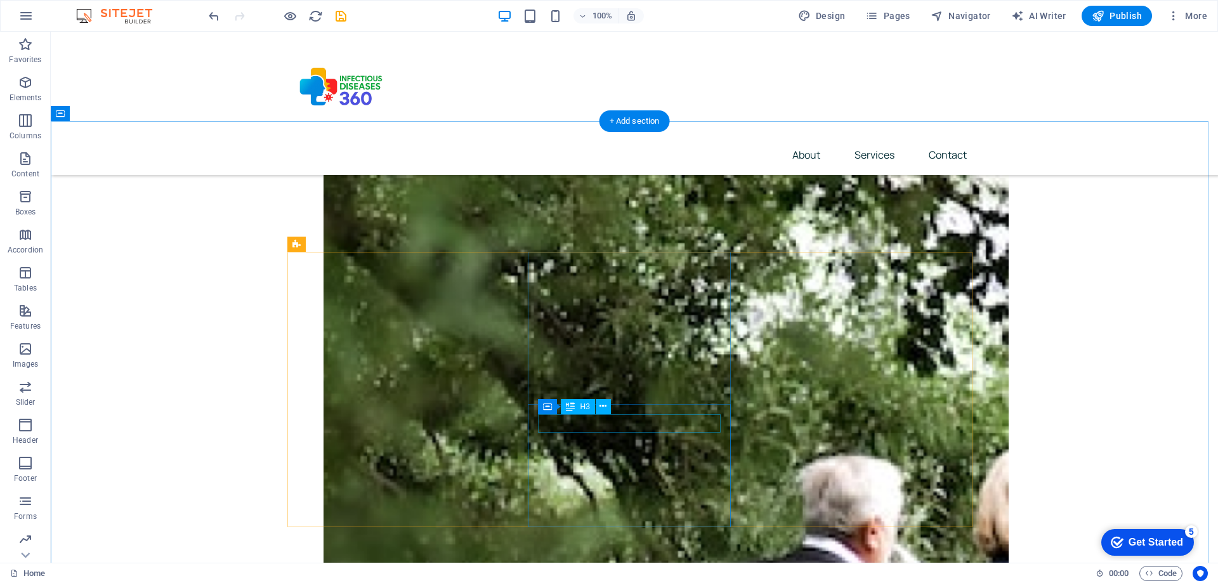
click at [600, 403] on icon at bounding box center [603, 406] width 7 height 13
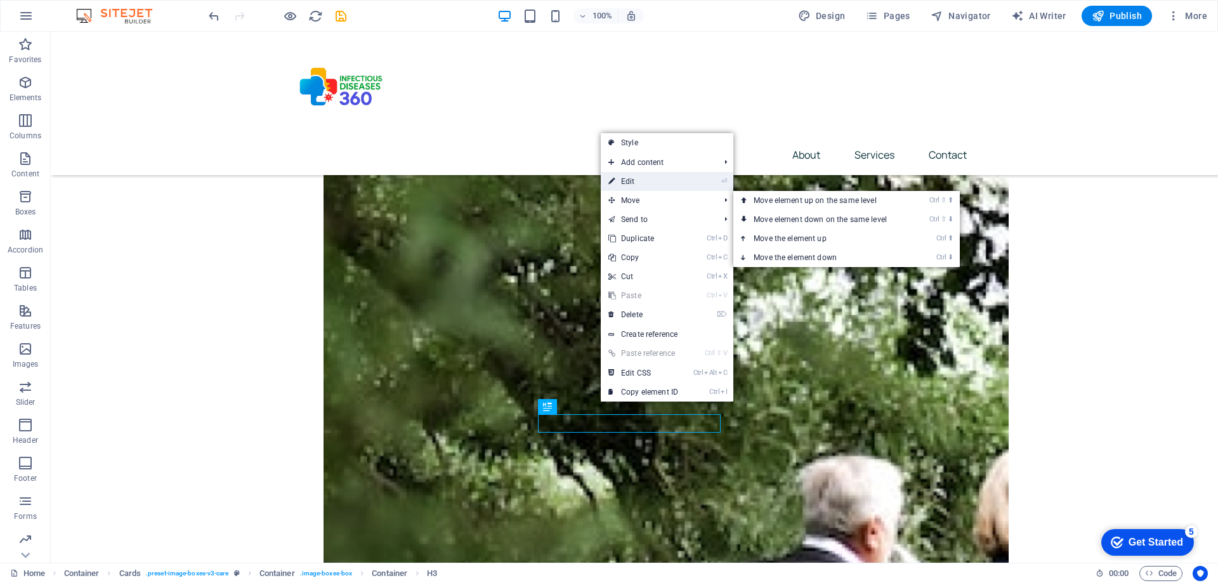
click at [638, 179] on link "⏎ Edit" at bounding box center [643, 181] width 85 height 19
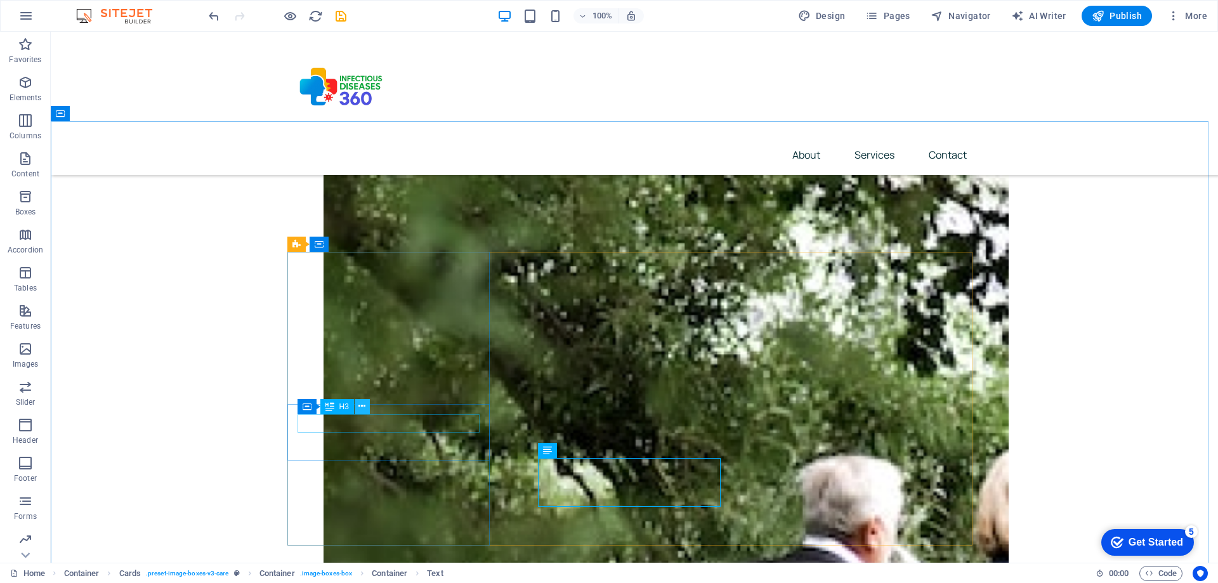
click at [360, 405] on icon at bounding box center [361, 406] width 7 height 13
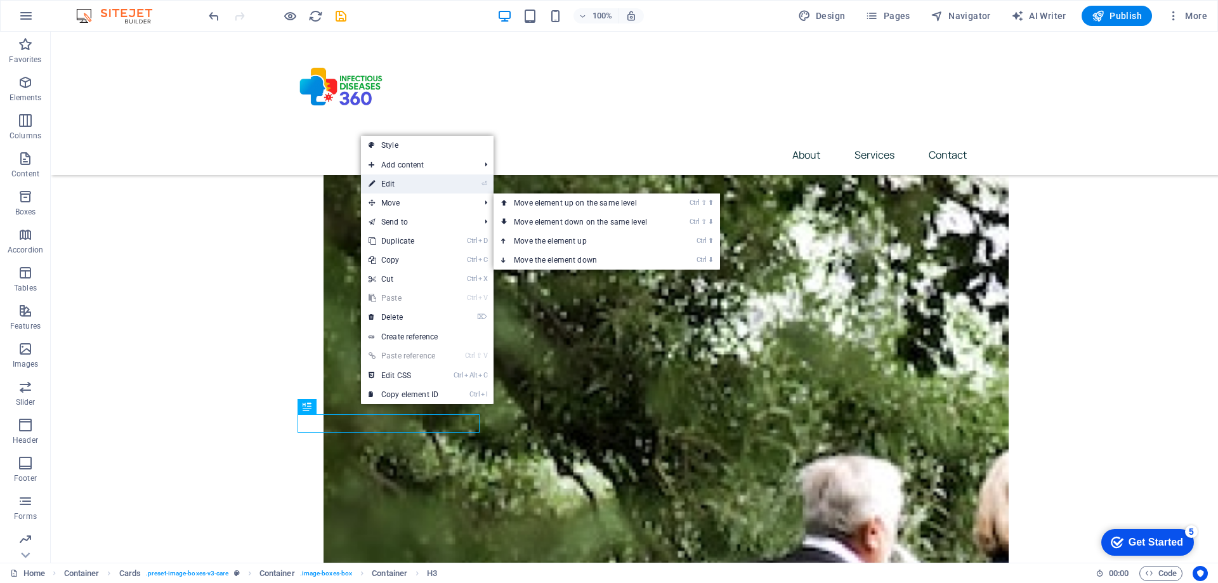
click at [398, 185] on link "⏎ Edit" at bounding box center [403, 183] width 85 height 19
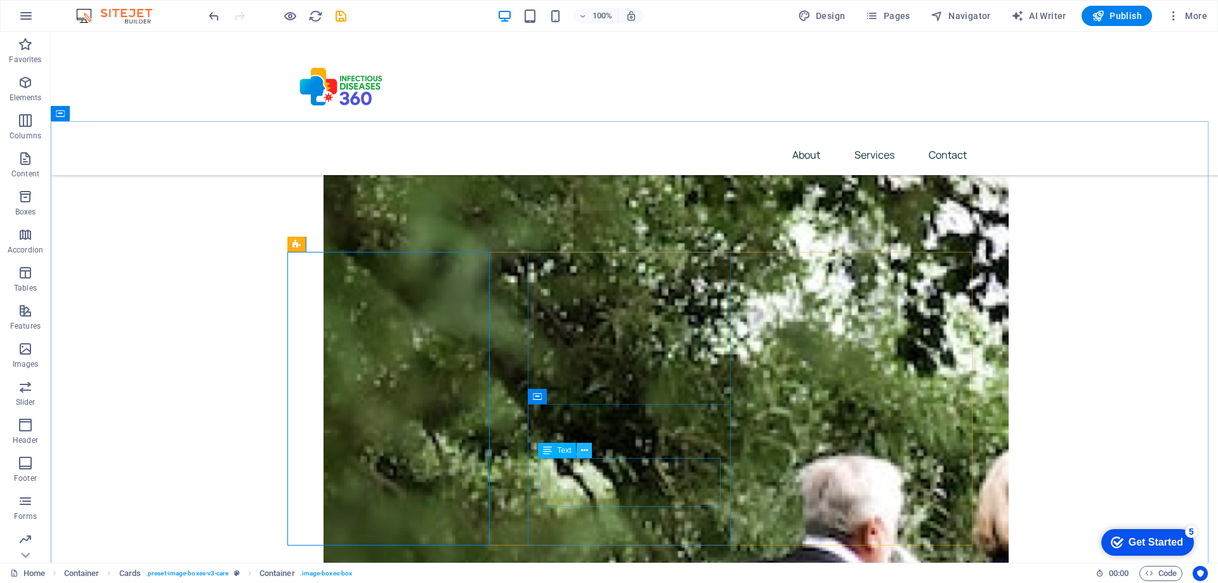
click at [585, 449] on icon at bounding box center [584, 450] width 7 height 13
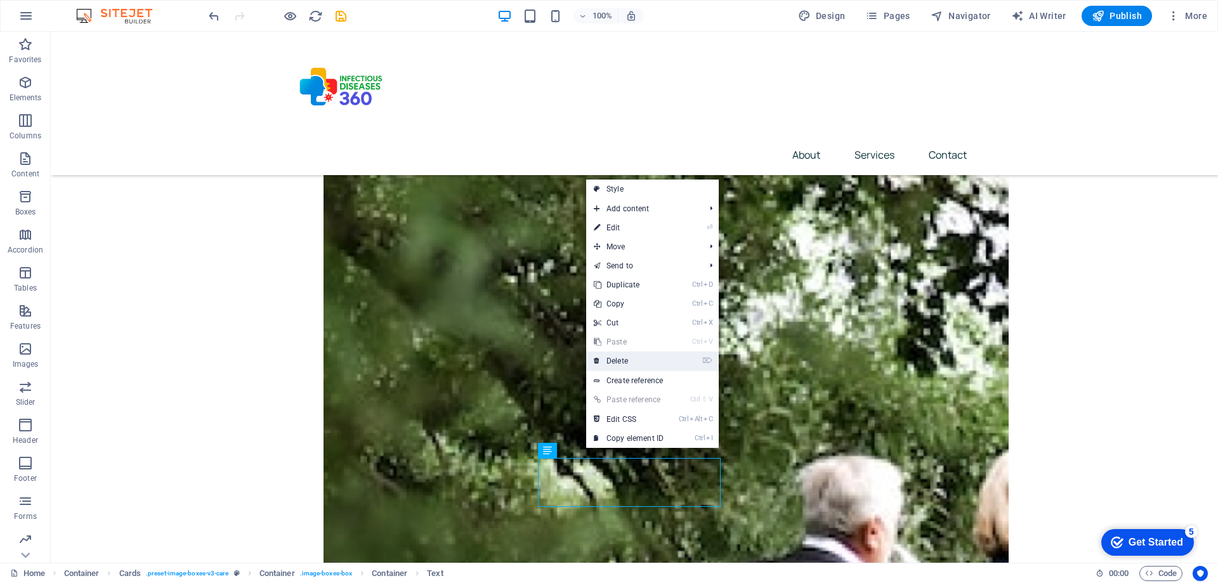
click at [618, 360] on link "⌦ Delete" at bounding box center [628, 360] width 85 height 19
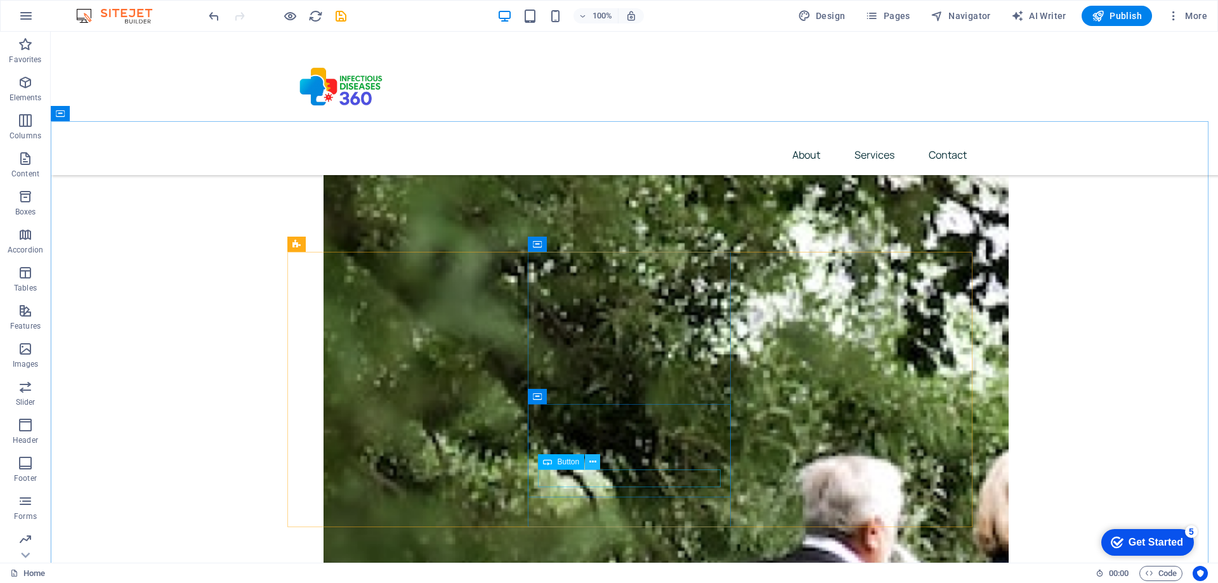
click at [595, 461] on icon at bounding box center [592, 462] width 7 height 13
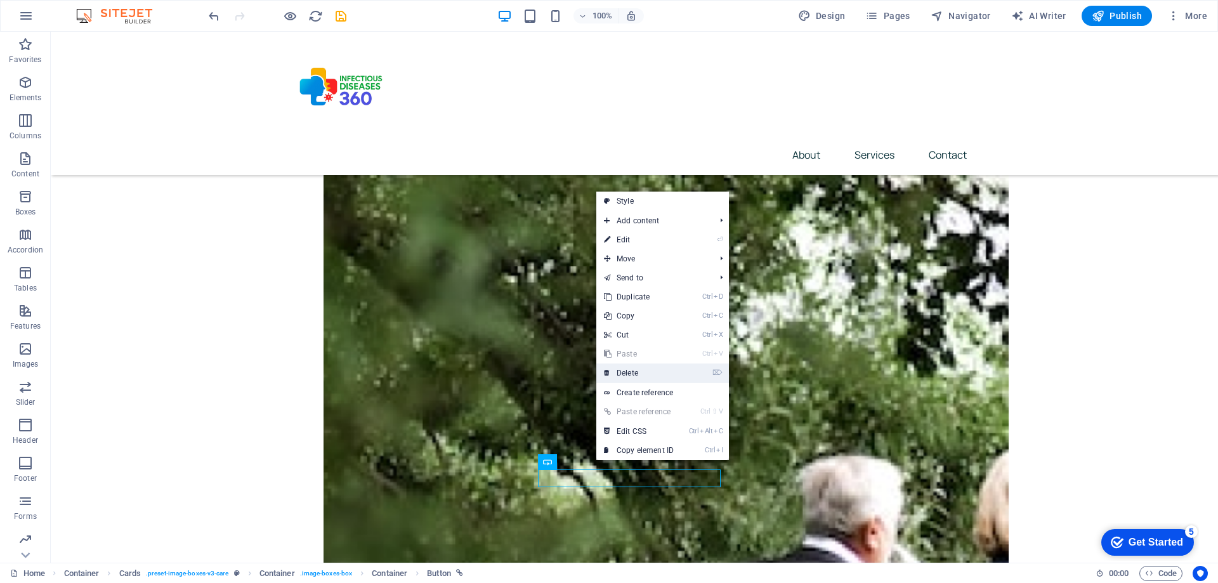
click at [624, 370] on link "⌦ Delete" at bounding box center [638, 373] width 85 height 19
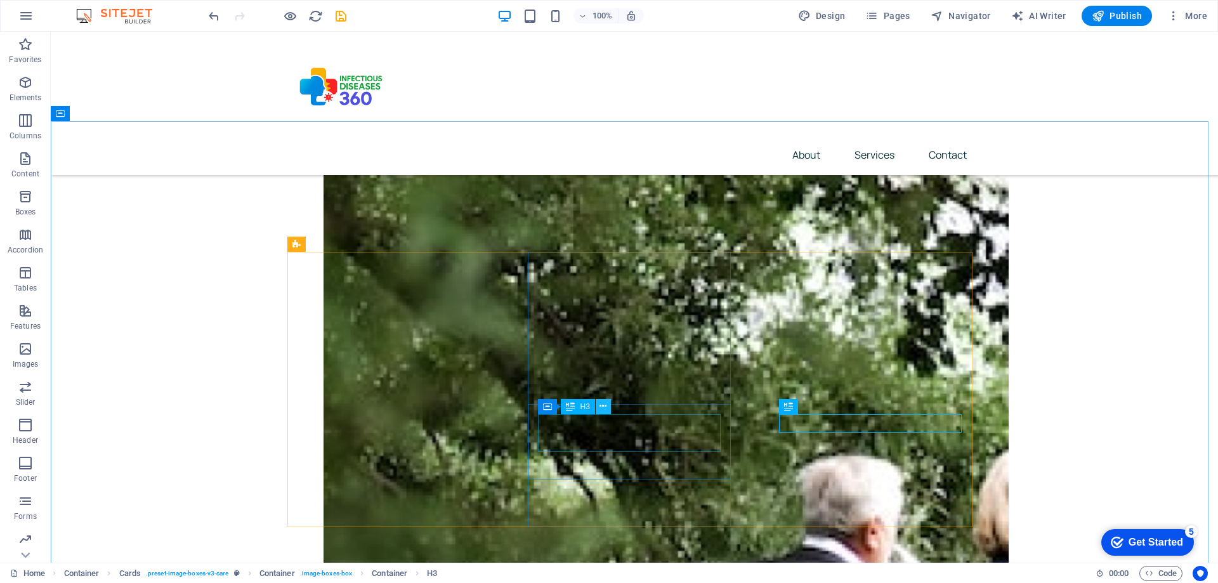
click at [605, 409] on icon at bounding box center [603, 406] width 7 height 13
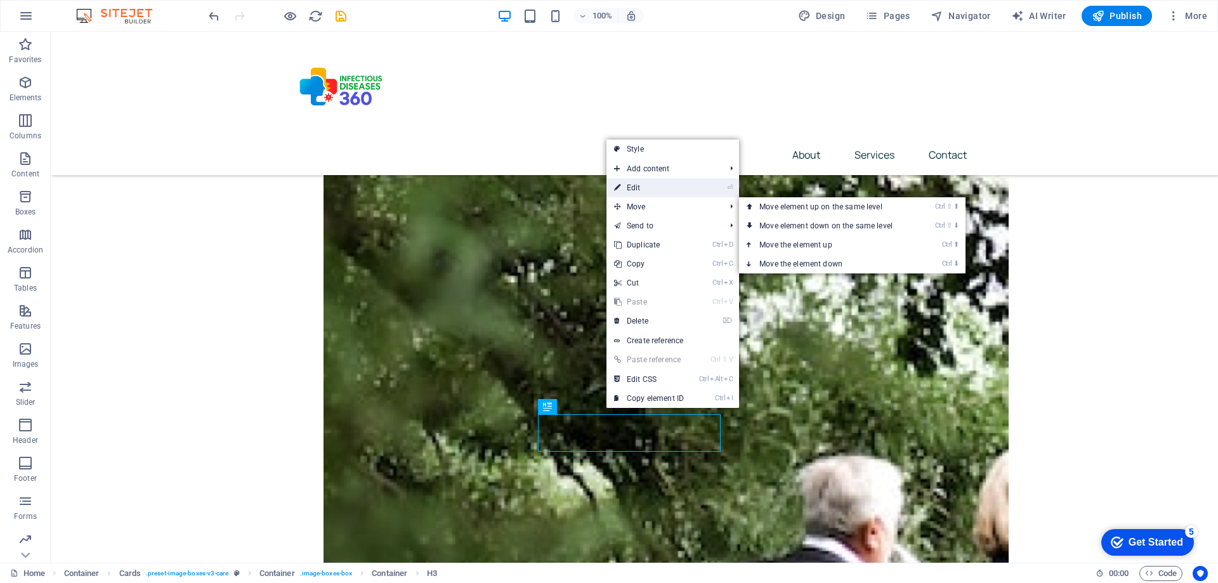
click at [628, 188] on link "⏎ Edit" at bounding box center [649, 187] width 85 height 19
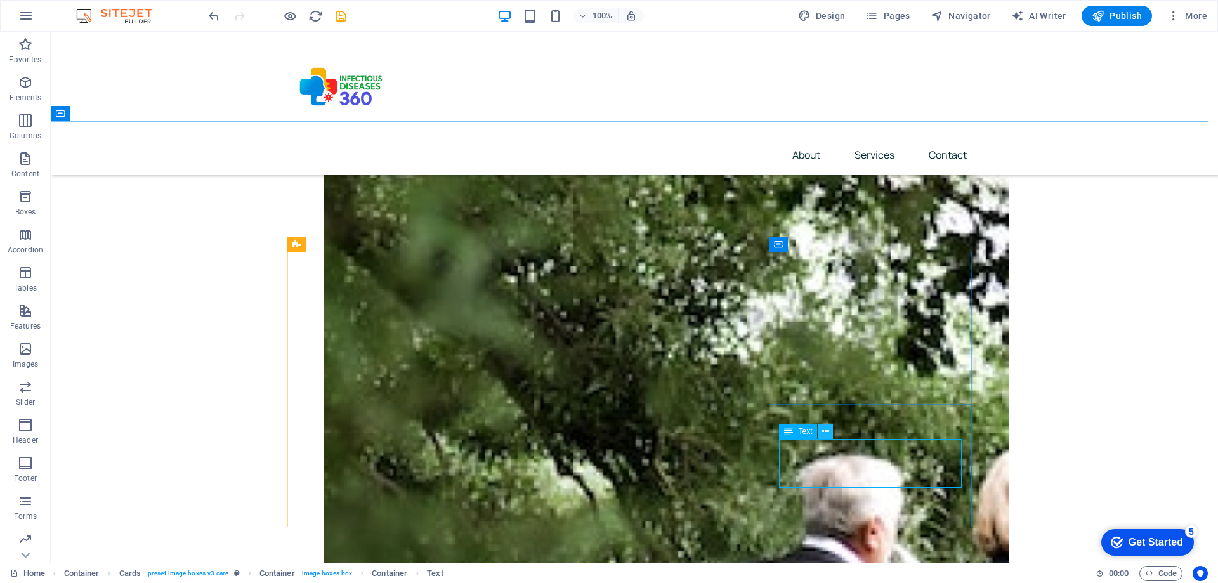
click at [830, 430] on button at bounding box center [825, 431] width 15 height 15
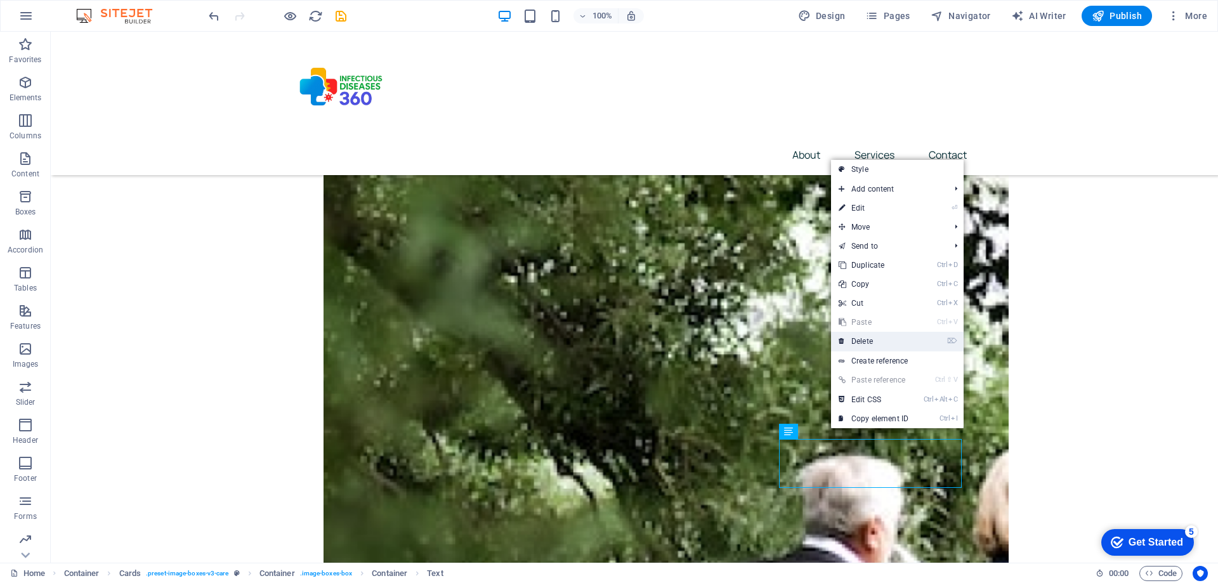
click at [862, 338] on link "⌦ Delete" at bounding box center [873, 341] width 85 height 19
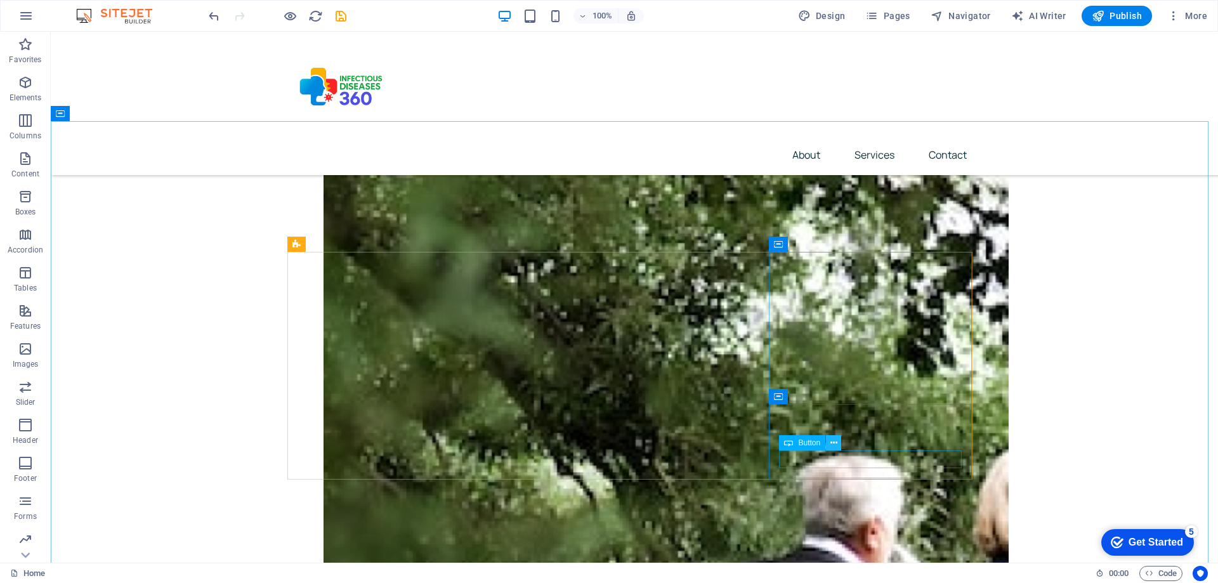
click at [835, 443] on icon at bounding box center [833, 443] width 7 height 13
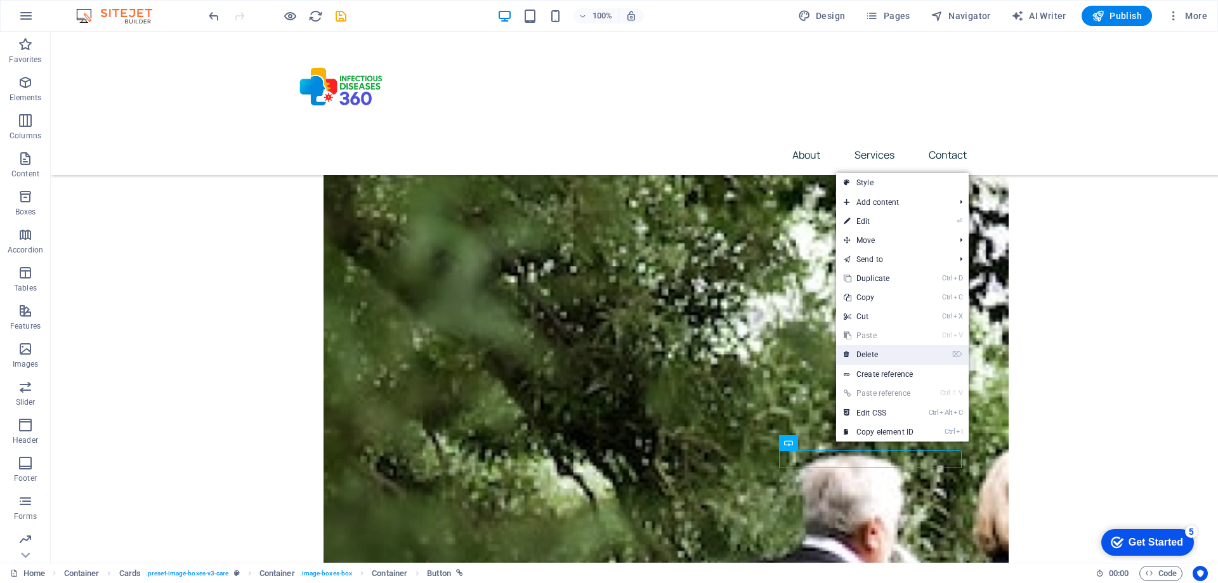
drag, startPoint x: 867, startPoint y: 353, endPoint x: 819, endPoint y: 366, distance: 49.2
click at [867, 353] on link "⌦ Delete" at bounding box center [878, 354] width 85 height 19
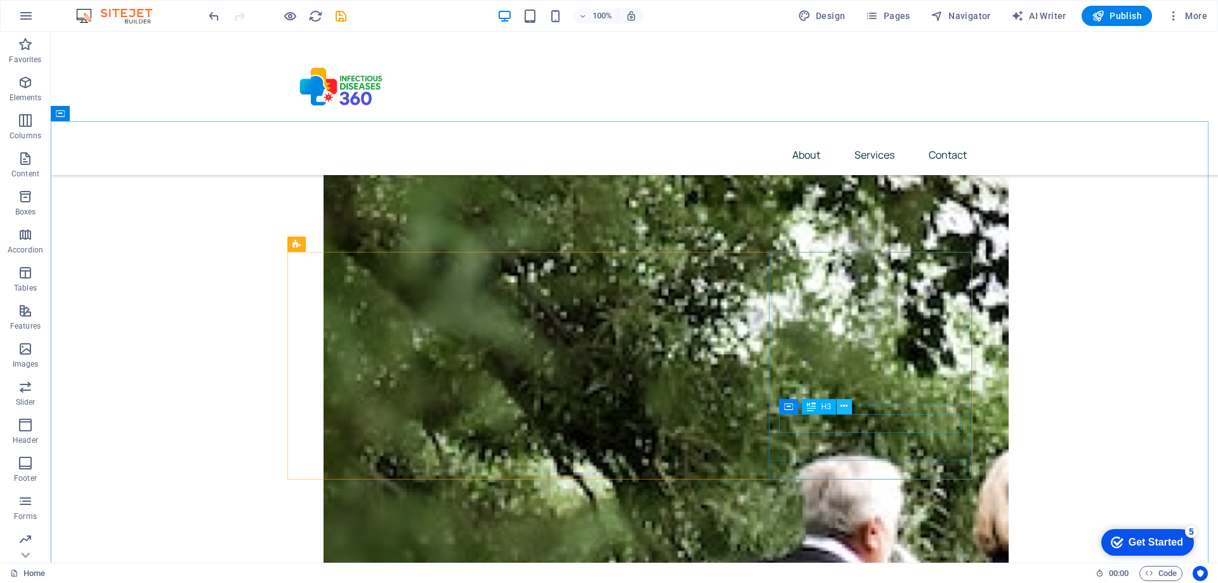
click at [839, 407] on button at bounding box center [844, 406] width 15 height 15
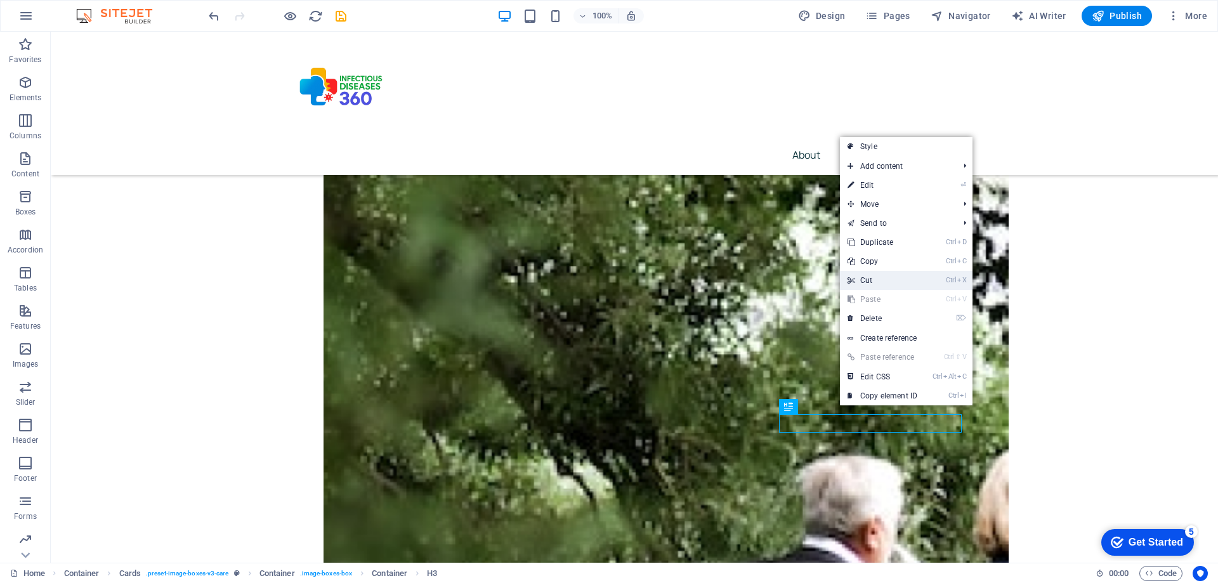
click at [866, 285] on link "Ctrl X Cut" at bounding box center [882, 280] width 85 height 19
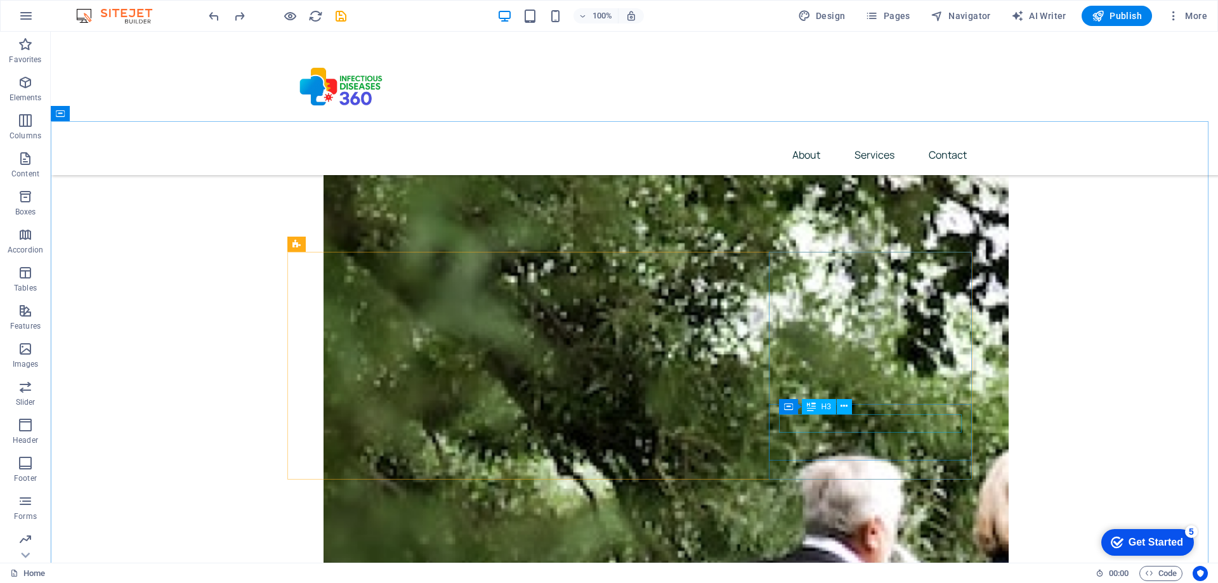
click at [836, 402] on div "H3" at bounding box center [819, 406] width 34 height 15
click at [841, 406] on icon at bounding box center [844, 406] width 7 height 13
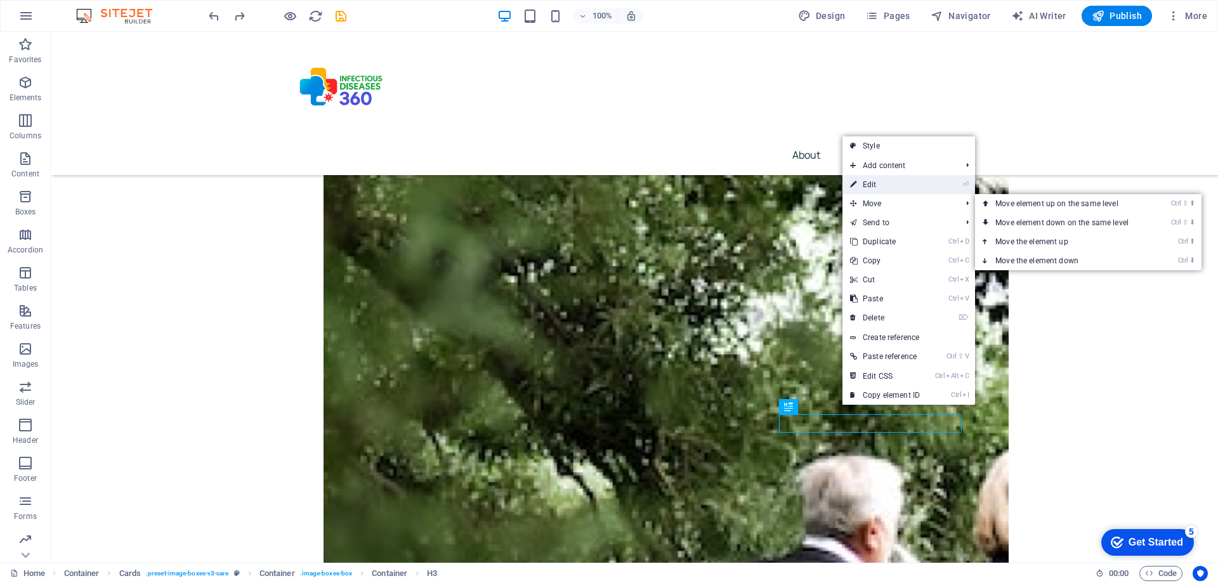
click at [876, 181] on link "⏎ Edit" at bounding box center [885, 184] width 85 height 19
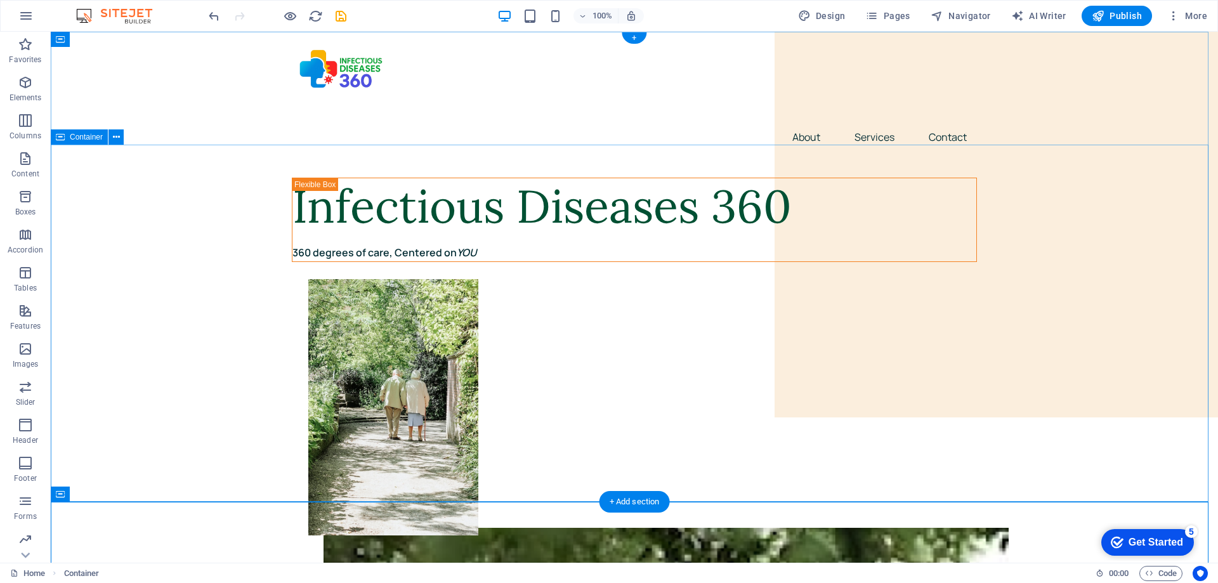
scroll to position [0, 0]
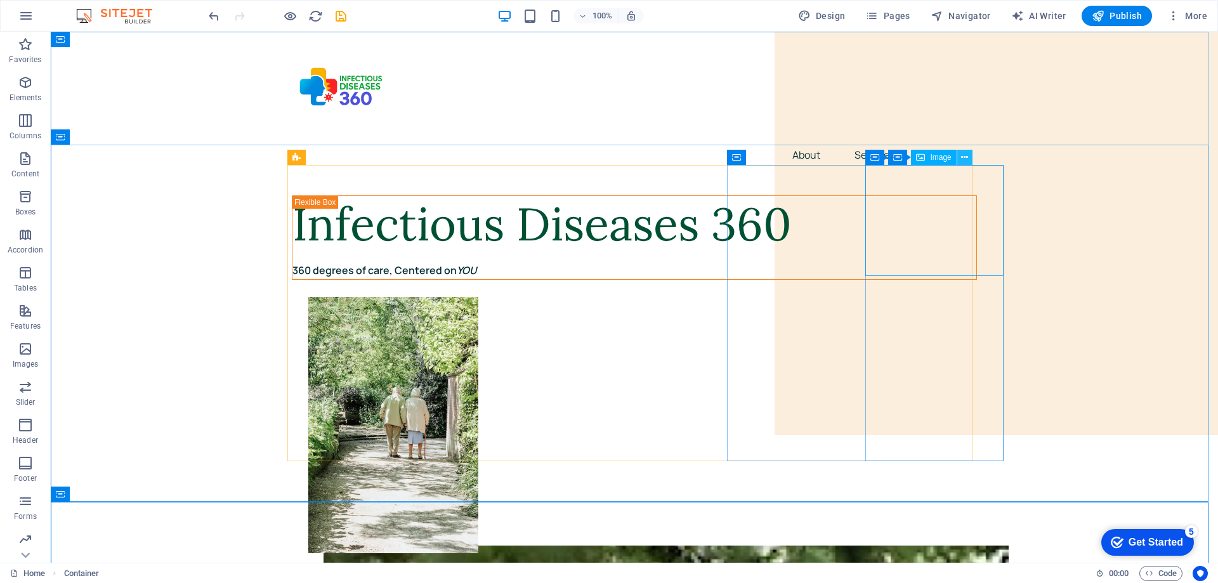
click at [962, 159] on icon at bounding box center [964, 157] width 7 height 13
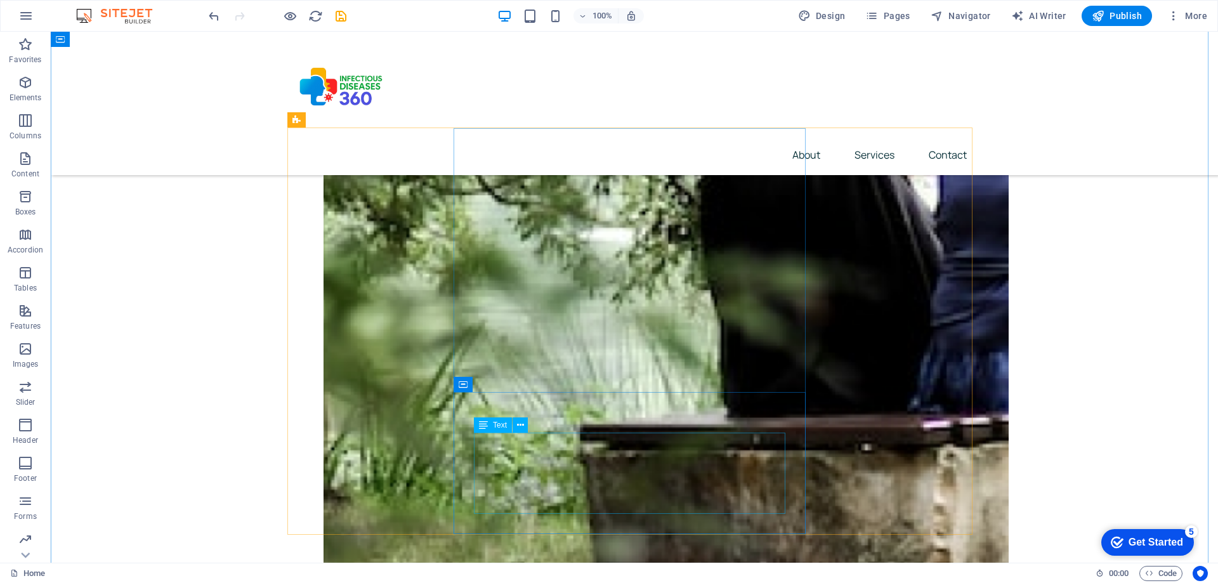
scroll to position [571, 0]
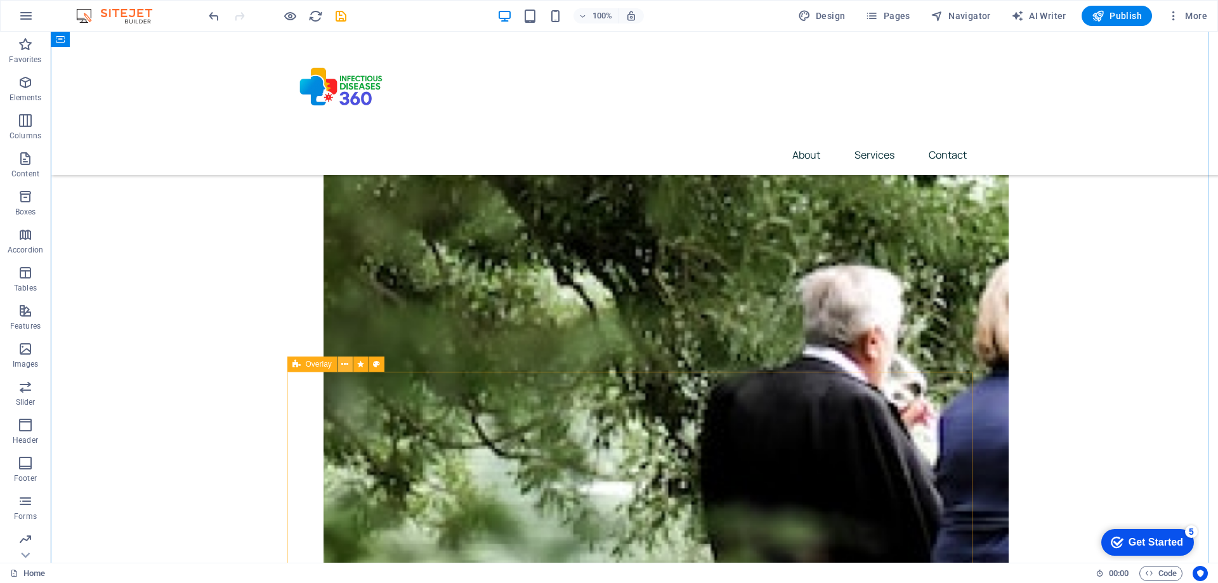
click at [346, 365] on icon at bounding box center [344, 364] width 7 height 13
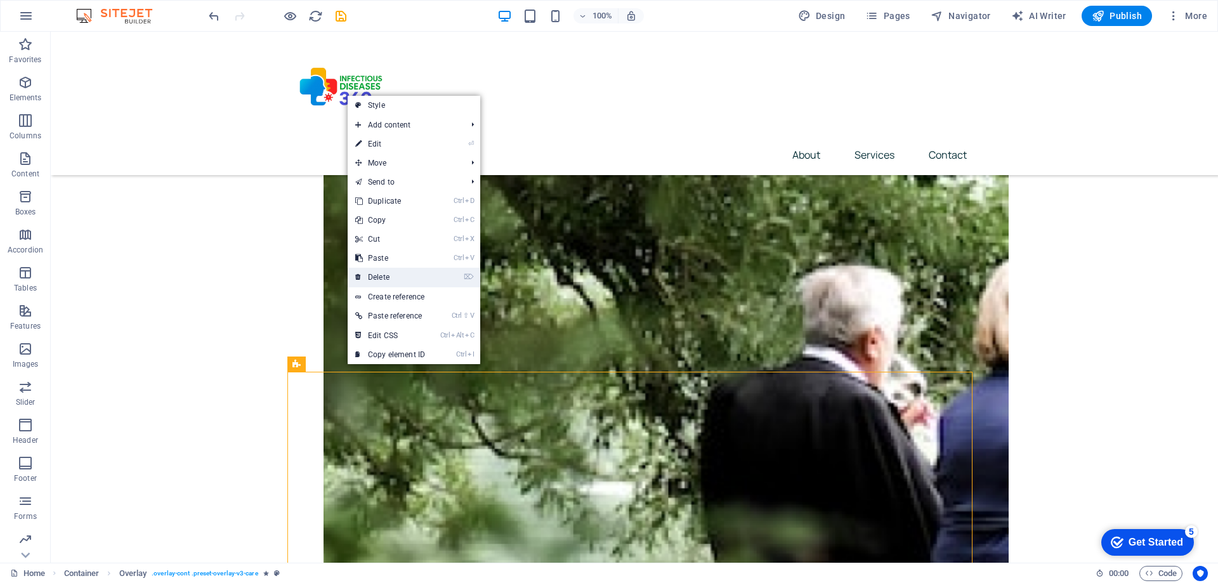
click at [401, 273] on link "⌦ Delete" at bounding box center [390, 277] width 85 height 19
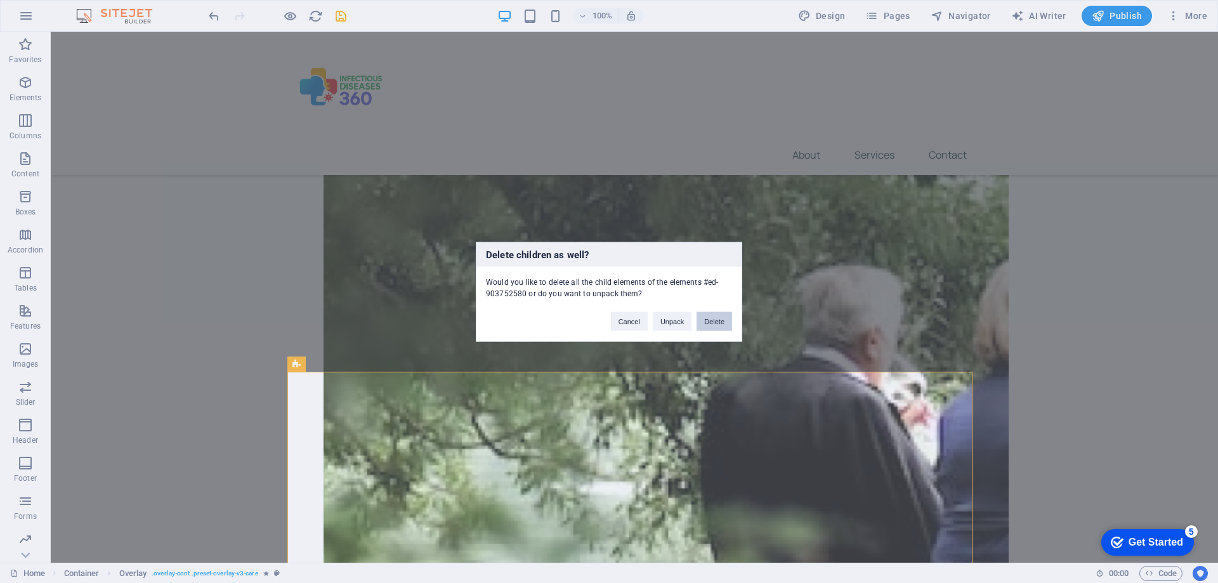
click at [715, 322] on button "Delete" at bounding box center [715, 321] width 36 height 19
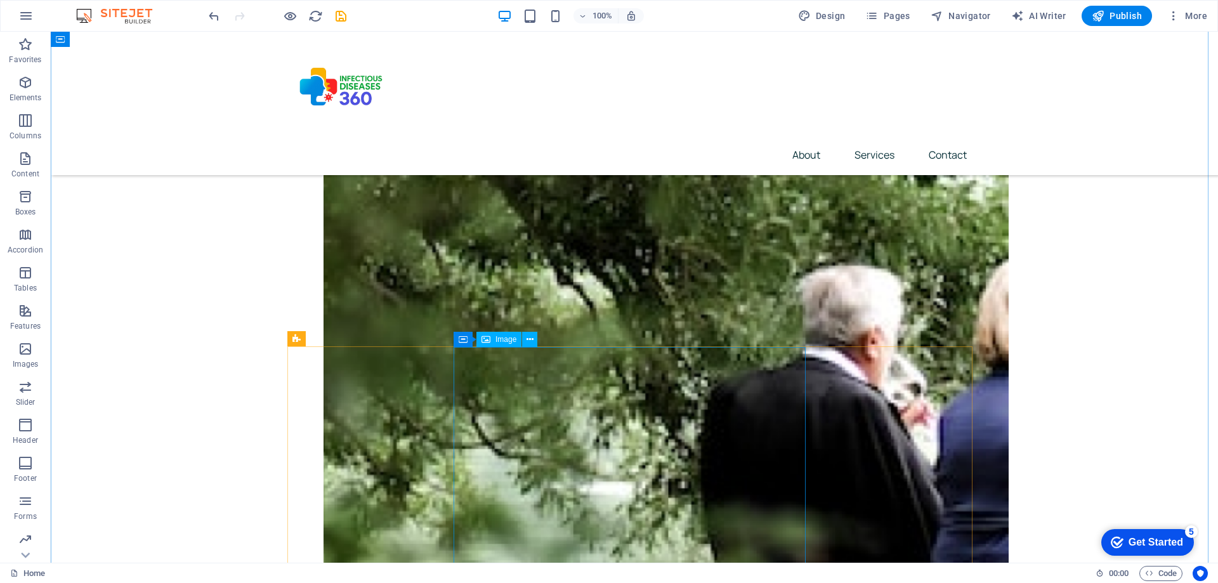
scroll to position [634, 0]
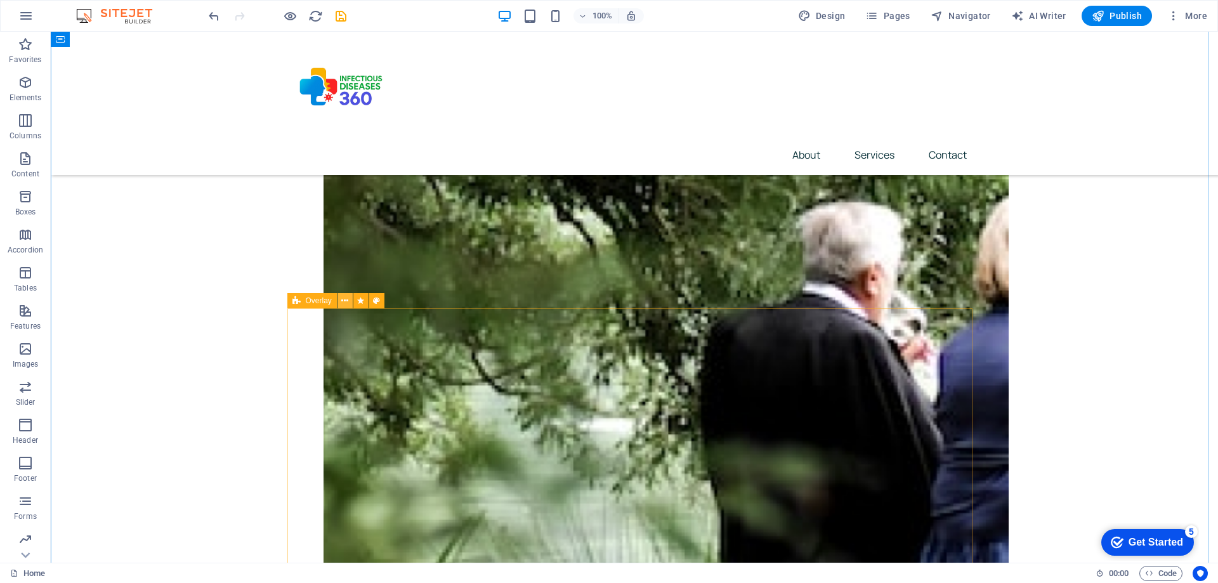
click at [348, 300] on icon at bounding box center [344, 300] width 7 height 13
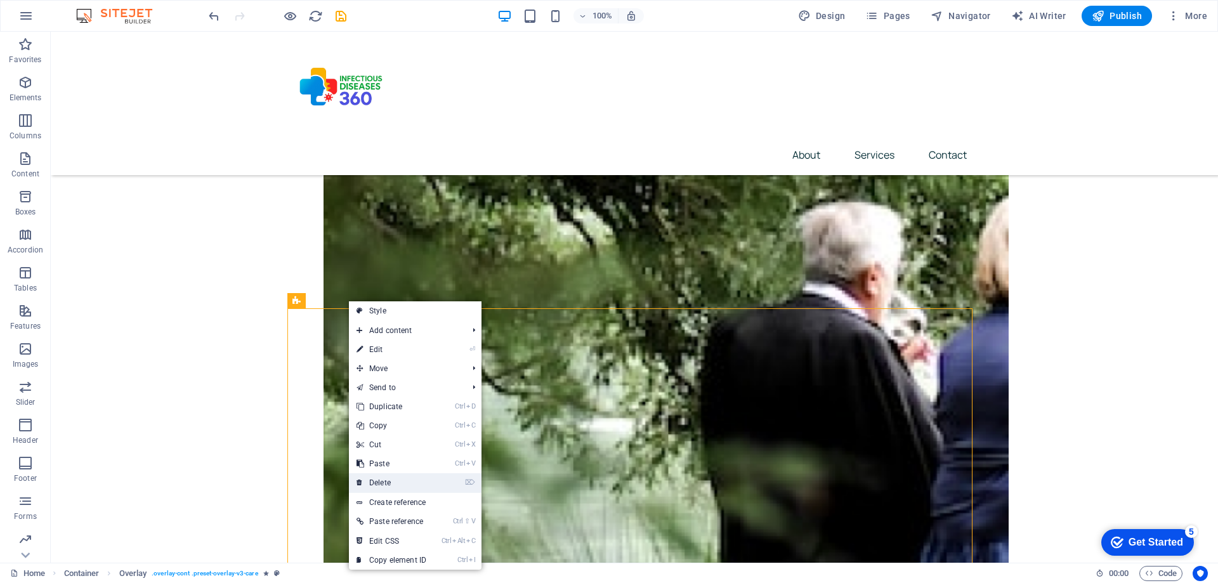
click at [387, 481] on link "⌦ Delete" at bounding box center [391, 482] width 85 height 19
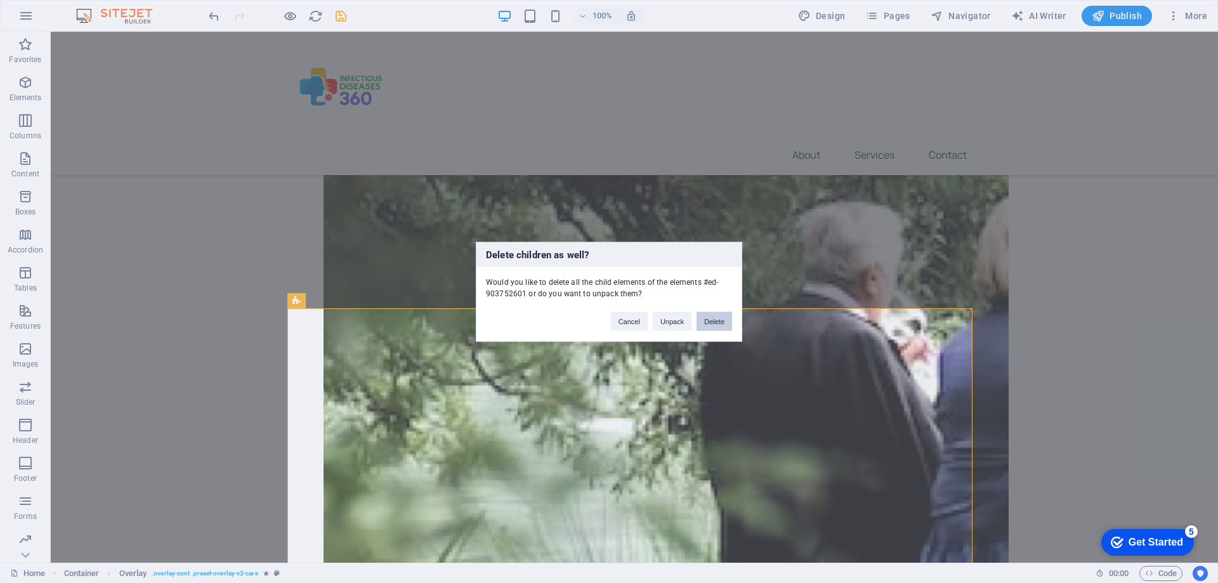
click at [721, 324] on button "Delete" at bounding box center [715, 321] width 36 height 19
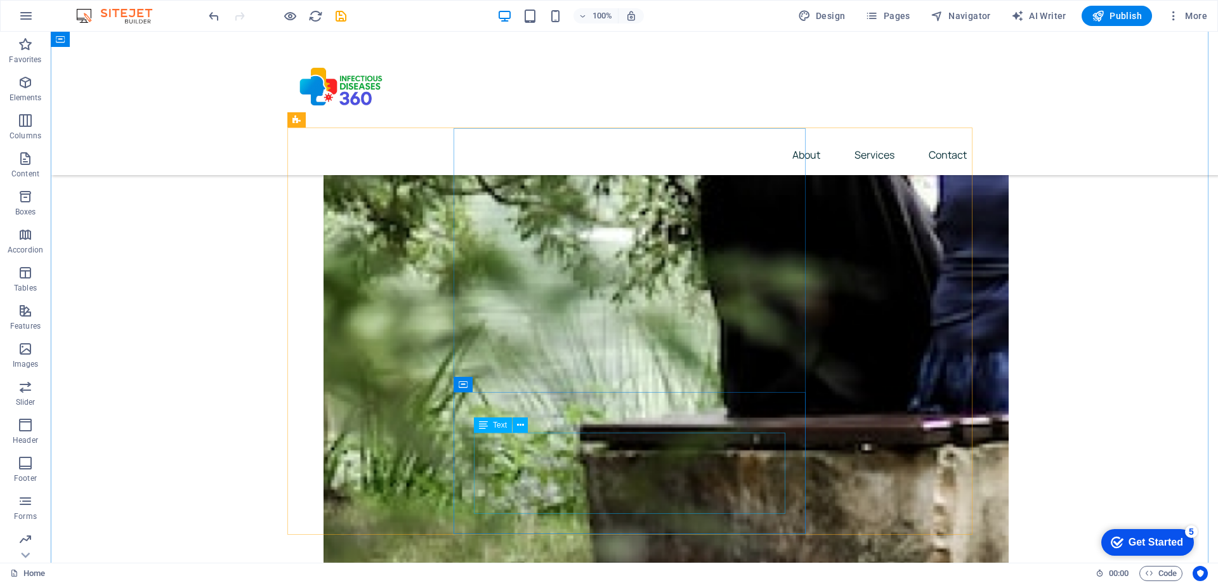
scroll to position [571, 0]
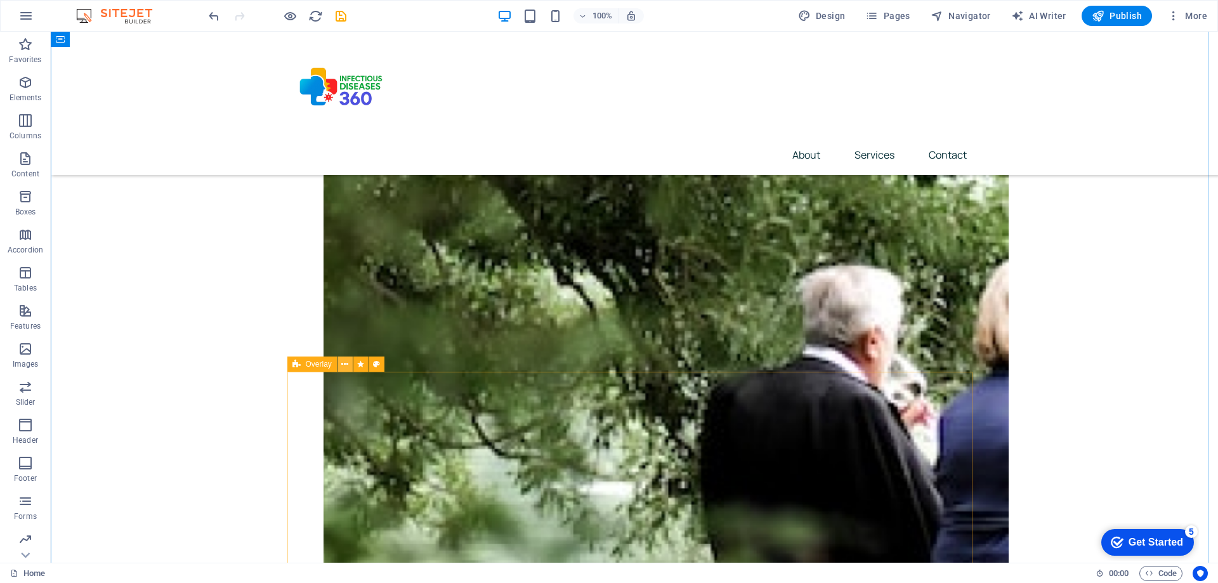
click at [346, 362] on icon at bounding box center [344, 364] width 7 height 13
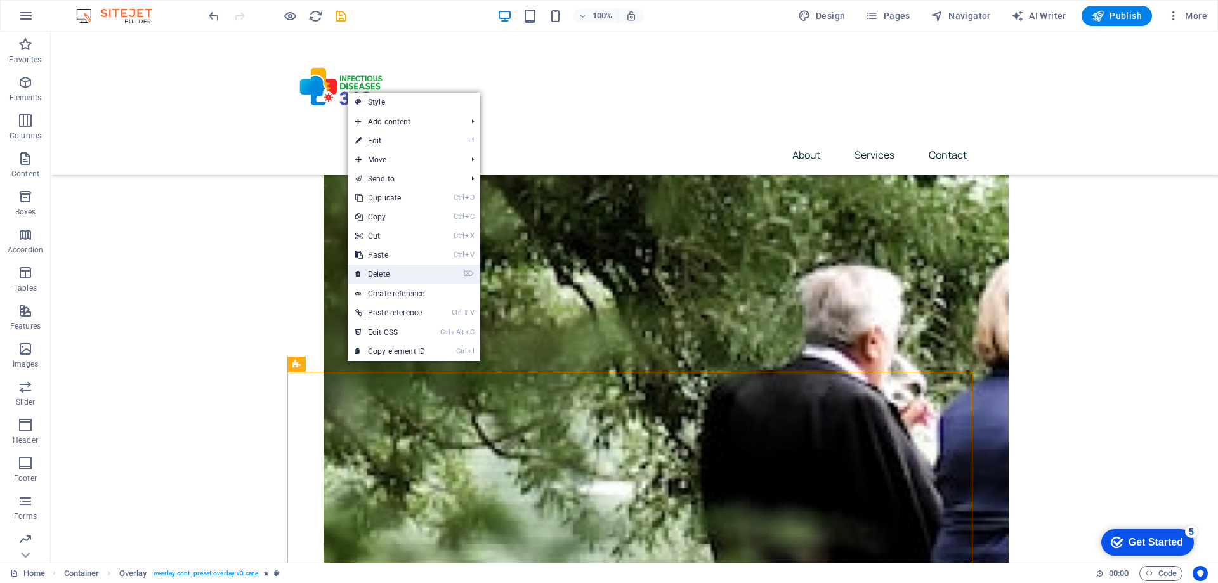
click at [388, 272] on link "⌦ Delete" at bounding box center [390, 274] width 85 height 19
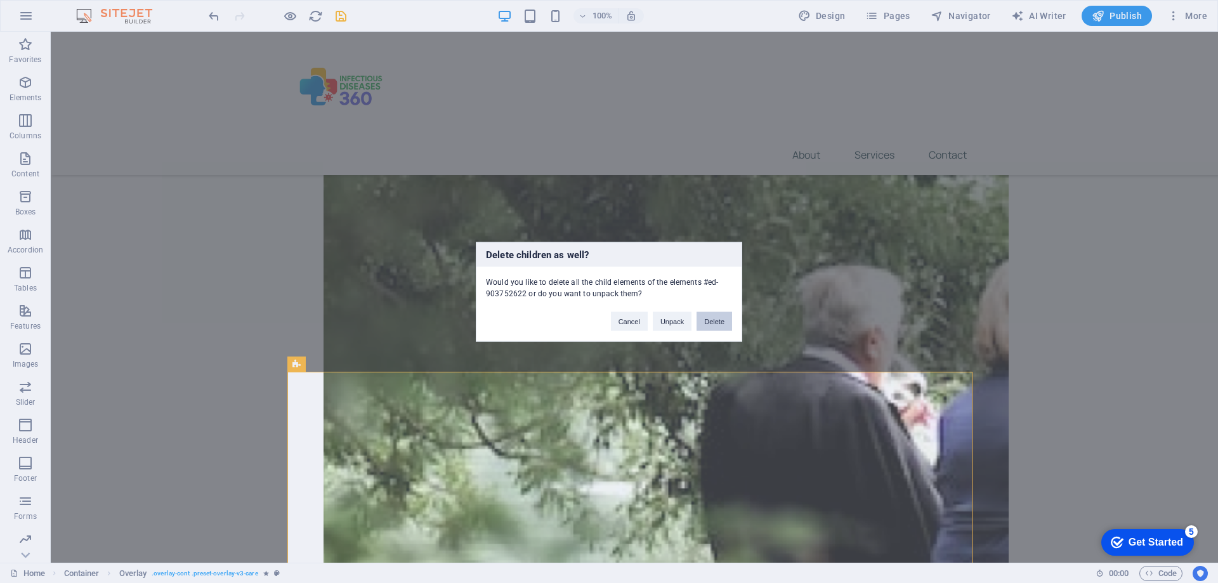
click at [721, 324] on button "Delete" at bounding box center [715, 321] width 36 height 19
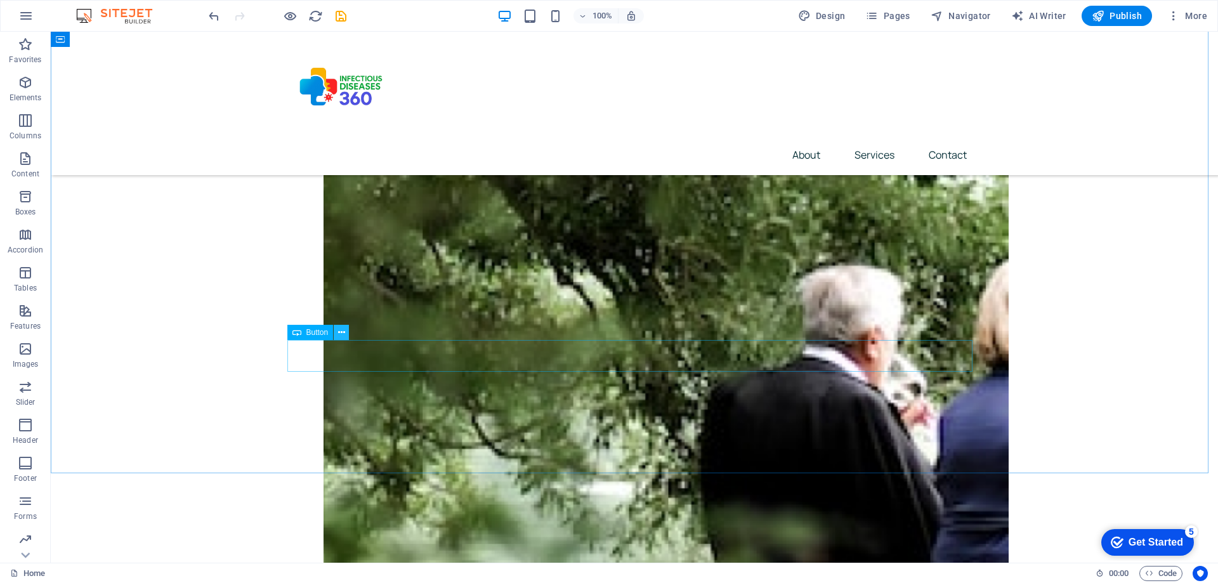
click at [339, 332] on icon at bounding box center [341, 332] width 7 height 13
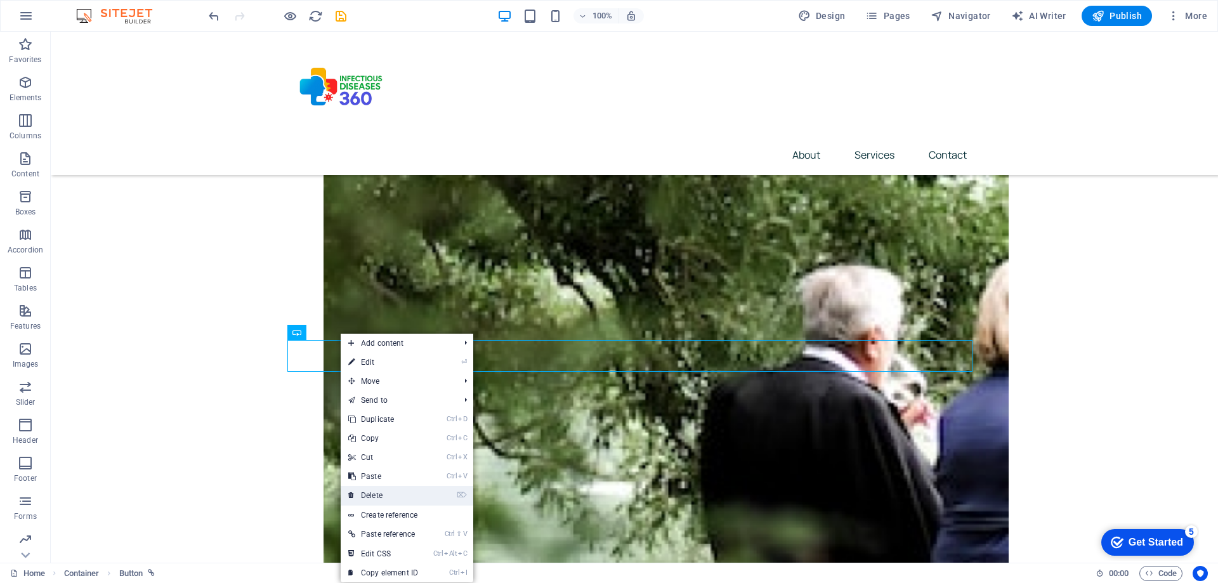
click at [384, 496] on link "⌦ Delete" at bounding box center [383, 495] width 85 height 19
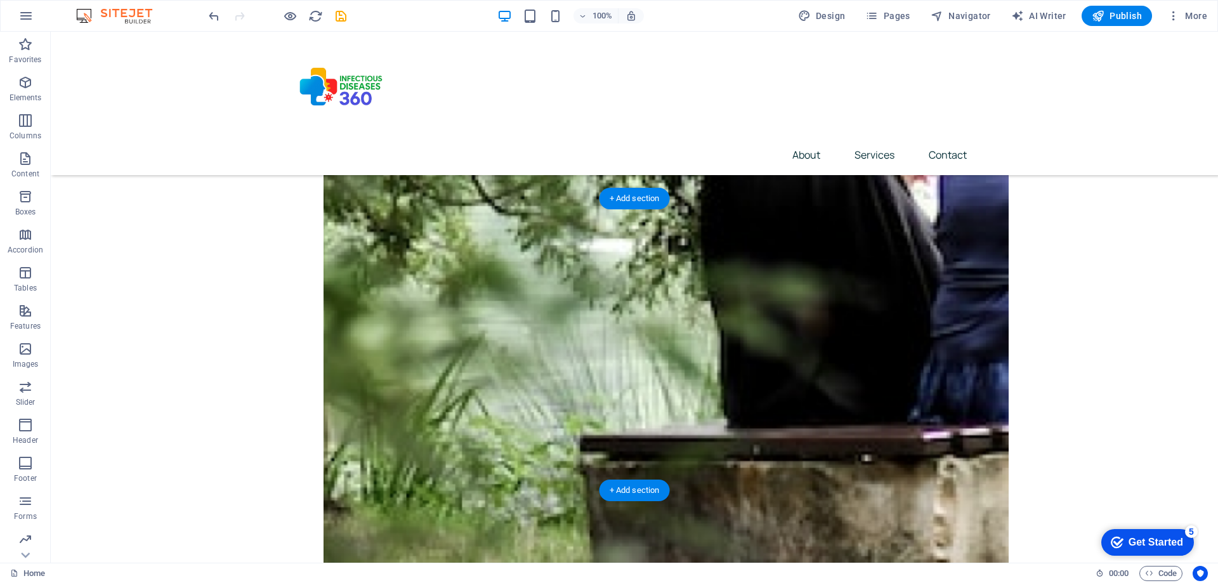
scroll to position [825, 0]
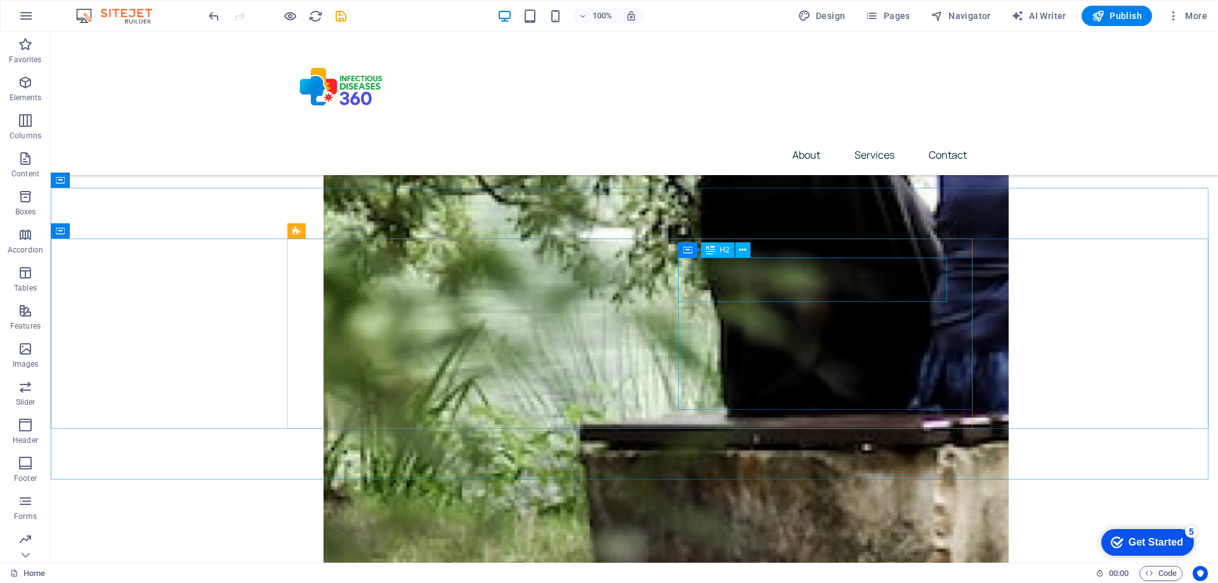
drag, startPoint x: 795, startPoint y: 284, endPoint x: 756, endPoint y: 306, distance: 44.6
click at [725, 306] on icon at bounding box center [724, 304] width 7 height 13
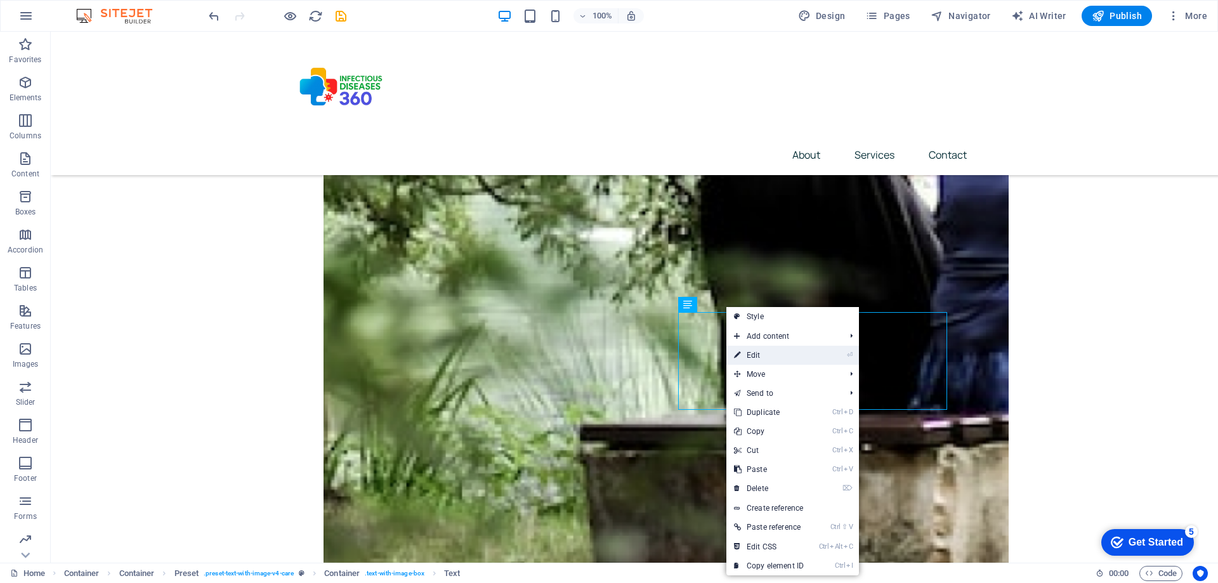
click at [761, 358] on link "⏎ Edit" at bounding box center [768, 355] width 85 height 19
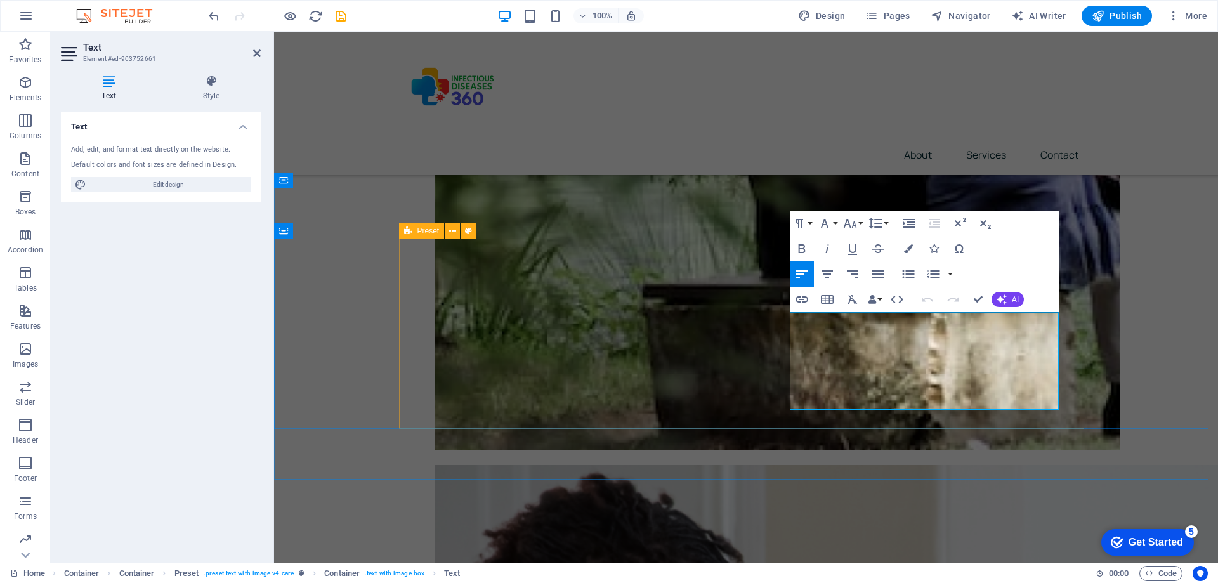
drag, startPoint x: 890, startPoint y: 402, endPoint x: 784, endPoint y: 319, distance: 134.7
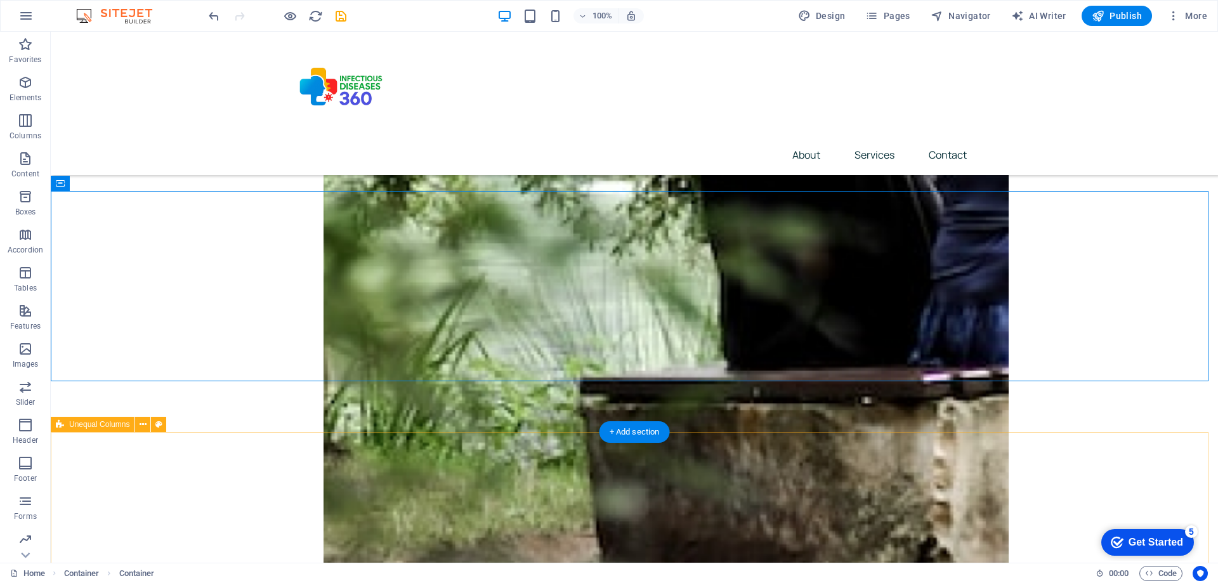
scroll to position [872, 0]
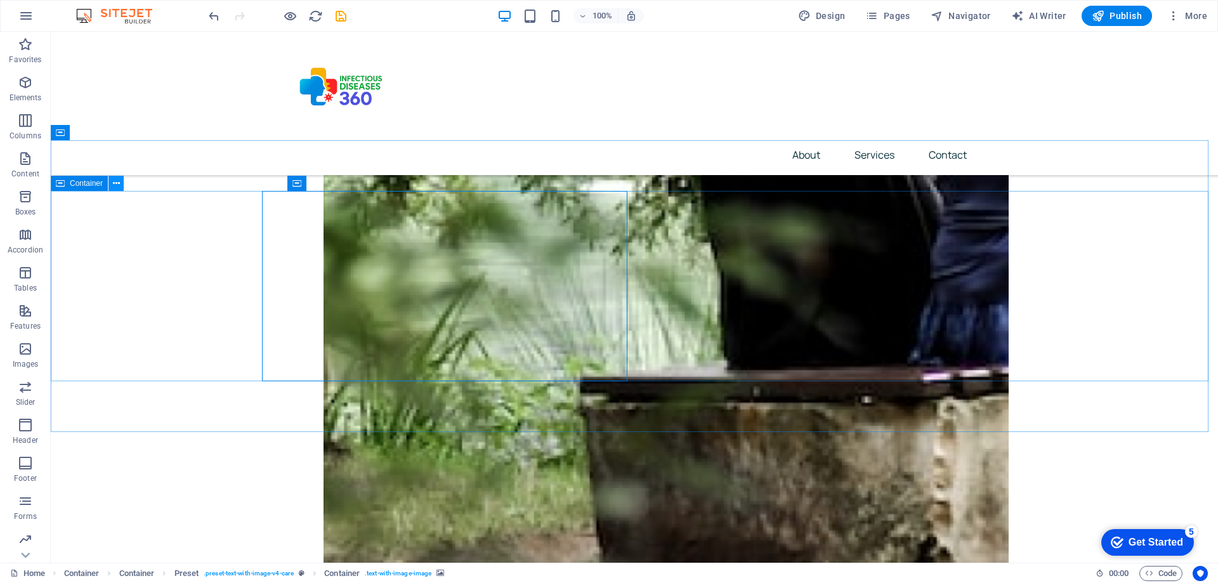
click at [117, 186] on icon at bounding box center [116, 183] width 7 height 13
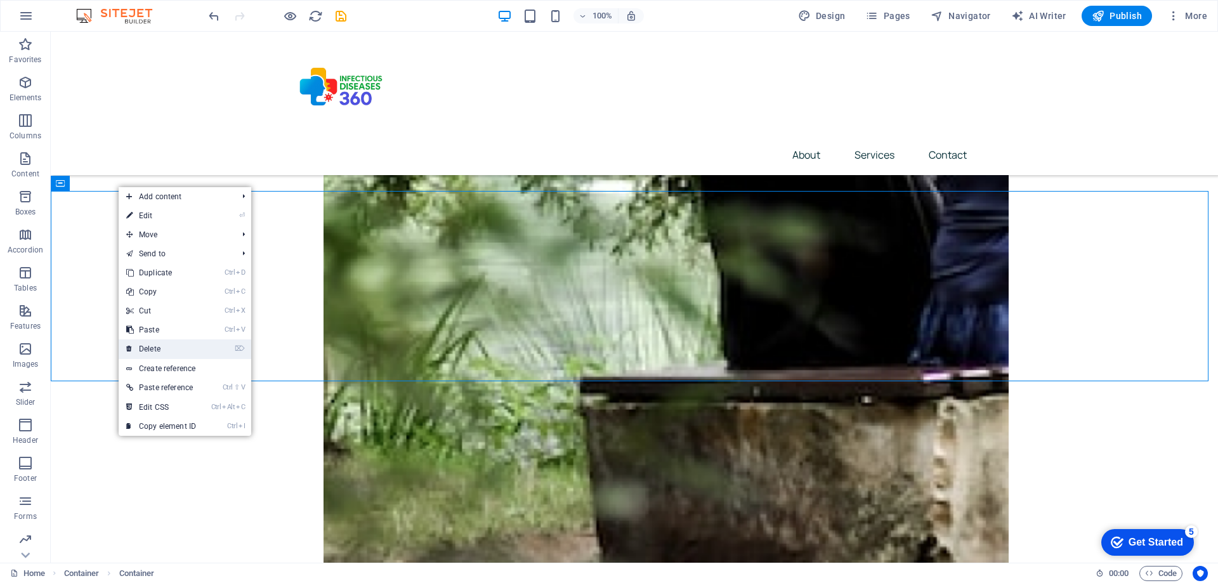
click at [158, 351] on link "⌦ Delete" at bounding box center [161, 348] width 85 height 19
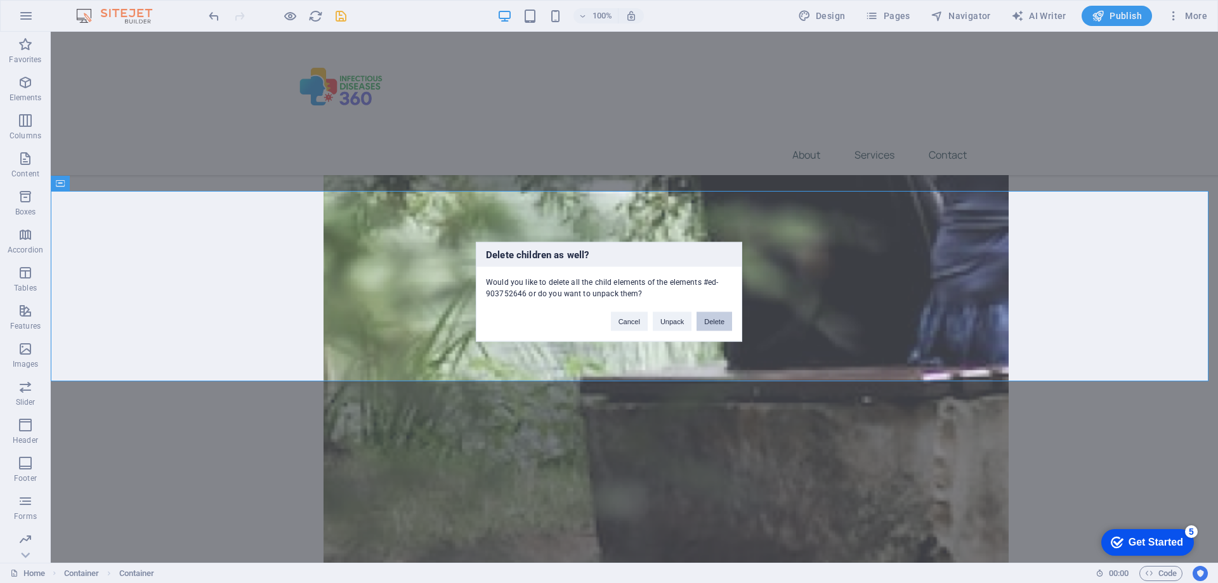
click at [714, 324] on button "Delete" at bounding box center [715, 321] width 36 height 19
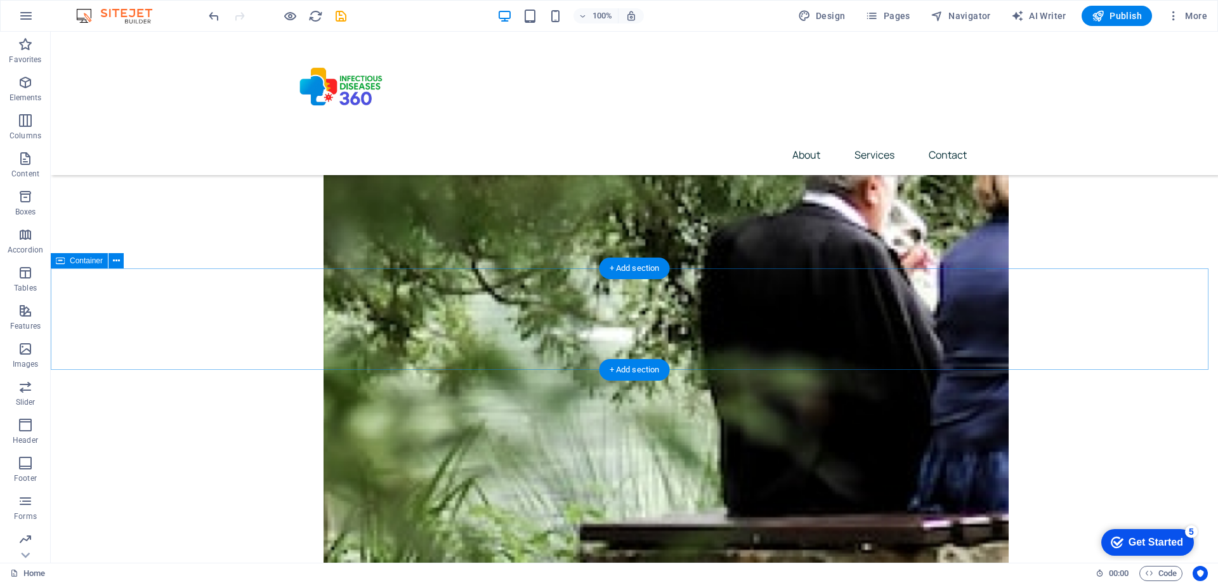
scroll to position [745, 0]
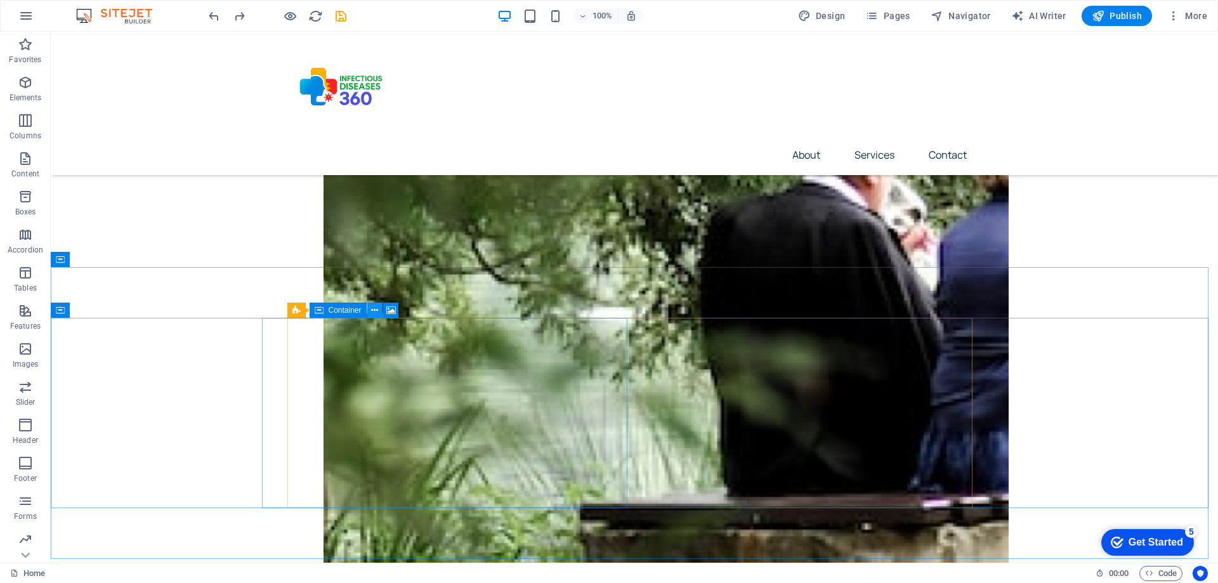
click at [375, 309] on icon at bounding box center [374, 310] width 7 height 13
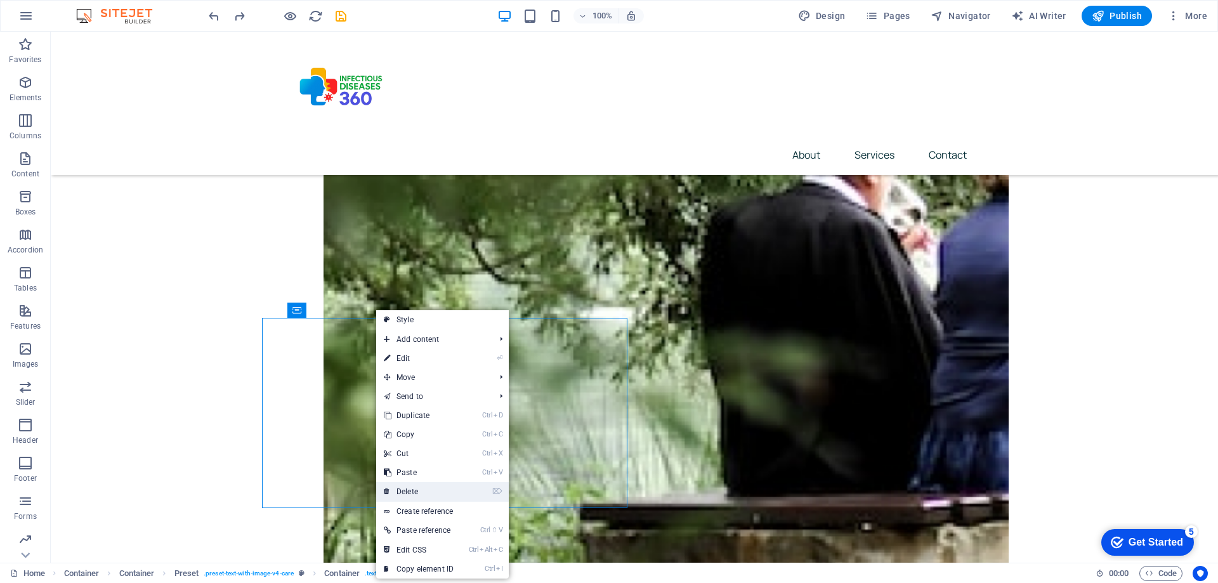
click at [412, 487] on link "⌦ Delete" at bounding box center [418, 491] width 85 height 19
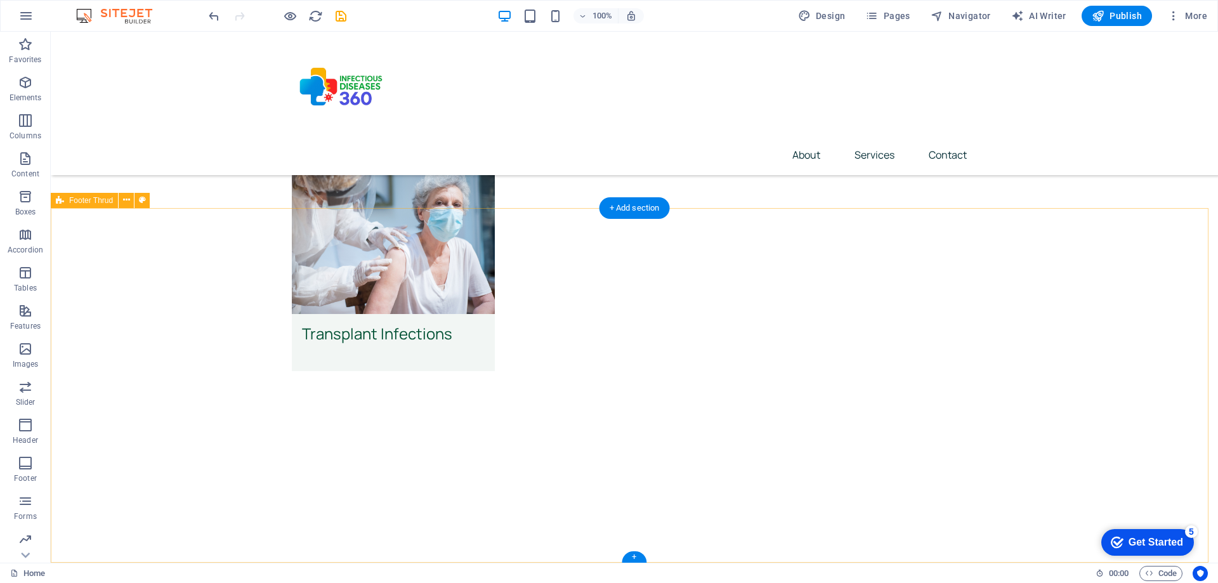
scroll to position [3528, 0]
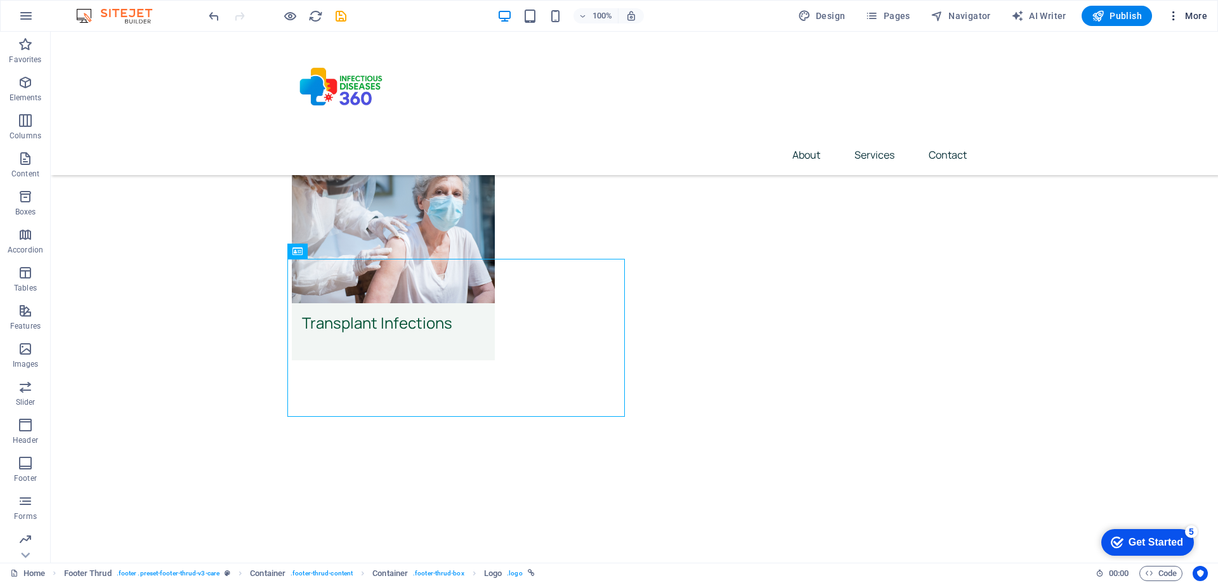
click at [1193, 13] on span "More" at bounding box center [1187, 16] width 40 height 13
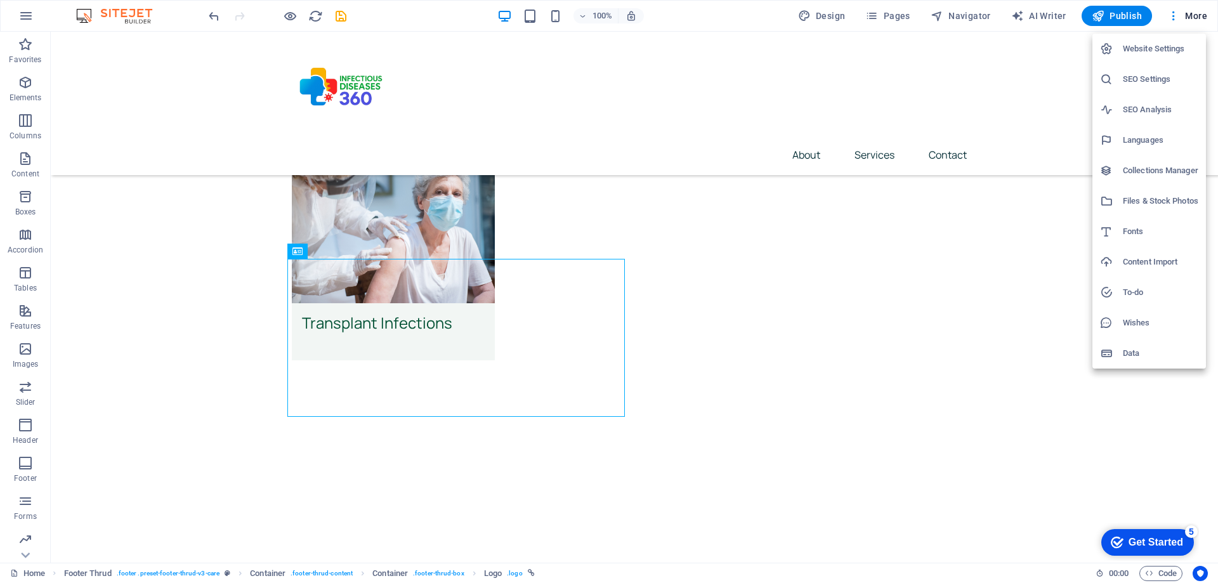
click at [1065, 414] on div at bounding box center [609, 291] width 1218 height 583
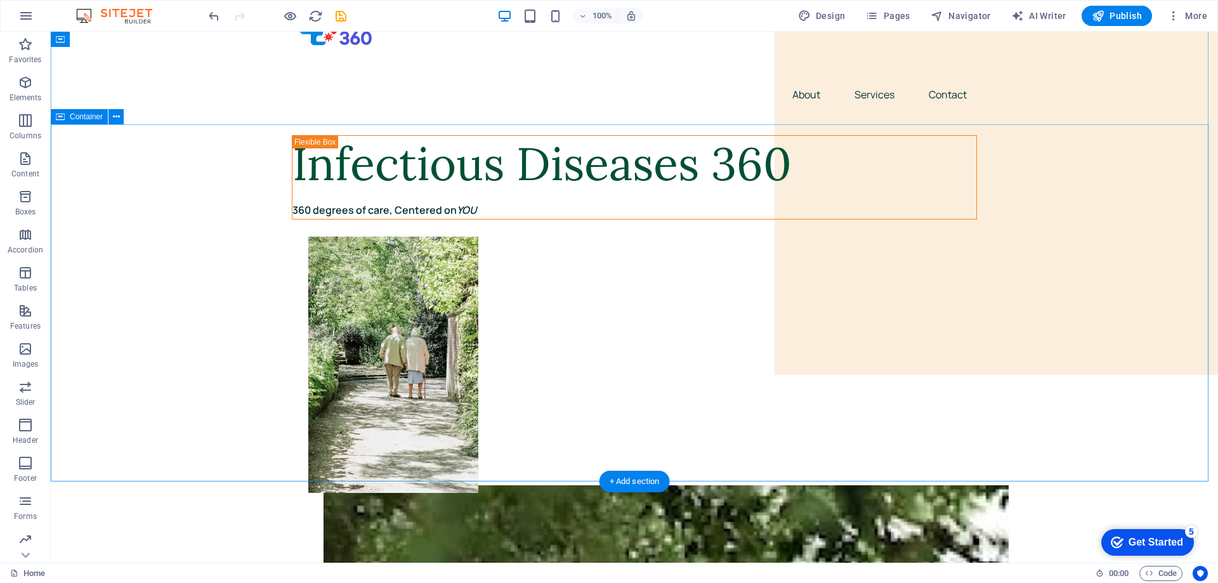
scroll to position [0, 0]
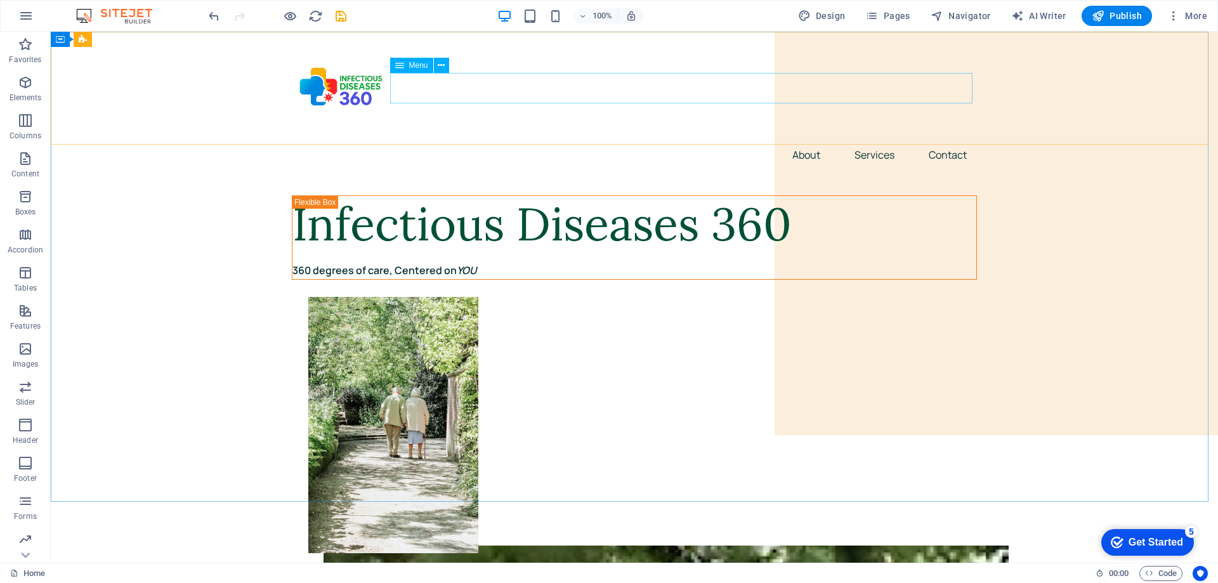
click at [410, 66] on span "Menu" at bounding box center [418, 66] width 19 height 8
drag, startPoint x: 410, startPoint y: 66, endPoint x: 398, endPoint y: 73, distance: 13.9
click at [398, 73] on div "Menu" at bounding box center [423, 66] width 67 height 16
click at [398, 68] on icon at bounding box center [399, 65] width 9 height 15
click at [444, 65] on icon at bounding box center [441, 65] width 7 height 13
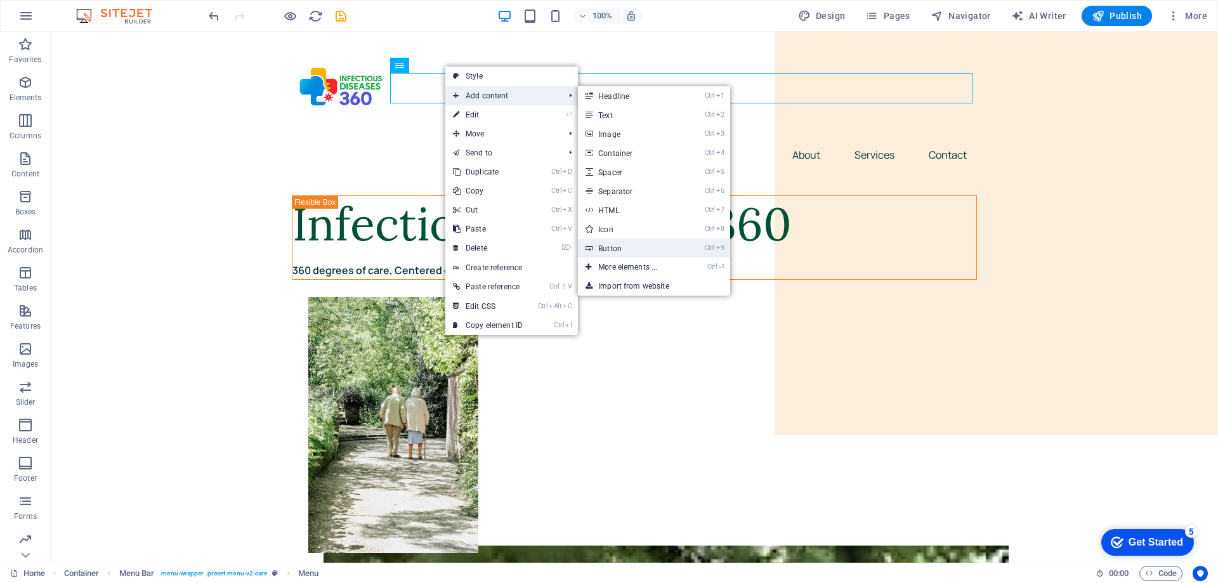
click at [628, 247] on link "Ctrl 9 Button" at bounding box center [630, 248] width 105 height 19
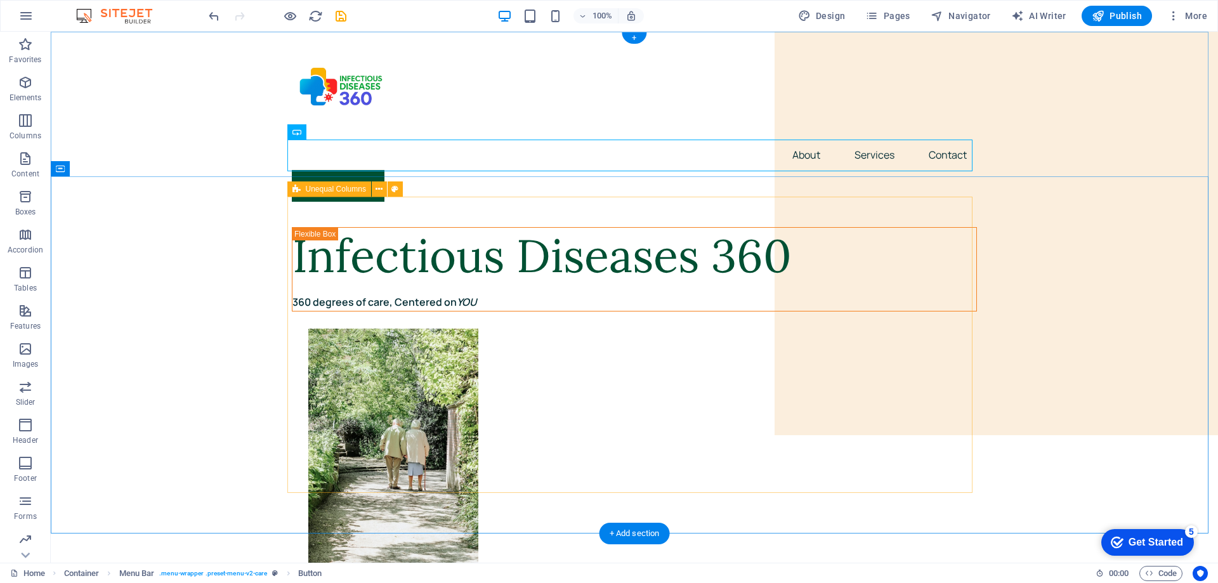
drag, startPoint x: 322, startPoint y: 154, endPoint x: 474, endPoint y: 163, distance: 151.9
click at [474, 170] on div "Pay Online" at bounding box center [634, 186] width 685 height 32
click at [361, 170] on div "Pay Online" at bounding box center [634, 186] width 685 height 32
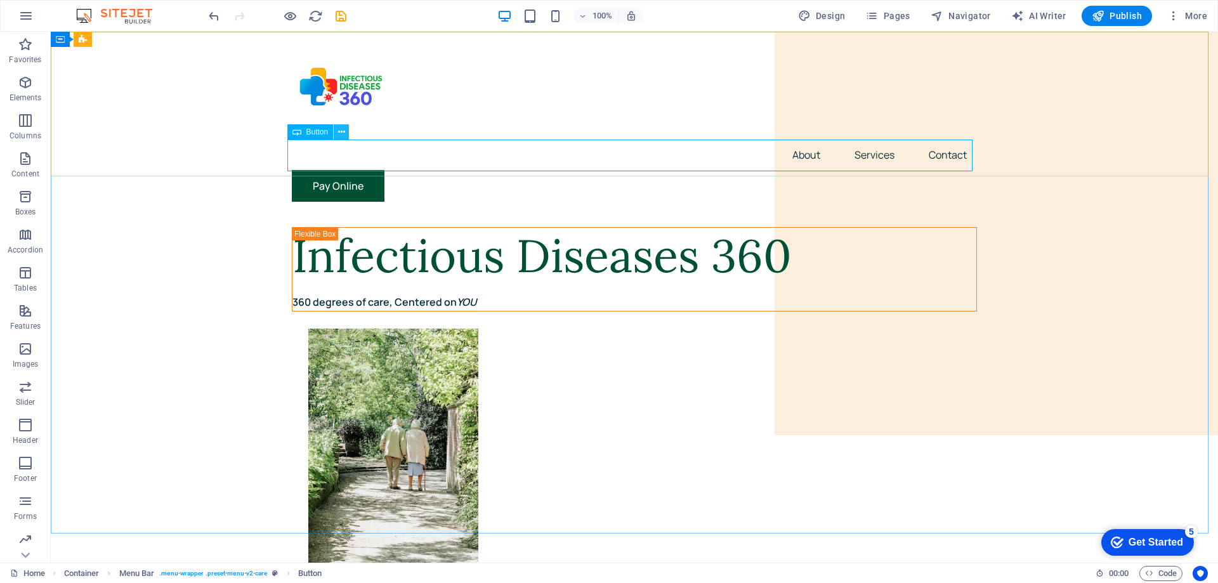
click at [341, 135] on icon at bounding box center [341, 132] width 7 height 13
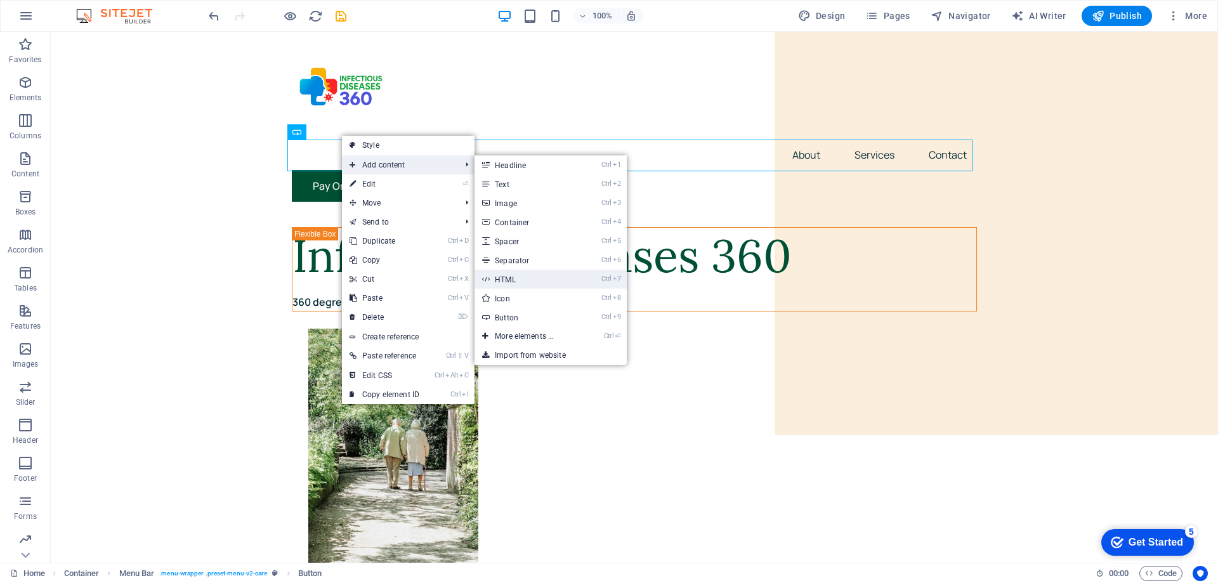
click at [507, 272] on link "Ctrl 7 HTML" at bounding box center [527, 279] width 105 height 19
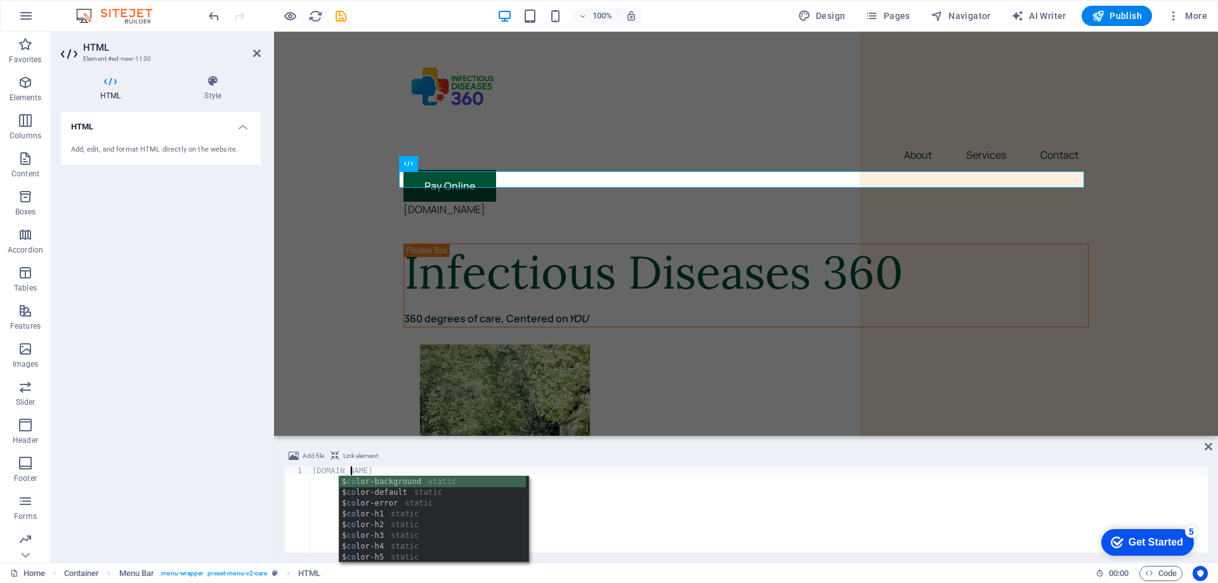
scroll to position [0, 3]
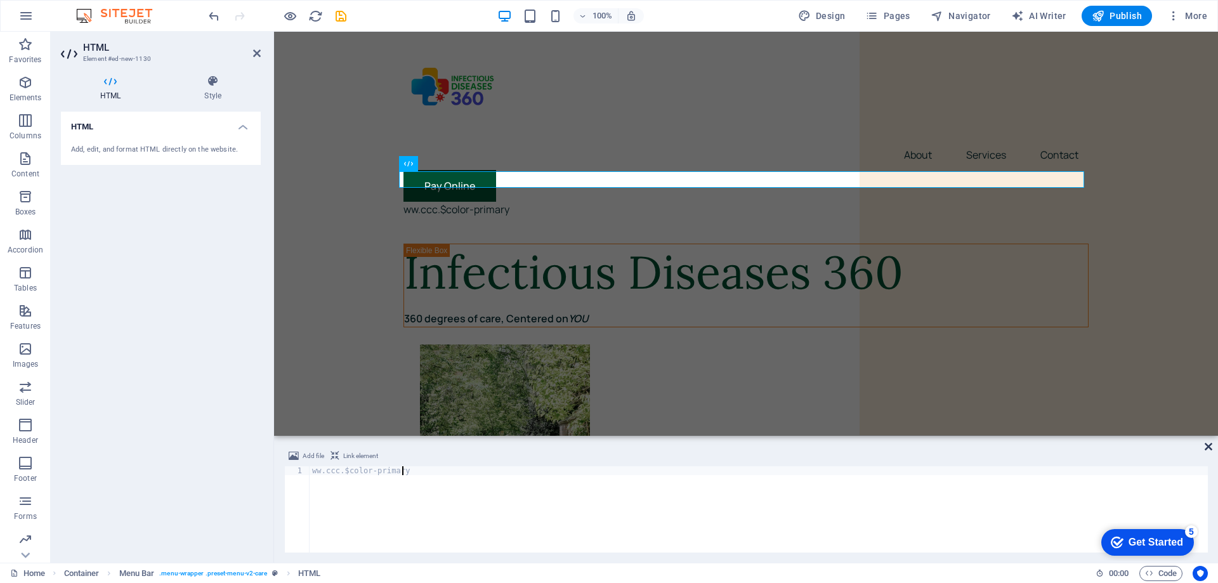
type textarea "ww.ccc.$color-primary"
click at [1206, 450] on icon at bounding box center [1209, 447] width 8 height 10
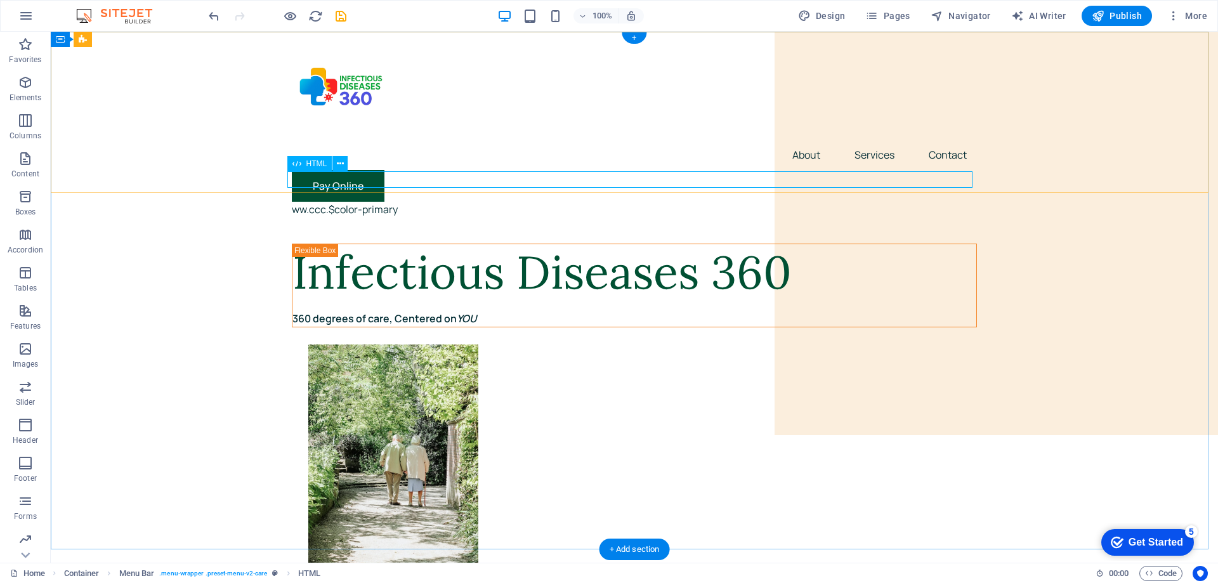
click at [400, 202] on div "ww.ccc.$color-primary" at bounding box center [634, 210] width 685 height 16
click at [336, 166] on button at bounding box center [339, 163] width 15 height 15
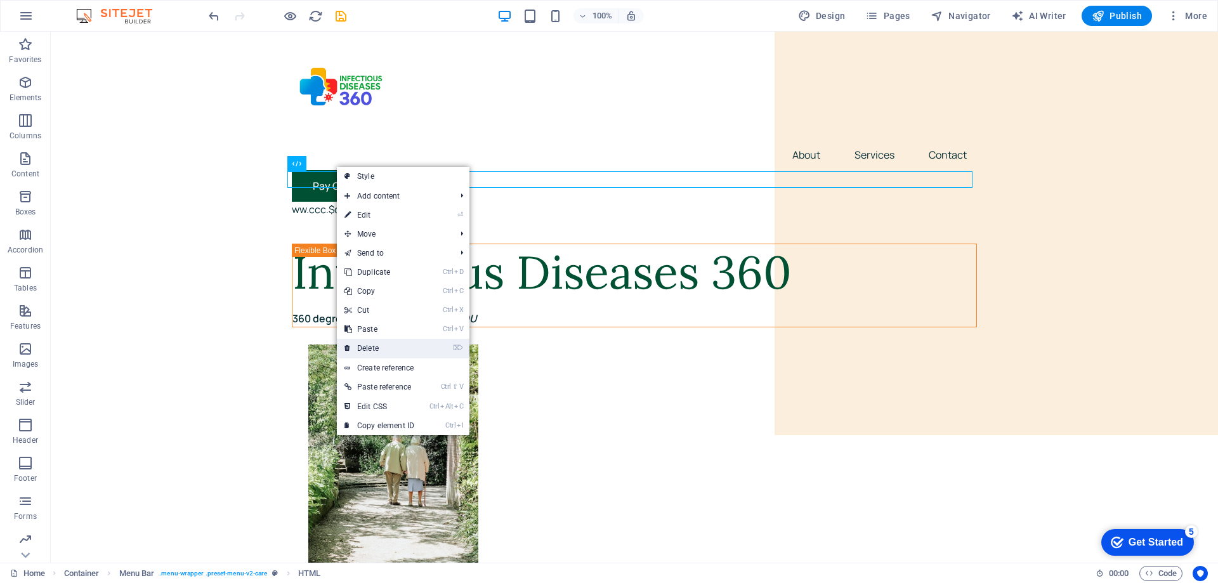
click at [380, 348] on link "⌦ Delete" at bounding box center [379, 348] width 85 height 19
